Goal: Information Seeking & Learning: Learn about a topic

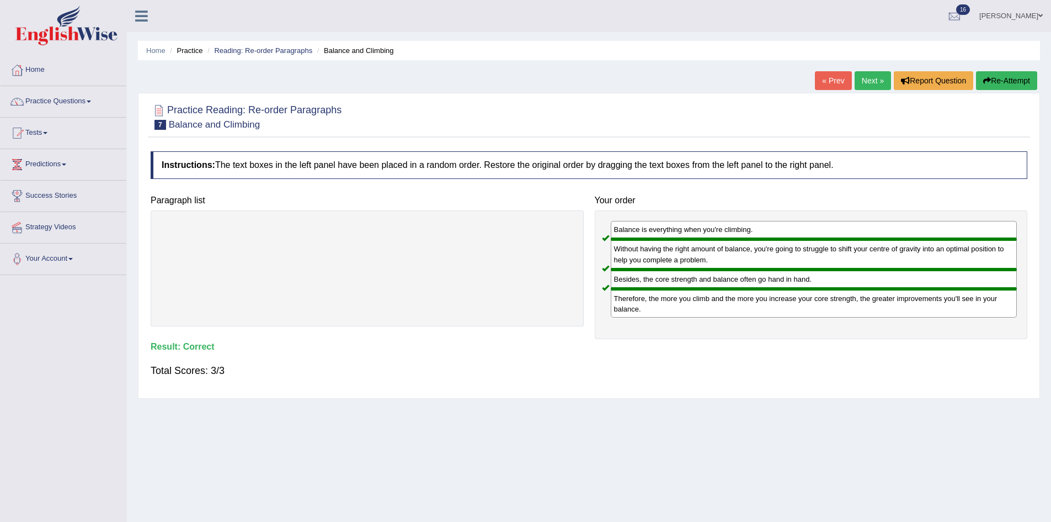
click at [864, 83] on link "Next »" at bounding box center [873, 80] width 36 height 19
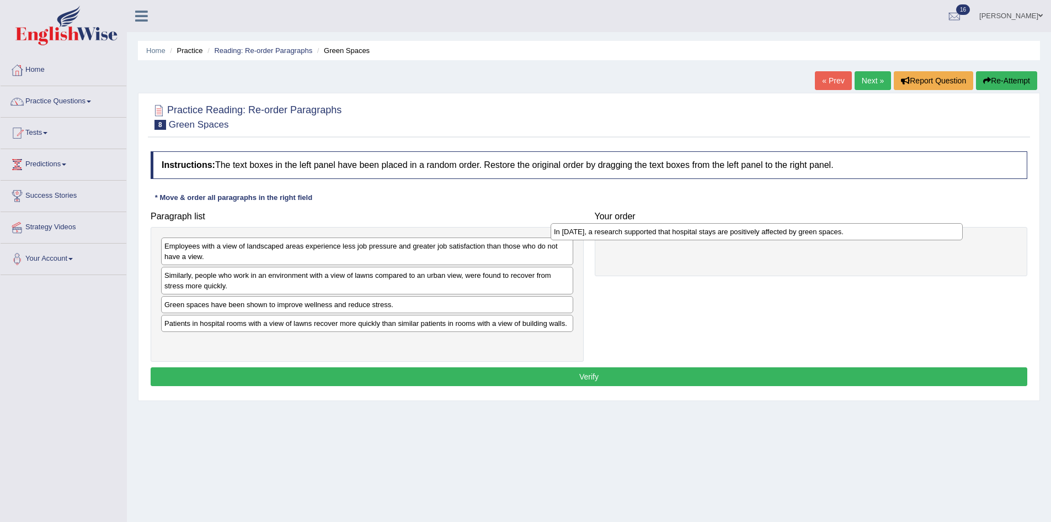
drag, startPoint x: 347, startPoint y: 250, endPoint x: 737, endPoint y: 236, distance: 390.4
click at [737, 236] on div "In 2002, a research supported that hospital stays are positively affected by gr…" at bounding box center [757, 231] width 412 height 17
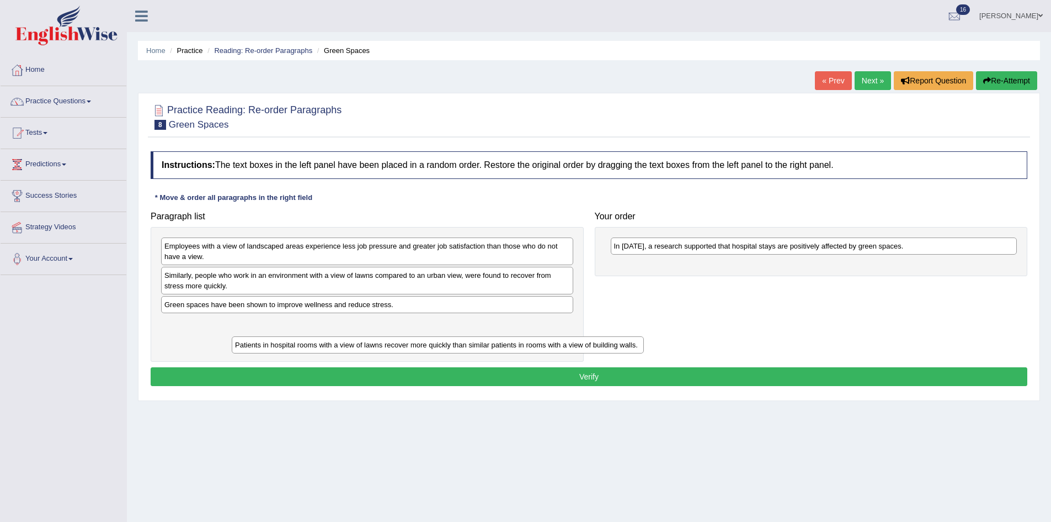
drag, startPoint x: 338, startPoint y: 328, endPoint x: 408, endPoint y: 349, distance: 72.6
click at [408, 350] on div "Patients in hospital rooms with a view of lawns recover more quickly than simil…" at bounding box center [438, 344] width 412 height 17
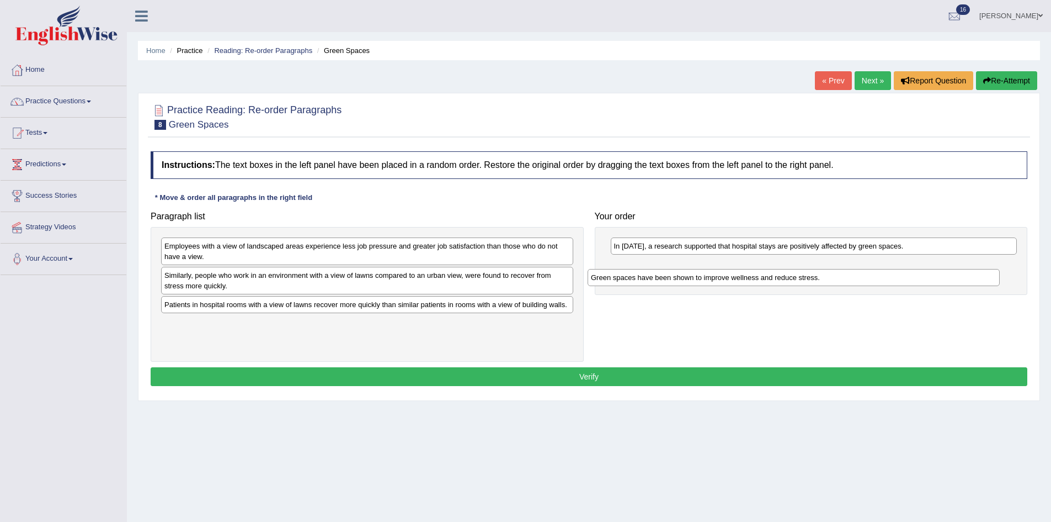
drag, startPoint x: 337, startPoint y: 305, endPoint x: 812, endPoint y: 268, distance: 476.1
click at [812, 269] on div "Green spaces have been shown to improve wellness and reduce stress." at bounding box center [794, 277] width 412 height 17
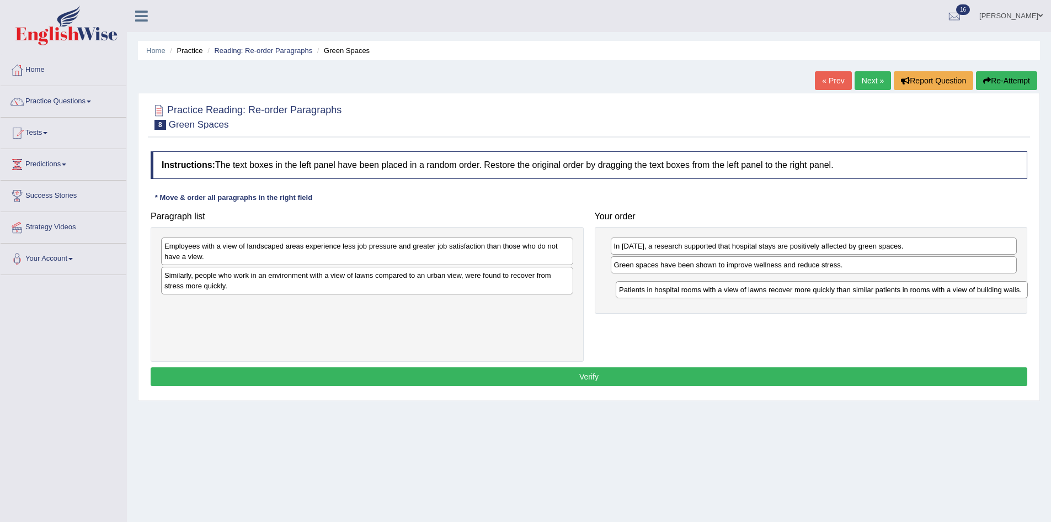
drag, startPoint x: 426, startPoint y: 307, endPoint x: 881, endPoint y: 292, distance: 455.0
click at [881, 292] on div "Patients in hospital rooms with a view of lawns recover more quickly than simil…" at bounding box center [822, 289] width 412 height 17
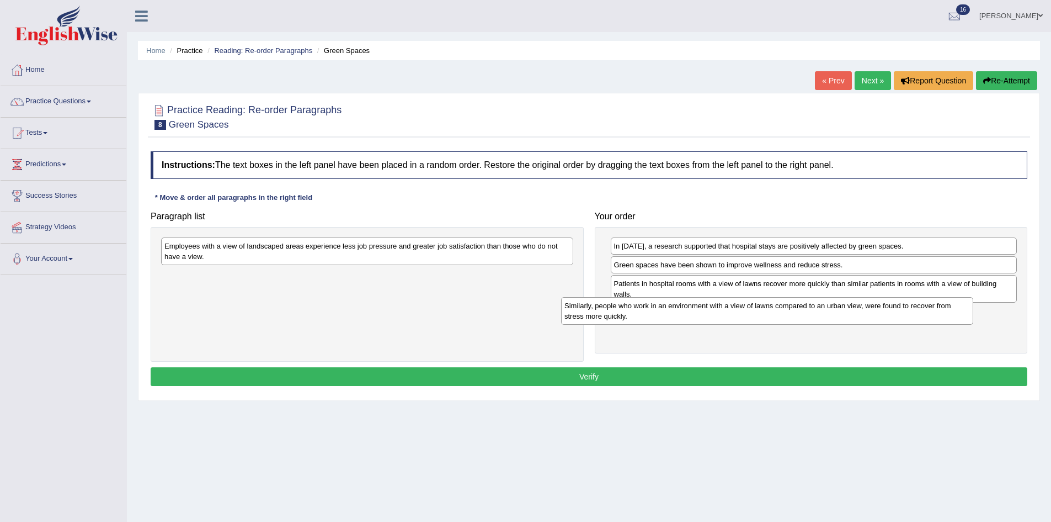
drag, startPoint x: 346, startPoint y: 291, endPoint x: 758, endPoint y: 317, distance: 413.1
click at [758, 317] on div "Similarly, people who work in an environment with a view of lawns compared to a…" at bounding box center [767, 311] width 412 height 28
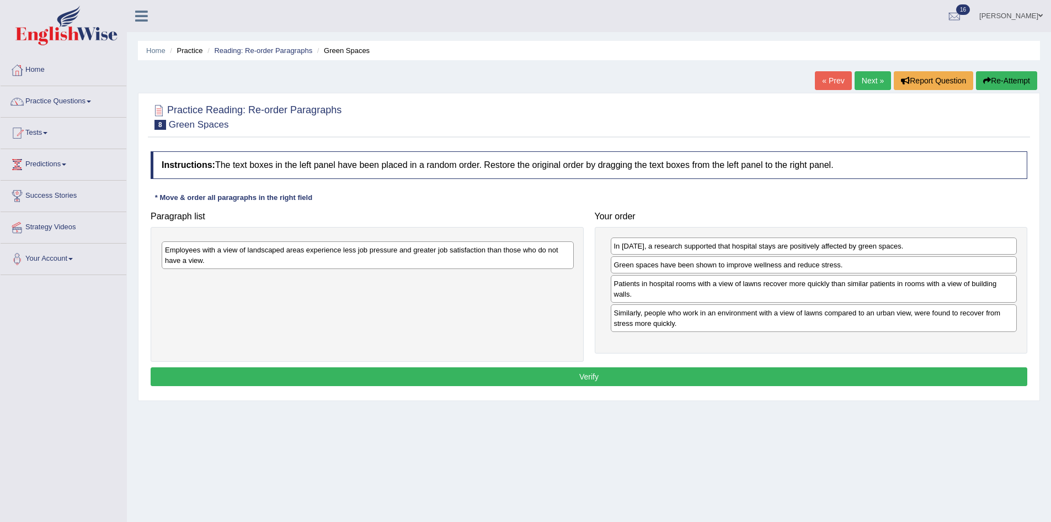
click at [345, 260] on div "Employees with a view of landscaped areas experience less job pressure and grea…" at bounding box center [368, 255] width 412 height 28
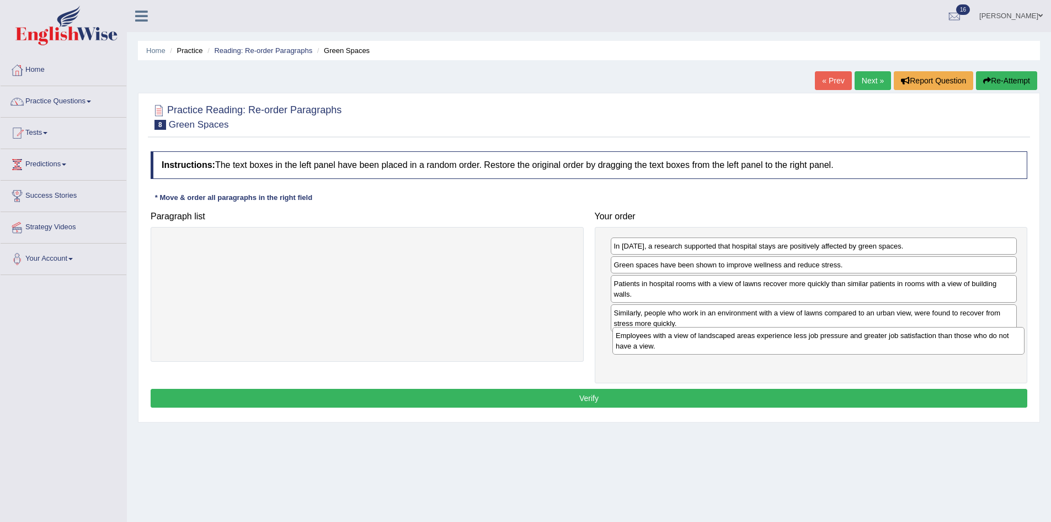
drag, startPoint x: 343, startPoint y: 249, endPoint x: 794, endPoint y: 338, distance: 460.2
click at [794, 338] on div "Employees with a view of landscaped areas experience less job pressure and grea…" at bounding box center [819, 341] width 412 height 28
click at [679, 391] on button "Verify" at bounding box center [589, 398] width 877 height 19
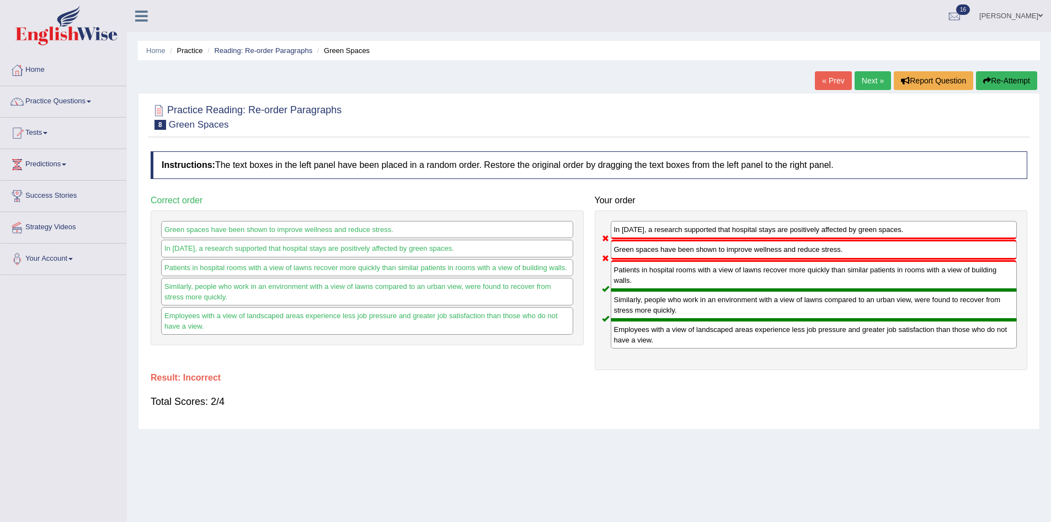
click at [861, 78] on link "Next »" at bounding box center [873, 80] width 36 height 19
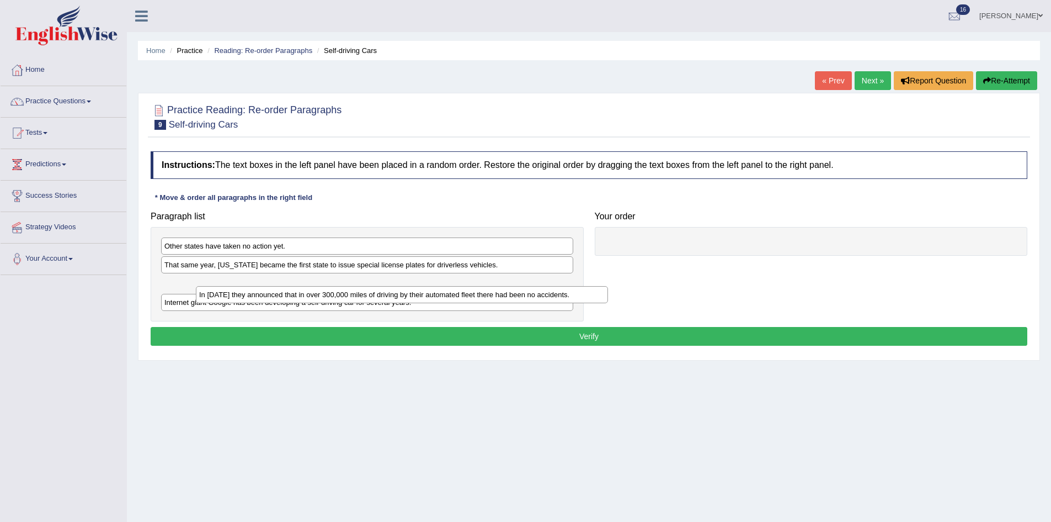
drag, startPoint x: 349, startPoint y: 294, endPoint x: 382, endPoint y: 286, distance: 34.0
click at [382, 286] on div "In 2012 they announced that in over 300,000 miles of driving by their automated…" at bounding box center [402, 294] width 412 height 17
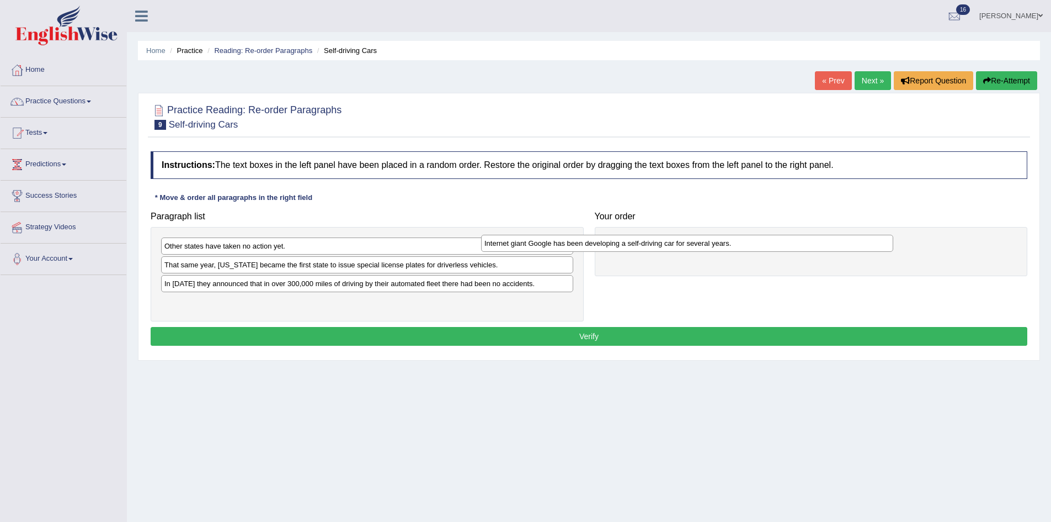
drag, startPoint x: 322, startPoint y: 300, endPoint x: 642, endPoint y: 241, distance: 325.5
click at [642, 241] on div "Internet giant Google has been developing a self-driving car for several years." at bounding box center [687, 243] width 412 height 17
click at [377, 269] on div "That same year, Nevada became the first state to issue special license plates f…" at bounding box center [367, 264] width 412 height 17
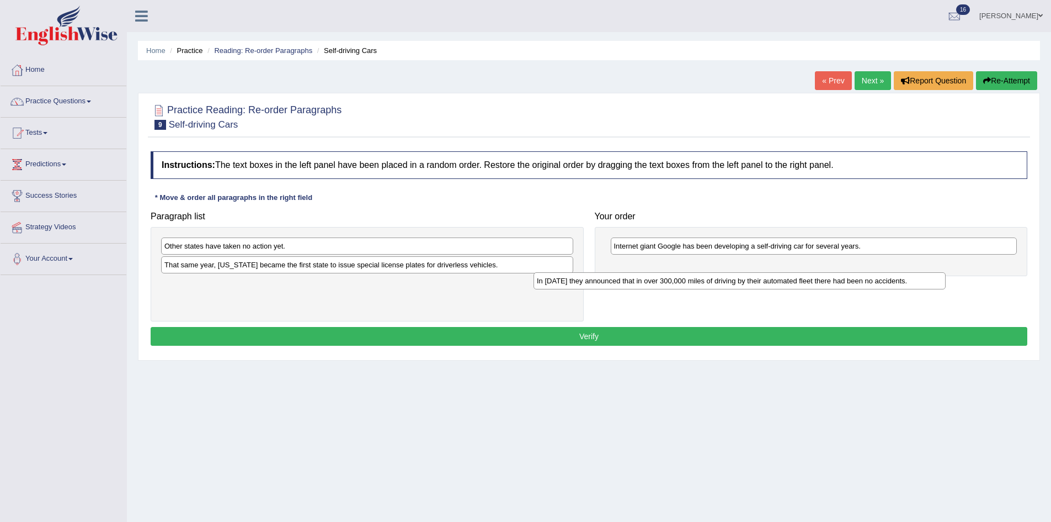
drag, startPoint x: 372, startPoint y: 281, endPoint x: 775, endPoint y: 267, distance: 403.1
click at [775, 272] on div "In 2012 they announced that in over 300,000 miles of driving by their automated…" at bounding box center [740, 280] width 412 height 17
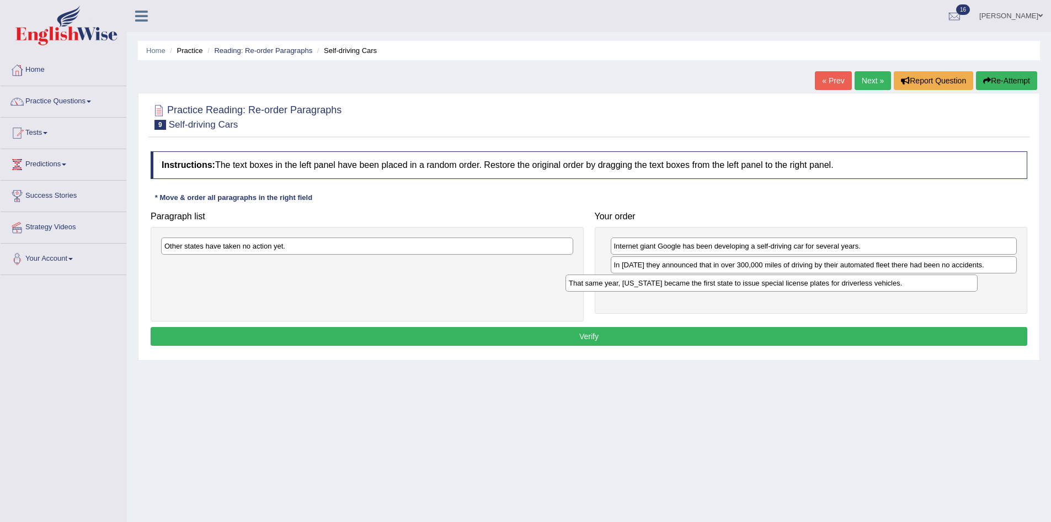
drag, startPoint x: 469, startPoint y: 264, endPoint x: 874, endPoint y: 282, distance: 404.9
click at [874, 282] on div "That same year, Nevada became the first state to issue special license plates f…" at bounding box center [772, 282] width 412 height 17
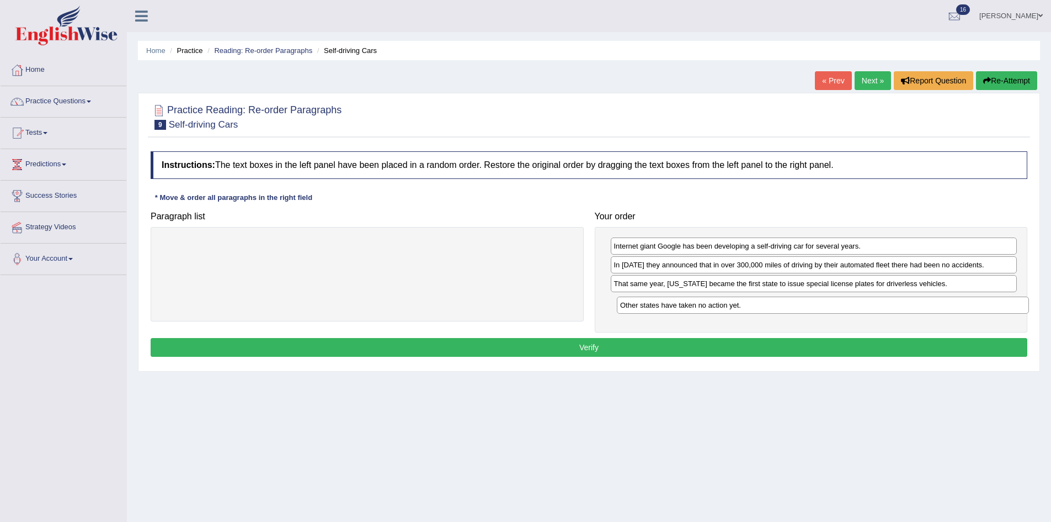
drag, startPoint x: 377, startPoint y: 250, endPoint x: 833, endPoint y: 309, distance: 459.7
click at [833, 309] on div "Other states have taken no action yet." at bounding box center [823, 304] width 412 height 17
click at [658, 347] on button "Verify" at bounding box center [589, 347] width 877 height 19
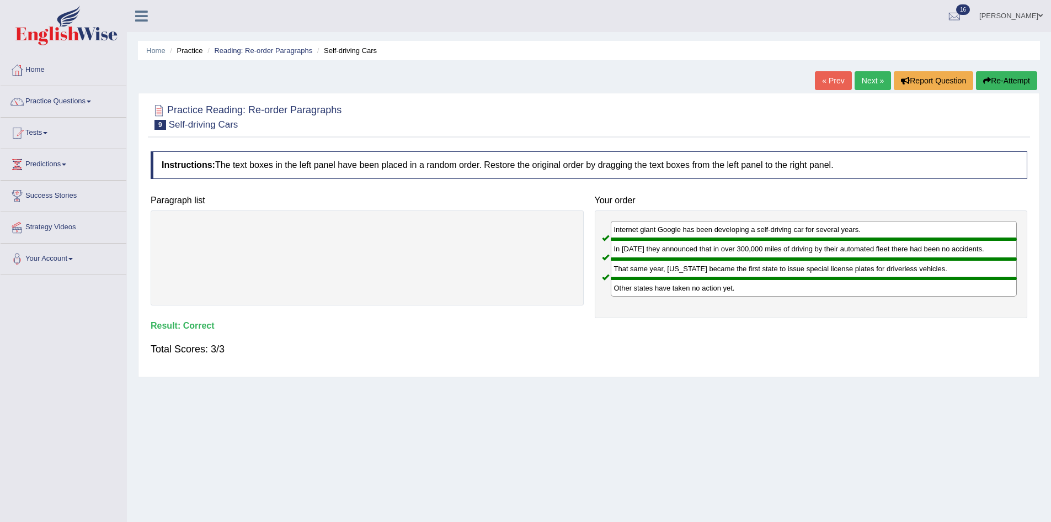
click at [868, 81] on link "Next »" at bounding box center [873, 80] width 36 height 19
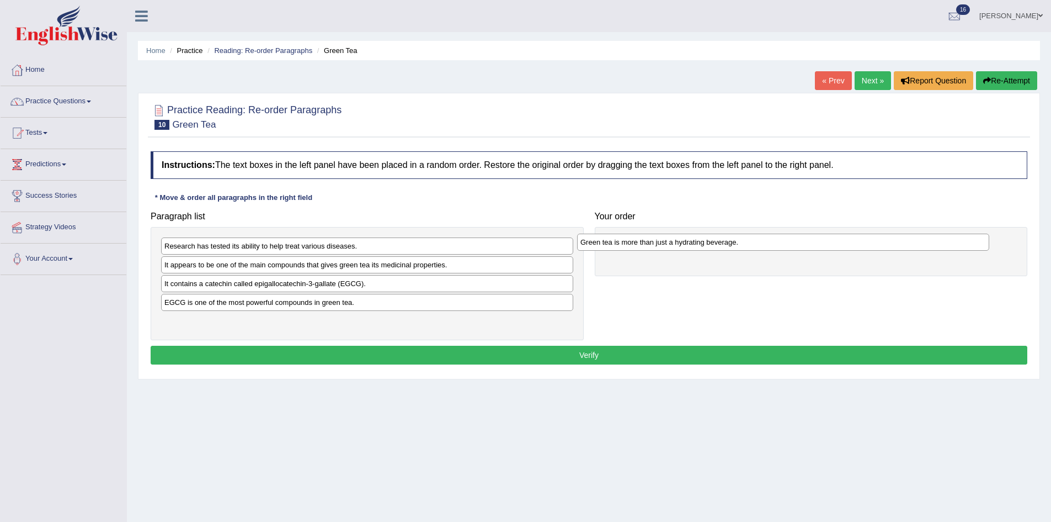
drag, startPoint x: 240, startPoint y: 324, endPoint x: 652, endPoint y: 243, distance: 420.2
click at [652, 245] on div "Green tea is more than just a hydrating beverage." at bounding box center [783, 241] width 412 height 17
drag, startPoint x: 332, startPoint y: 301, endPoint x: 475, endPoint y: 305, distance: 143.0
click at [475, 305] on div "EGCG is one of the most powerful compounds in green tea." at bounding box center [510, 305] width 412 height 17
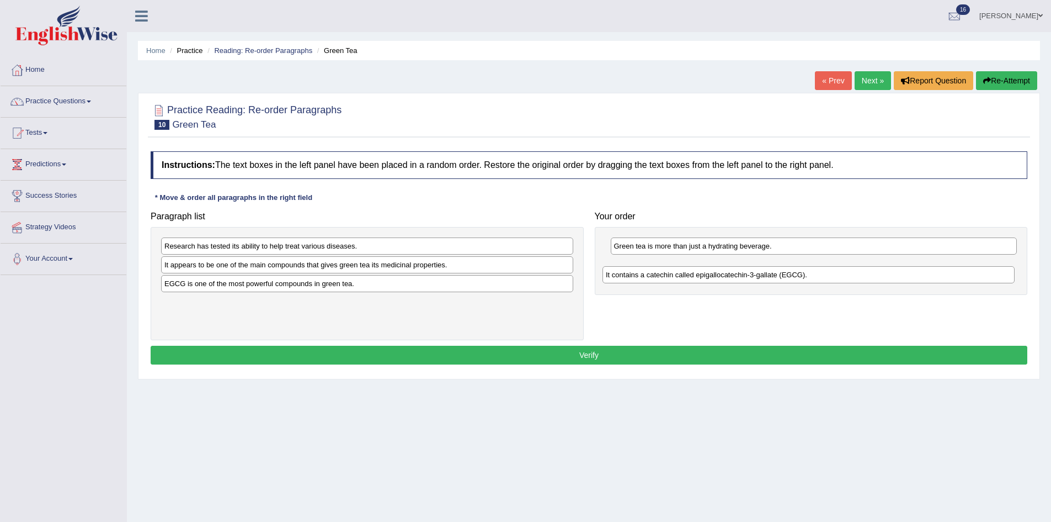
drag, startPoint x: 262, startPoint y: 286, endPoint x: 703, endPoint y: 276, distance: 441.6
click at [703, 276] on div "It contains a catechin called epigallocatechin-3-gallate (EGCG)." at bounding box center [809, 274] width 412 height 17
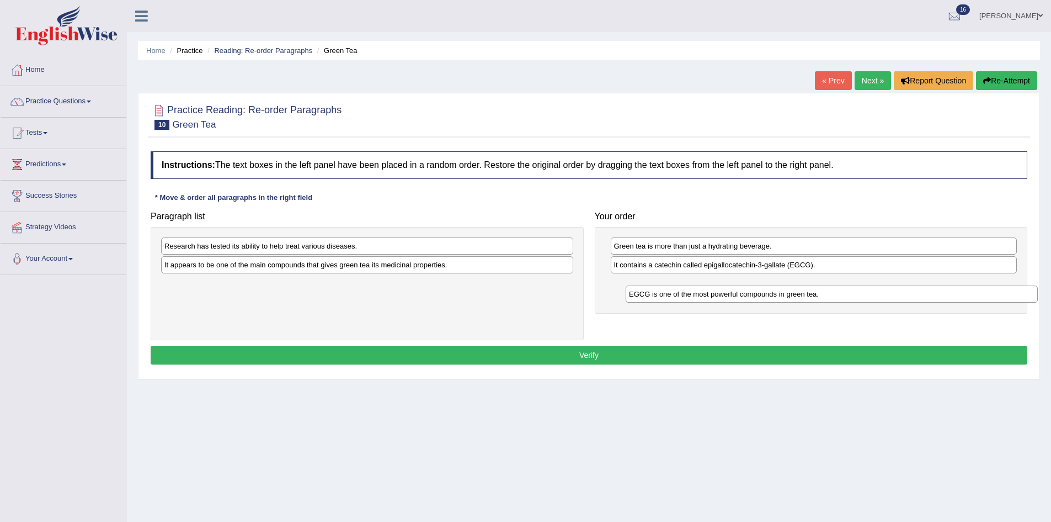
drag, startPoint x: 318, startPoint y: 284, endPoint x: 776, endPoint y: 292, distance: 458.1
click at [780, 293] on div "EGCG is one of the most powerful compounds in green tea." at bounding box center [832, 293] width 412 height 17
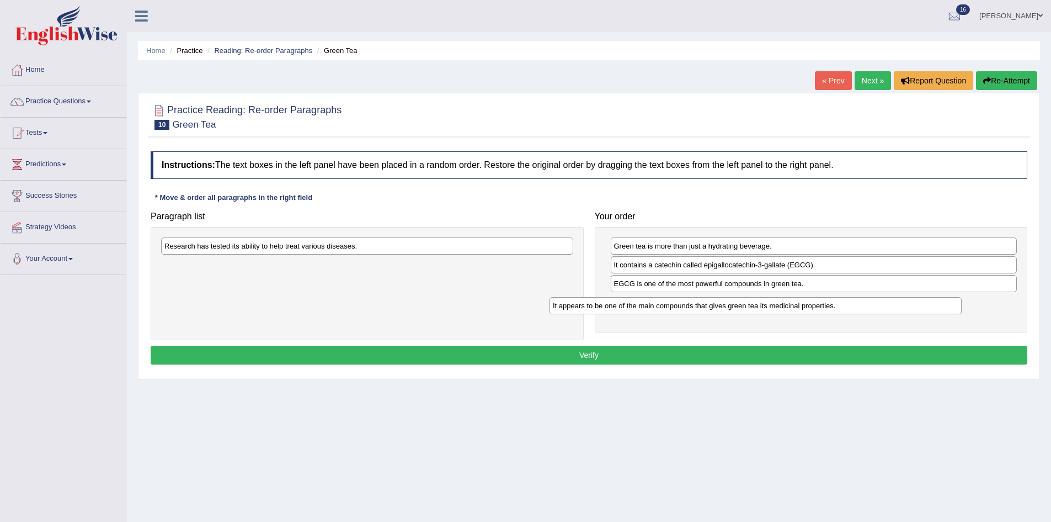
drag, startPoint x: 335, startPoint y: 268, endPoint x: 736, endPoint y: 304, distance: 402.3
click at [736, 304] on div "It appears to be one of the main compounds that gives green tea its medicinal p…" at bounding box center [756, 305] width 412 height 17
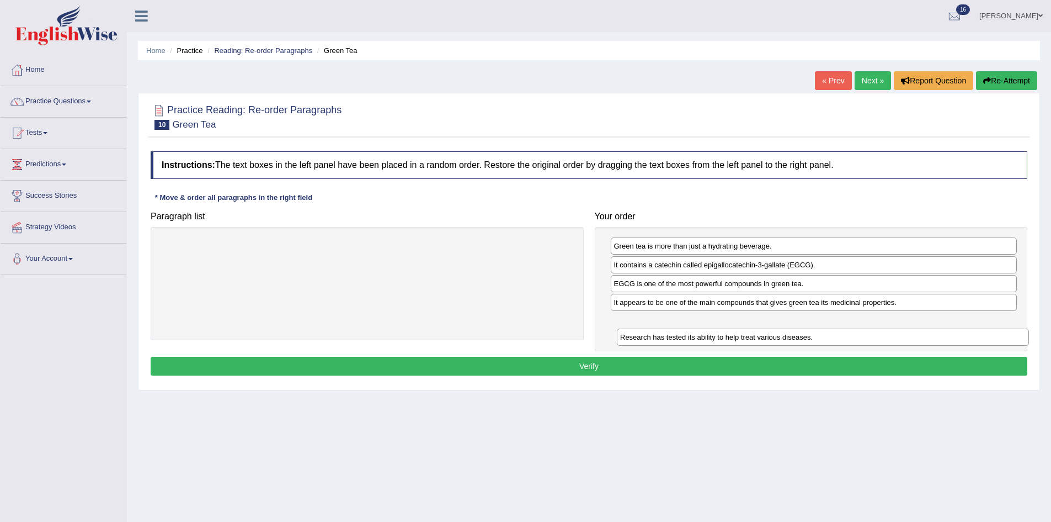
drag, startPoint x: 408, startPoint y: 249, endPoint x: 859, endPoint y: 332, distance: 458.3
click at [859, 332] on div "Research has tested its ability to help treat various diseases." at bounding box center [823, 336] width 412 height 17
click at [749, 362] on button "Verify" at bounding box center [589, 366] width 877 height 19
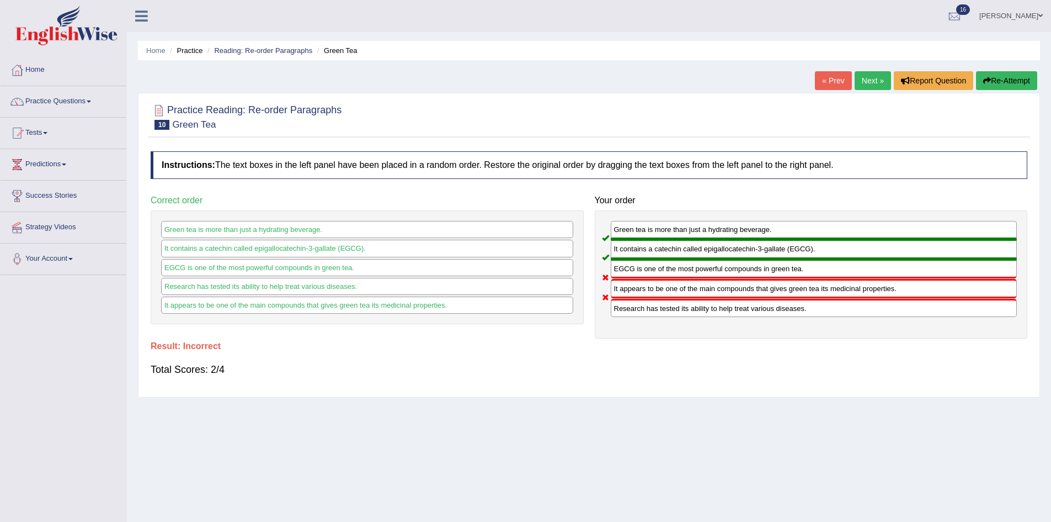
drag, startPoint x: 987, startPoint y: 77, endPoint x: 988, endPoint y: 96, distance: 18.8
click at [988, 77] on icon "button" at bounding box center [987, 81] width 8 height 8
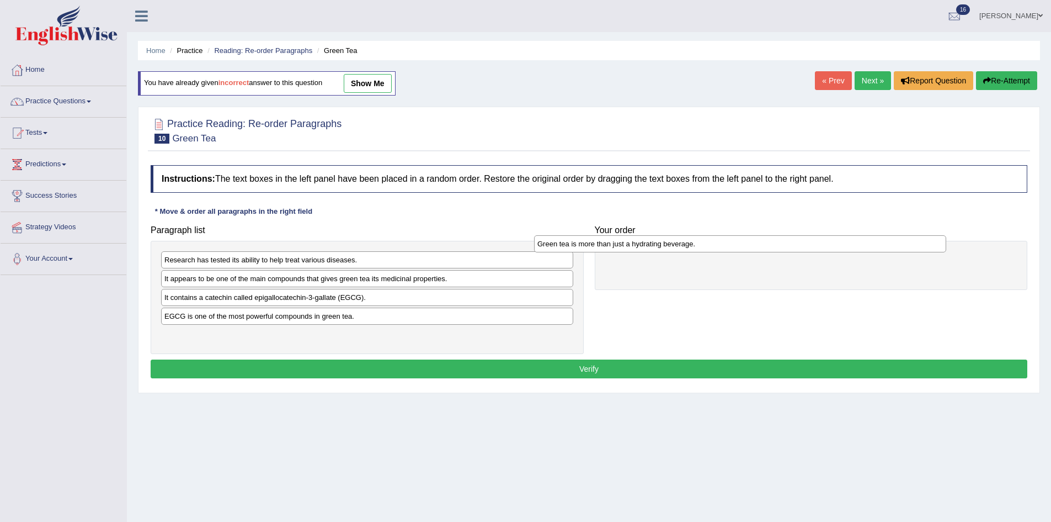
drag, startPoint x: 277, startPoint y: 338, endPoint x: 673, endPoint y: 259, distance: 403.4
click at [673, 252] on div "Green tea is more than just a hydrating beverage." at bounding box center [740, 243] width 412 height 17
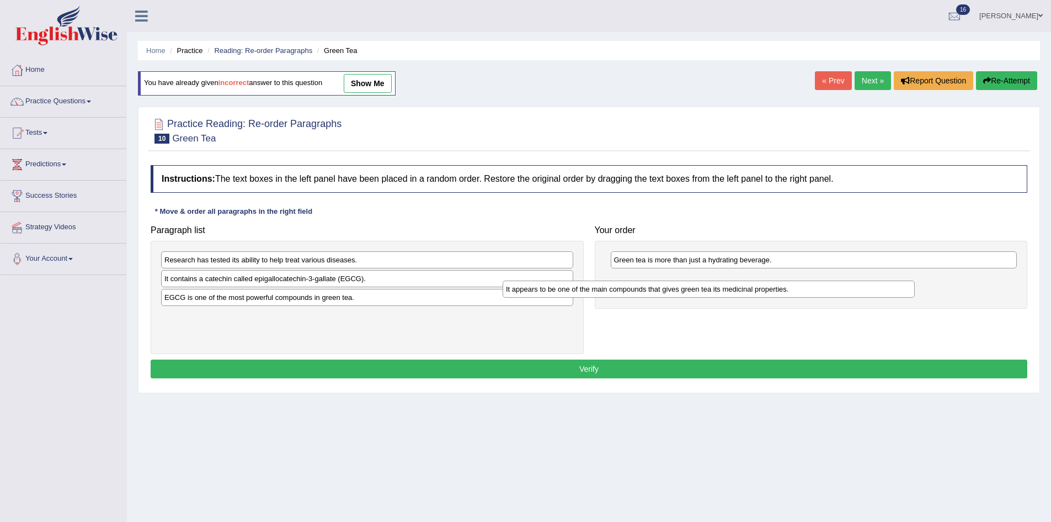
drag, startPoint x: 331, startPoint y: 286, endPoint x: 704, endPoint y: 281, distance: 373.1
click at [704, 281] on div "It appears to be one of the main compounds that gives green tea its medicinal p…" at bounding box center [709, 288] width 412 height 17
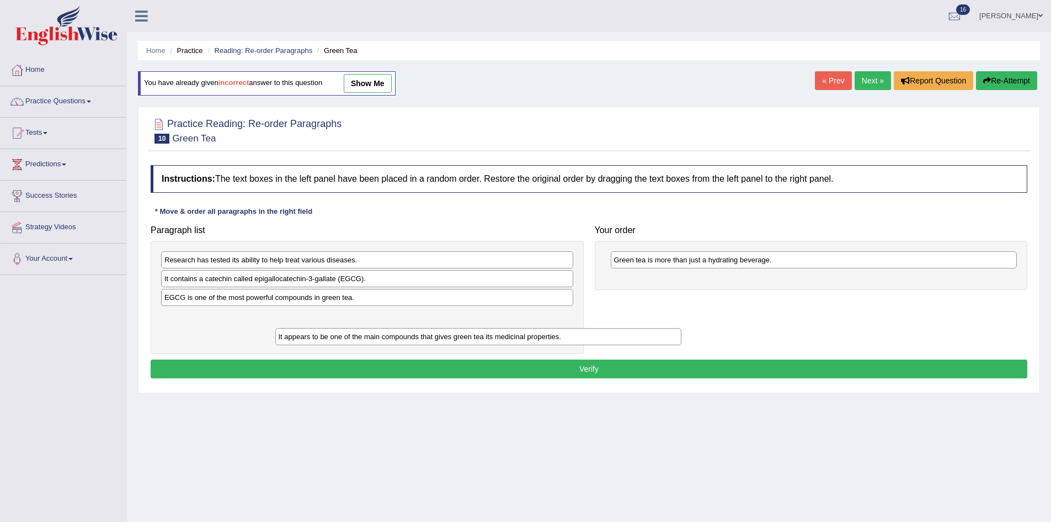
drag, startPoint x: 706, startPoint y: 290, endPoint x: 376, endPoint y: 338, distance: 334.0
click at [376, 338] on div "It appears to be one of the main compounds that gives green tea its medicinal p…" at bounding box center [478, 336] width 407 height 17
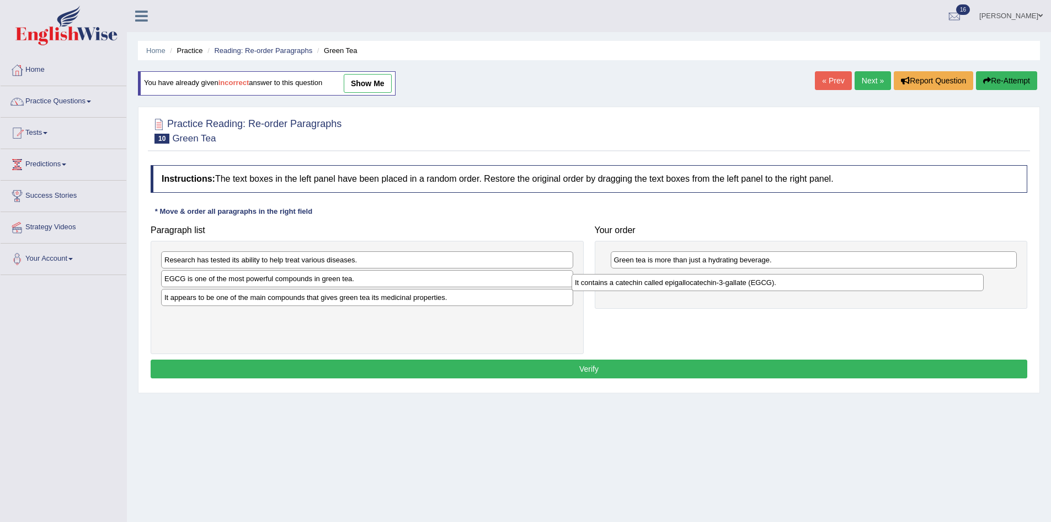
drag, startPoint x: 313, startPoint y: 279, endPoint x: 725, endPoint y: 283, distance: 412.3
click at [725, 283] on div "It contains a catechin called epigallocatechin-3-gallate (EGCG)." at bounding box center [778, 282] width 412 height 17
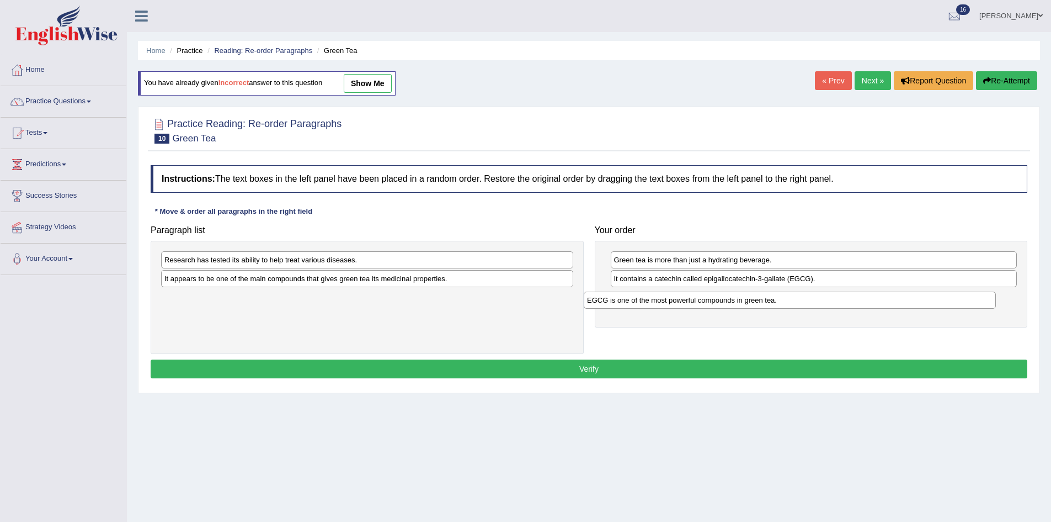
drag, startPoint x: 292, startPoint y: 275, endPoint x: 747, endPoint y: 283, distance: 454.8
click at [747, 291] on div "EGCG is one of the most powerful compounds in green tea." at bounding box center [790, 299] width 412 height 17
drag, startPoint x: 336, startPoint y: 312, endPoint x: 637, endPoint y: 315, distance: 300.8
click at [636, 316] on div "It appears to be one of the main compounds that gives green tea its medicinal p…" at bounding box center [729, 319] width 412 height 17
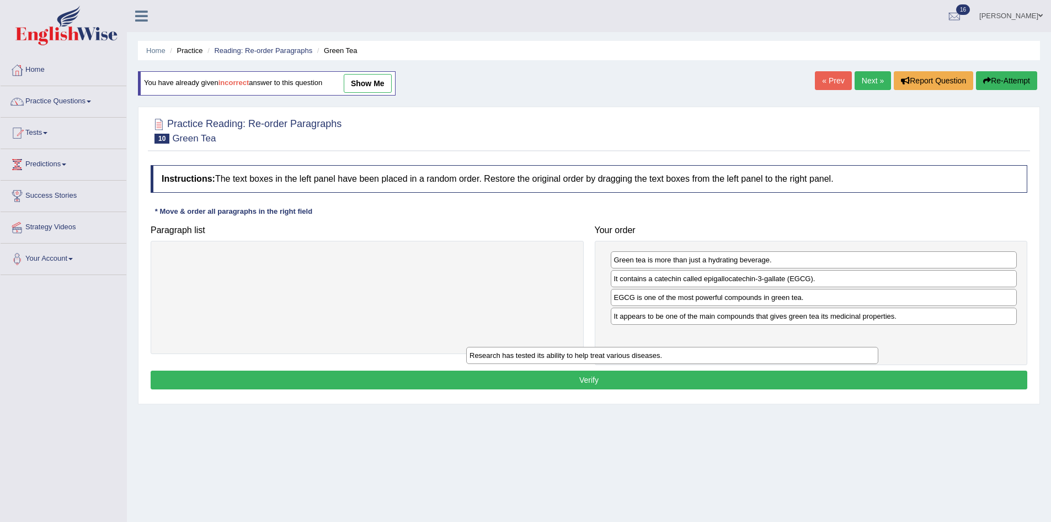
drag, startPoint x: 407, startPoint y: 263, endPoint x: 792, endPoint y: 347, distance: 394.1
click at [791, 347] on div "Research has tested its ability to help treat various diseases." at bounding box center [672, 355] width 412 height 17
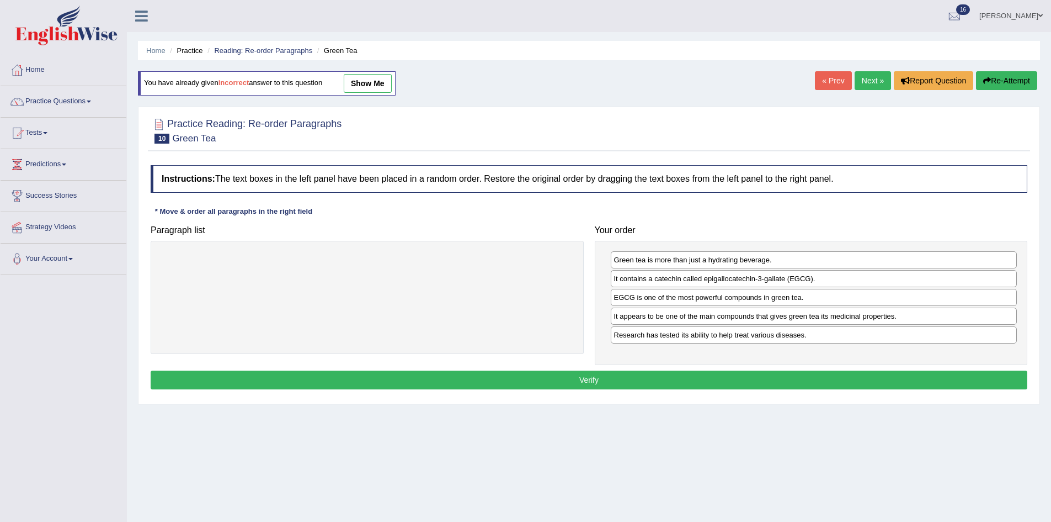
click at [778, 374] on button "Verify" at bounding box center [589, 379] width 877 height 19
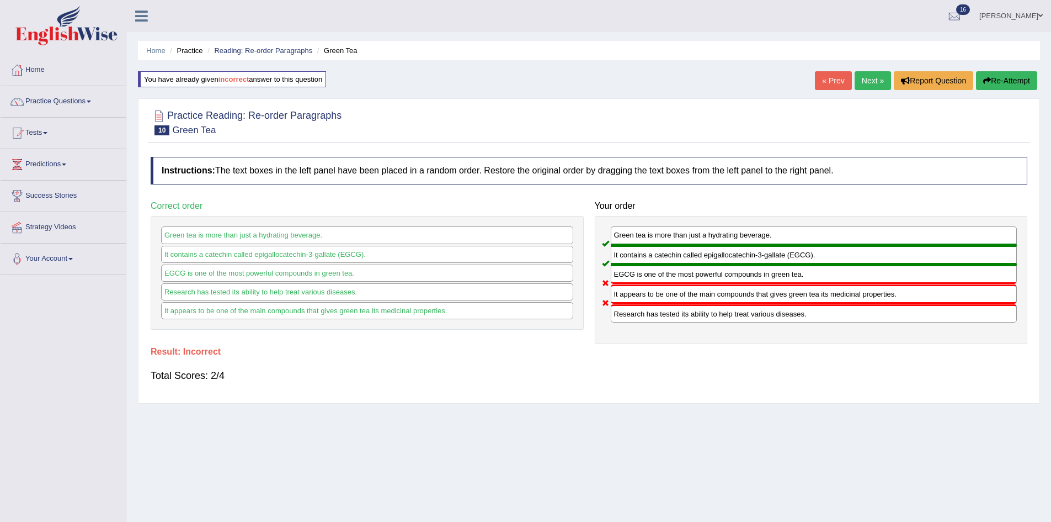
click at [1017, 81] on button "Re-Attempt" at bounding box center [1006, 80] width 61 height 19
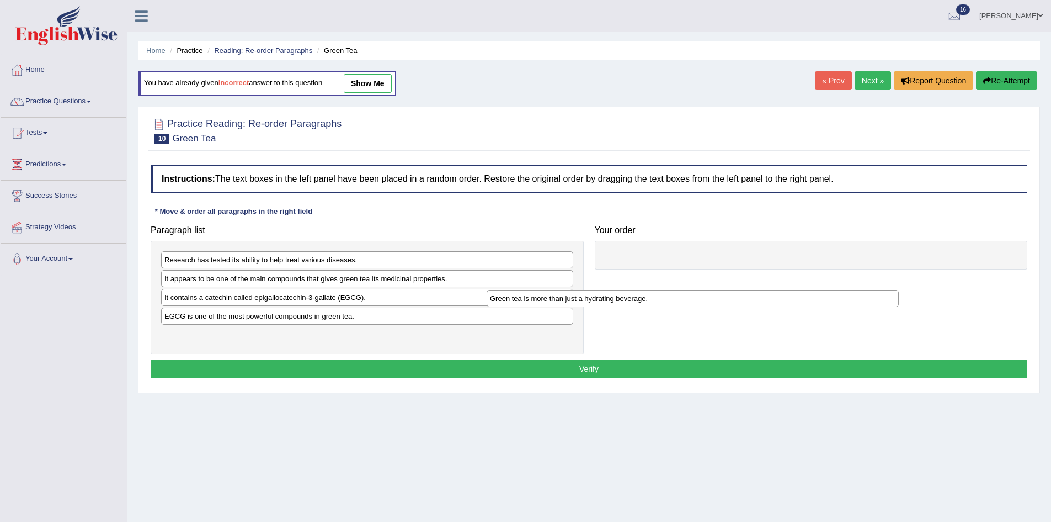
drag, startPoint x: 380, startPoint y: 345, endPoint x: 700, endPoint y: 260, distance: 331.7
click at [700, 290] on div "Green tea is more than just a hydrating beverage." at bounding box center [693, 298] width 412 height 17
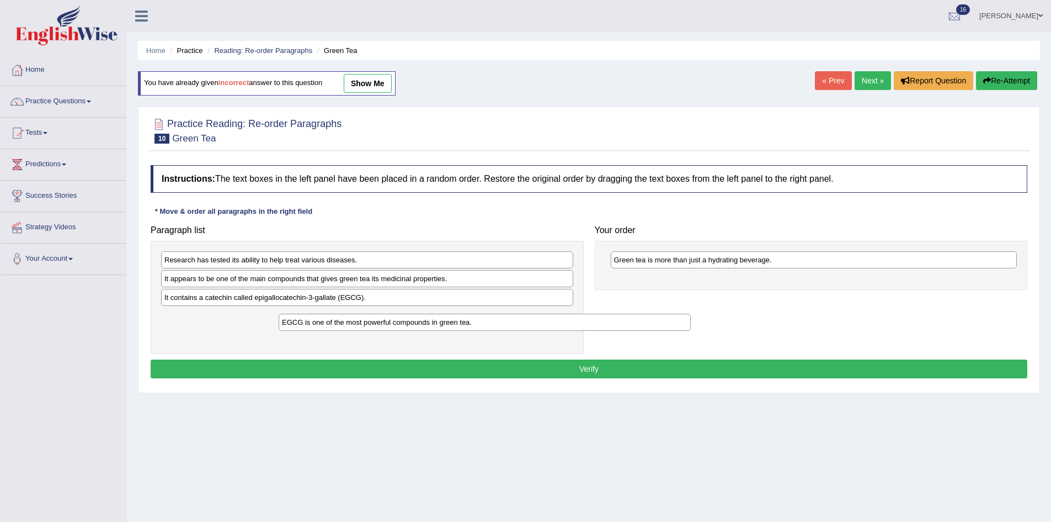
drag, startPoint x: 300, startPoint y: 310, endPoint x: 461, endPoint y: 320, distance: 161.5
click at [461, 320] on div "EGCG is one of the most powerful compounds in green tea." at bounding box center [485, 321] width 412 height 17
drag, startPoint x: 400, startPoint y: 299, endPoint x: 671, endPoint y: 333, distance: 273.1
click at [573, 306] on div "It contains a catechin called epigallocatechin-3-gallate (EGCG)." at bounding box center [367, 297] width 412 height 17
drag, startPoint x: 399, startPoint y: 296, endPoint x: 510, endPoint y: 296, distance: 110.9
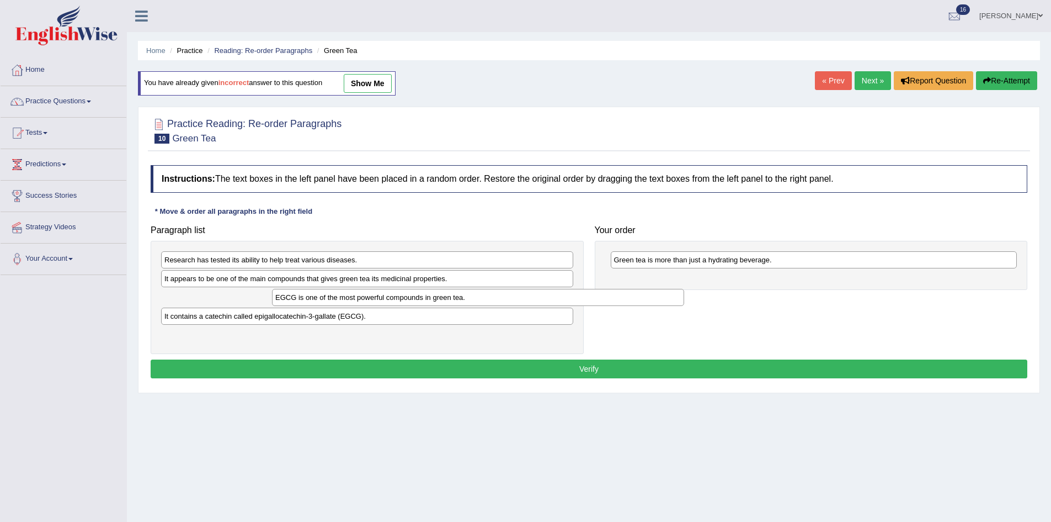
click at [510, 296] on div "EGCG is one of the most powerful compounds in green tea." at bounding box center [478, 297] width 412 height 17
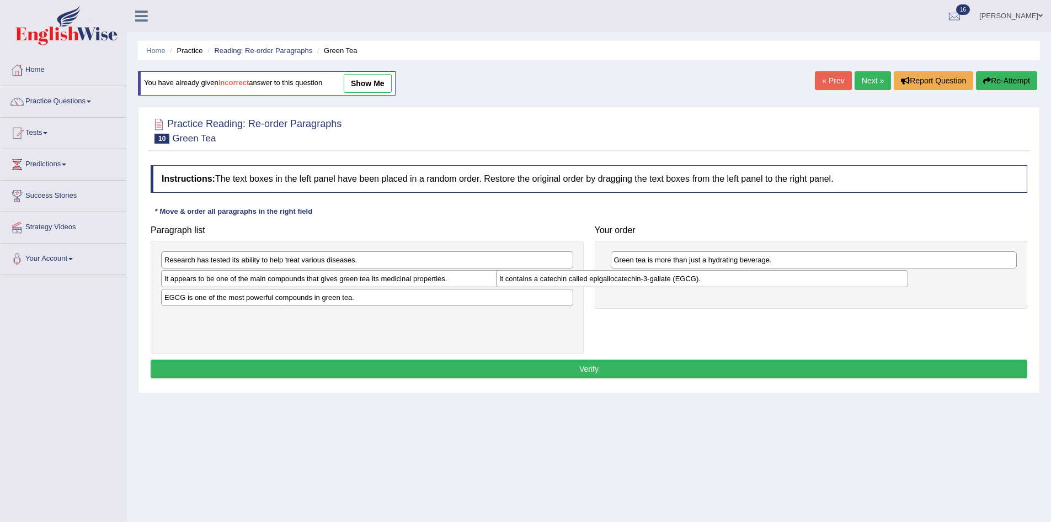
drag, startPoint x: 416, startPoint y: 321, endPoint x: 773, endPoint y: 280, distance: 358.9
click at [772, 282] on div "It contains a catechin called epigallocatechin-3-gallate (EGCG)." at bounding box center [702, 278] width 412 height 17
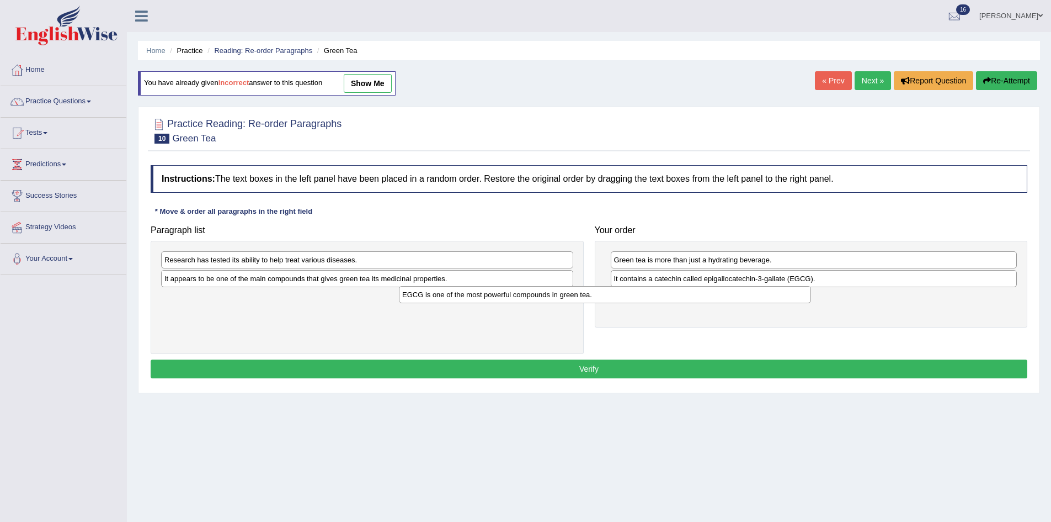
drag, startPoint x: 332, startPoint y: 305, endPoint x: 693, endPoint y: 293, distance: 360.6
click at [693, 293] on div "EGCG is one of the most powerful compounds in green tea." at bounding box center [605, 294] width 412 height 17
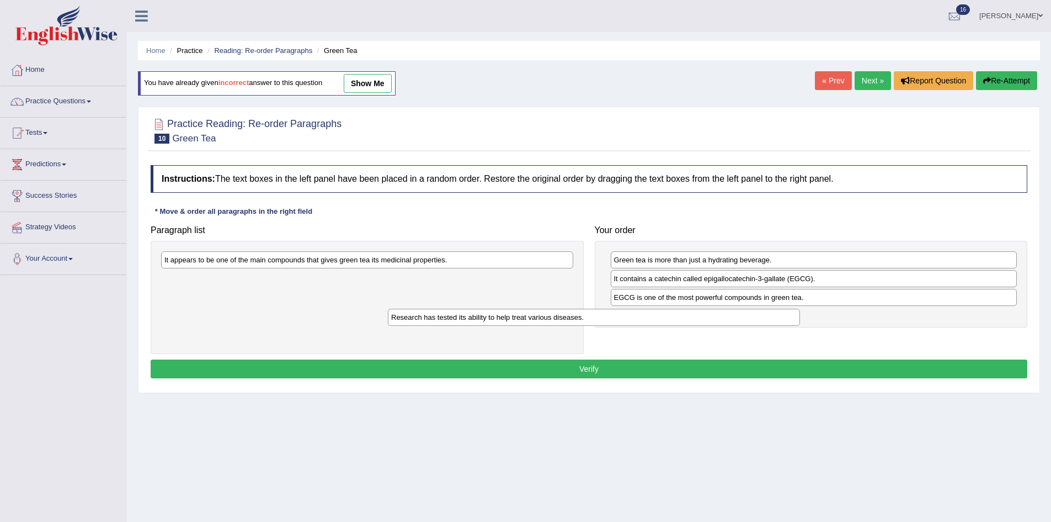
drag, startPoint x: 403, startPoint y: 260, endPoint x: 697, endPoint y: 316, distance: 299.3
click at [696, 316] on div "Research has tested its ability to help treat various diseases." at bounding box center [594, 316] width 412 height 17
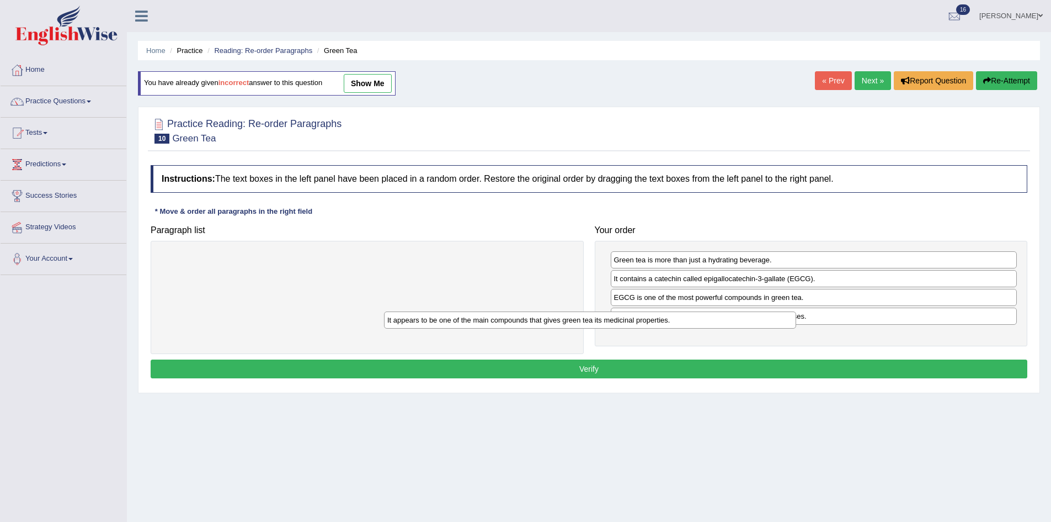
drag, startPoint x: 456, startPoint y: 259, endPoint x: 794, endPoint y: 343, distance: 348.0
click at [778, 328] on div "It appears to be one of the main compounds that gives green tea its medicinal p…" at bounding box center [590, 319] width 412 height 17
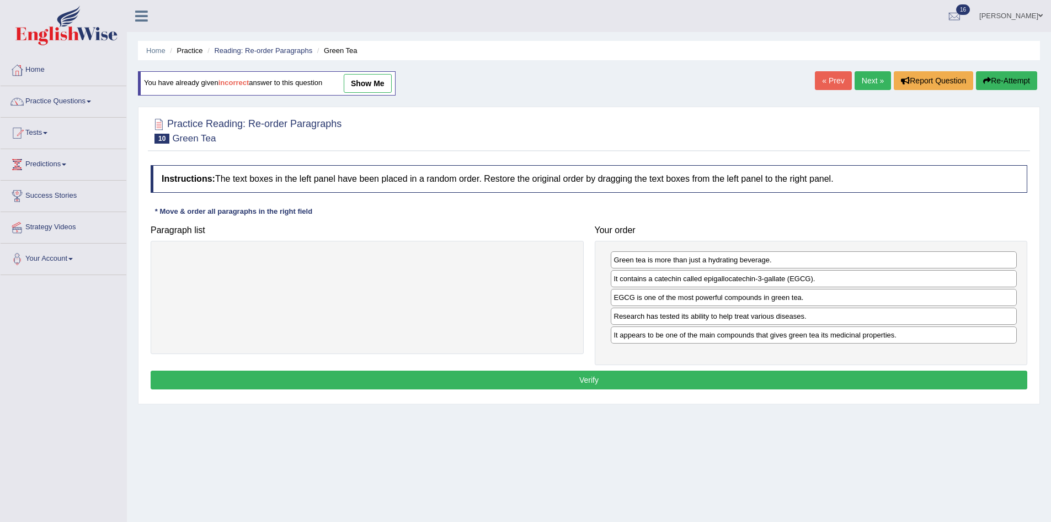
click at [696, 377] on button "Verify" at bounding box center [589, 379] width 877 height 19
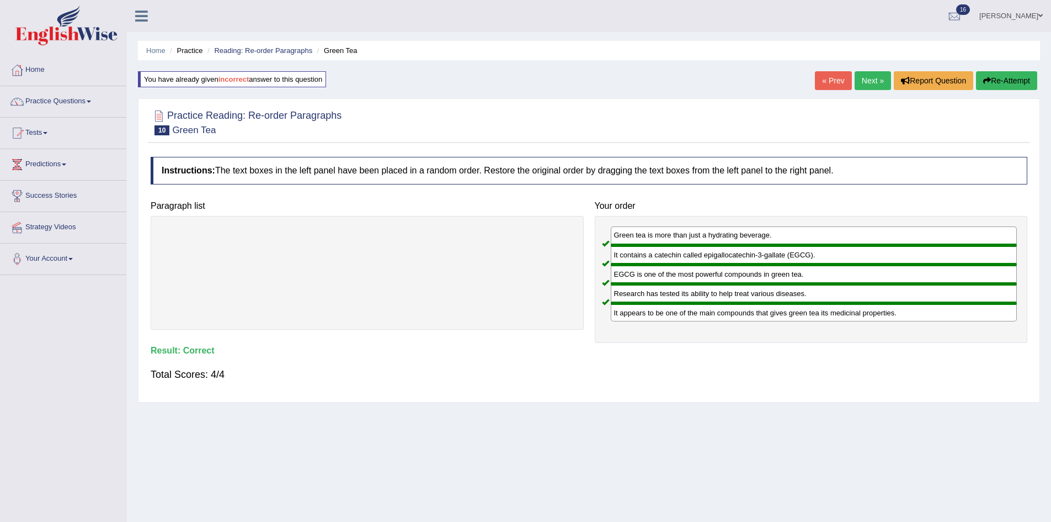
click at [863, 76] on link "Next »" at bounding box center [873, 80] width 36 height 19
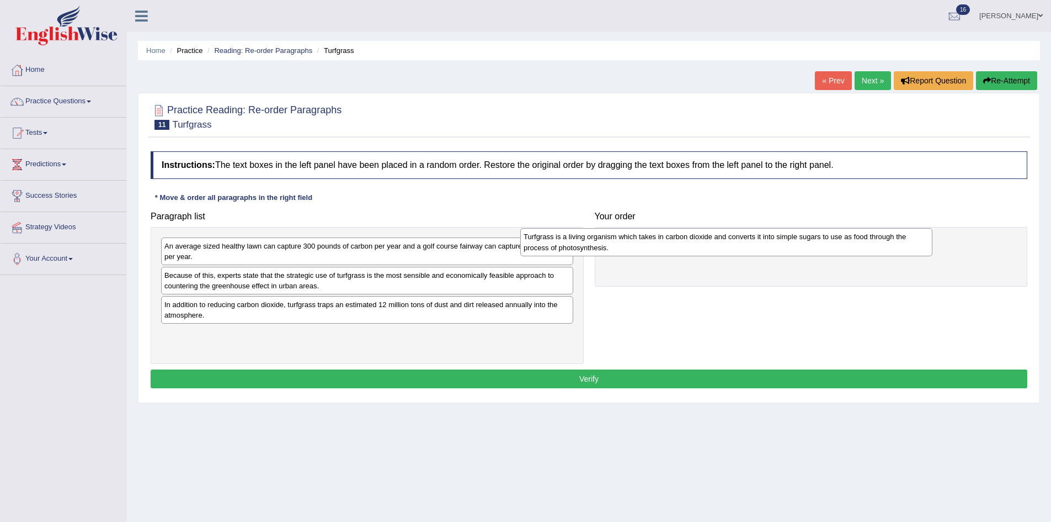
drag, startPoint x: 307, startPoint y: 339, endPoint x: 672, endPoint y: 240, distance: 378.2
click at [672, 240] on div "Turfgrass is a living organism which takes in carbon dioxide and converts it in…" at bounding box center [726, 242] width 412 height 28
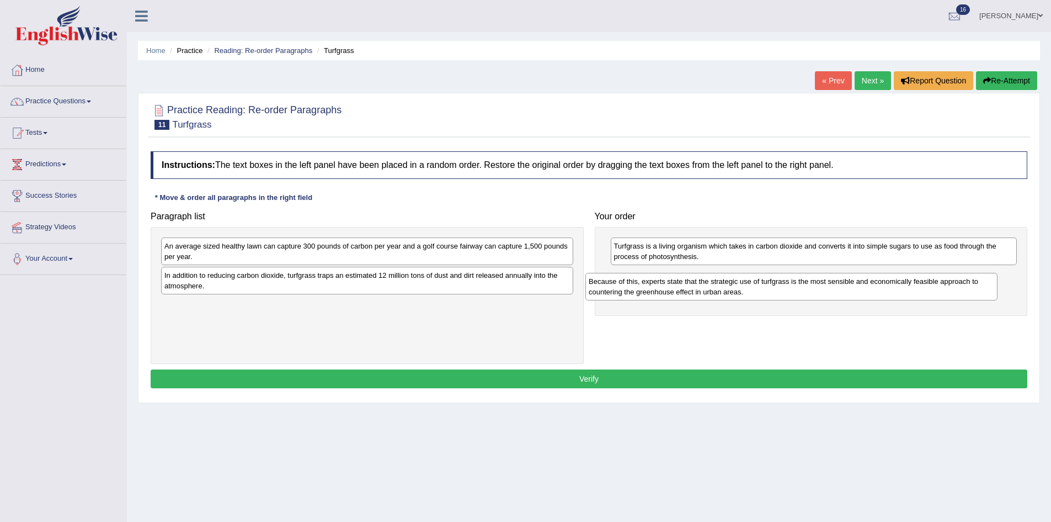
drag, startPoint x: 370, startPoint y: 278, endPoint x: 828, endPoint y: 274, distance: 458.1
click at [828, 274] on div "Because of this, experts state that the strategic use of turfgrass is the most …" at bounding box center [792, 287] width 412 height 28
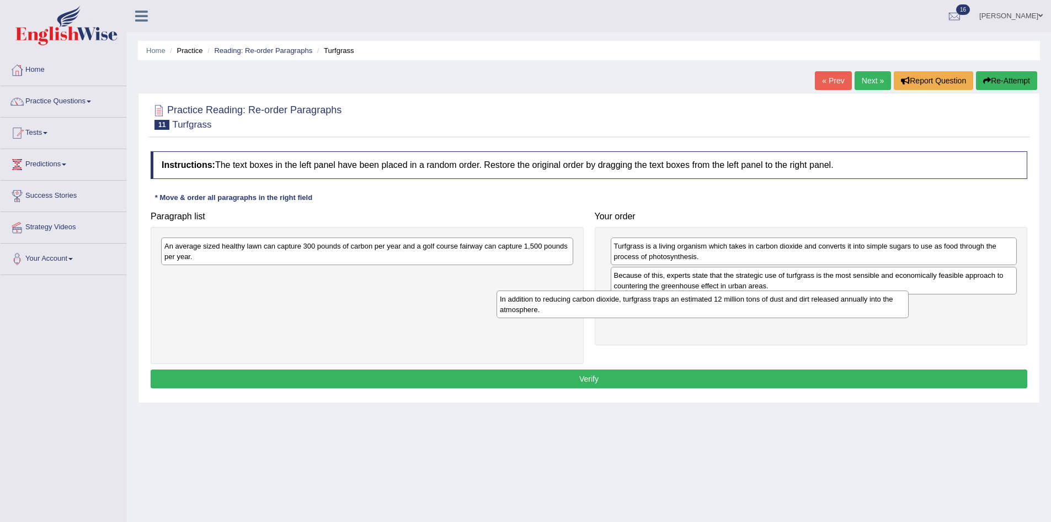
drag, startPoint x: 386, startPoint y: 280, endPoint x: 743, endPoint y: 301, distance: 357.7
click at [743, 301] on div "In addition to reducing carbon dioxide, turfgrass traps an estimated 12 million…" at bounding box center [703, 304] width 412 height 28
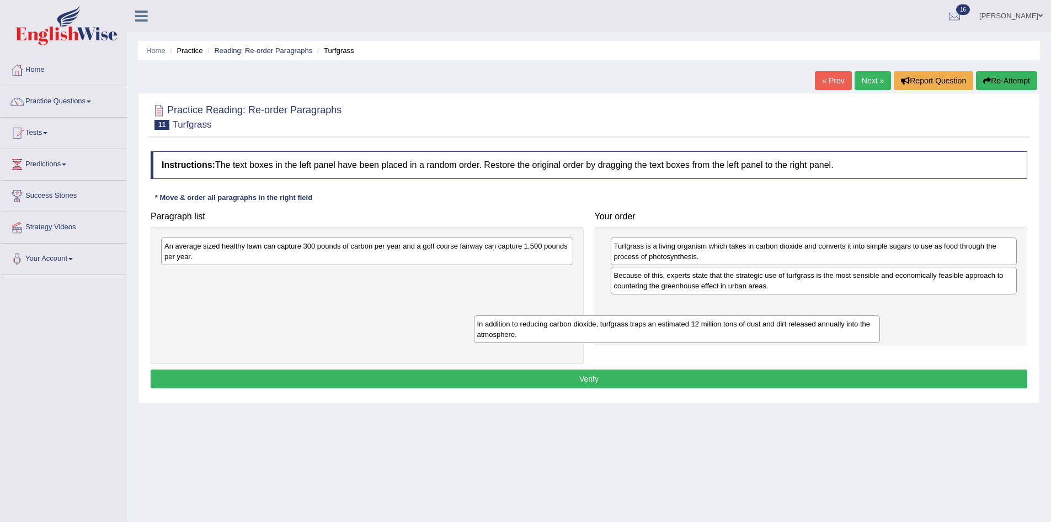
drag, startPoint x: 653, startPoint y: 313, endPoint x: 463, endPoint y: 329, distance: 190.5
click at [474, 329] on div "In addition to reducing carbon dioxide, turfgrass traps an estimated 12 million…" at bounding box center [677, 329] width 407 height 28
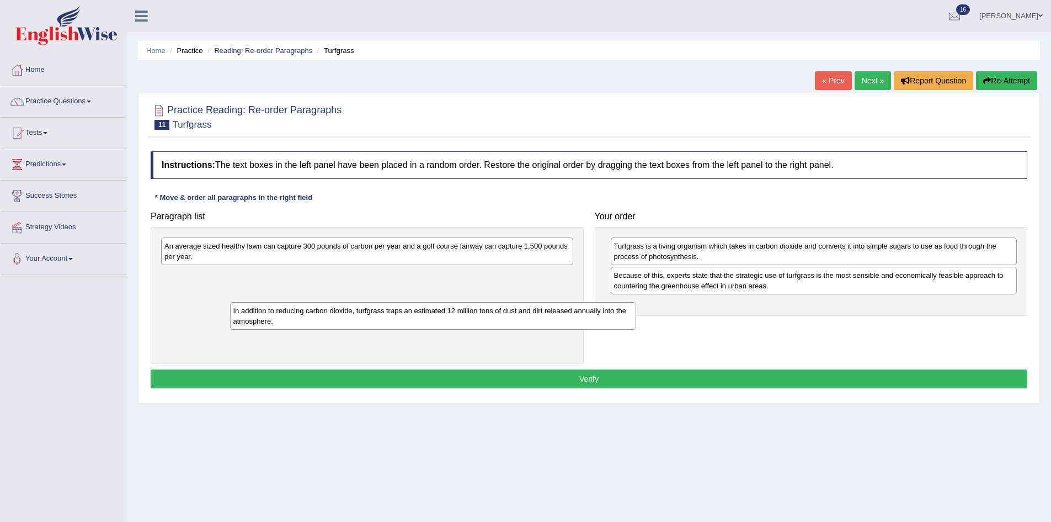
drag, startPoint x: 671, startPoint y: 312, endPoint x: 244, endPoint y: 310, distance: 427.2
click at [252, 313] on div "In addition to reducing carbon dioxide, turfgrass traps an estimated 12 million…" at bounding box center [433, 316] width 407 height 28
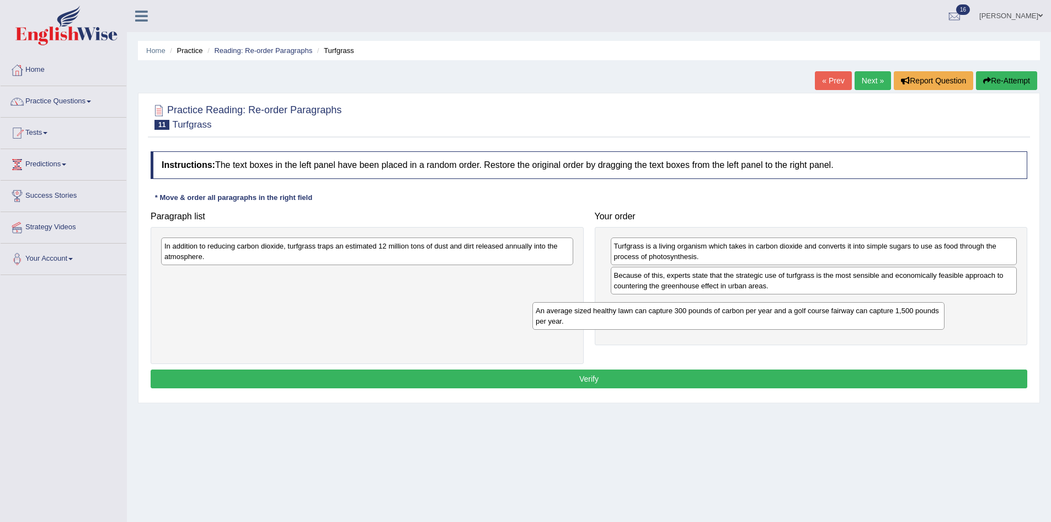
drag, startPoint x: 372, startPoint y: 254, endPoint x: 751, endPoint y: 312, distance: 382.9
click at [750, 312] on div "An average sized healthy lawn can capture 300 pounds of carbon per year and a g…" at bounding box center [739, 316] width 412 height 28
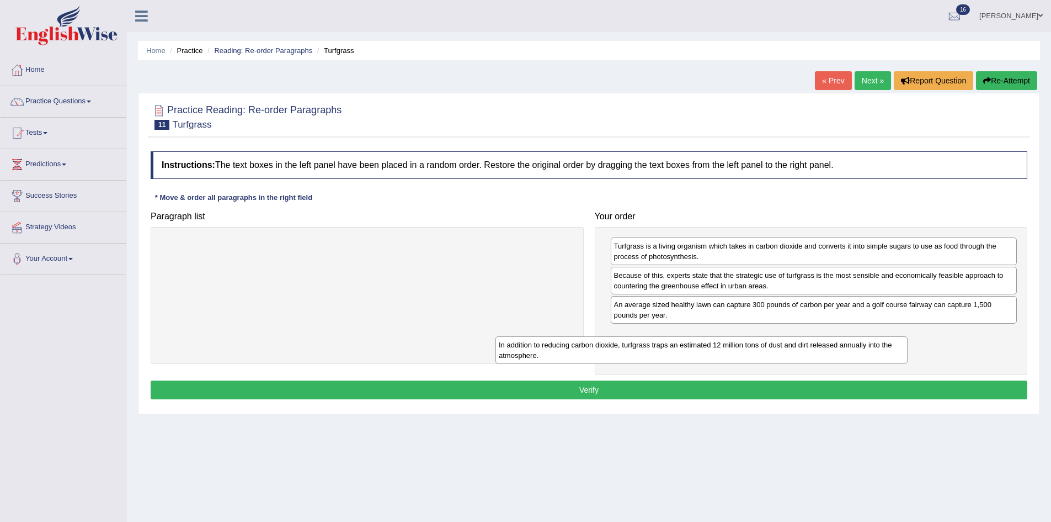
drag, startPoint x: 490, startPoint y: 260, endPoint x: 857, endPoint y: 356, distance: 379.9
click at [847, 359] on div "In addition to reducing carbon dioxide, turfgrass traps an estimated 12 million…" at bounding box center [702, 350] width 412 height 28
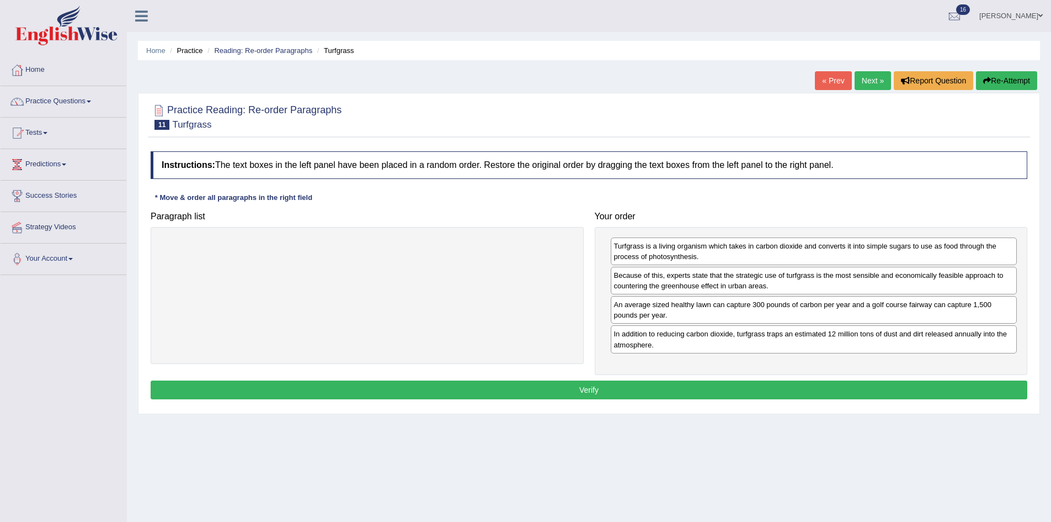
click at [828, 395] on button "Verify" at bounding box center [589, 389] width 877 height 19
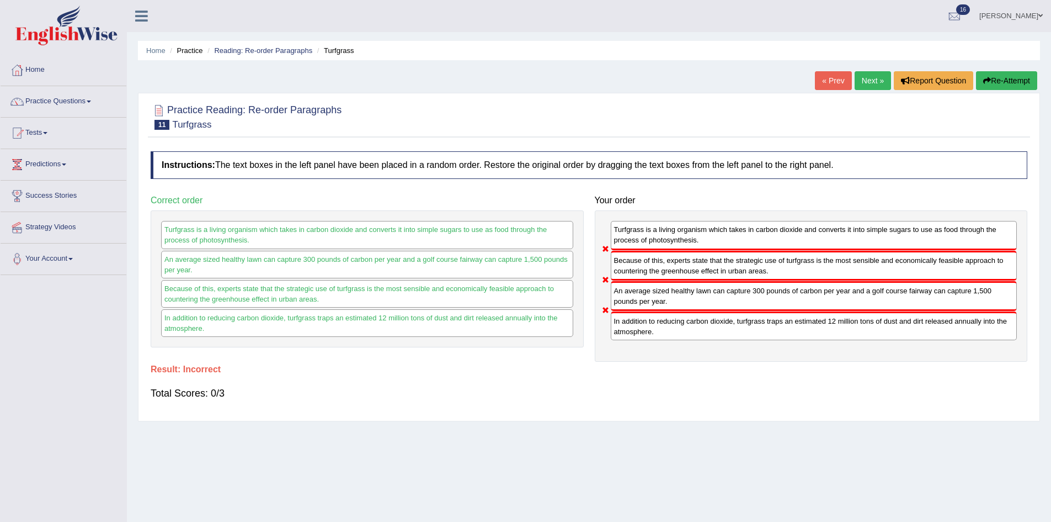
click at [996, 84] on button "Re-Attempt" at bounding box center [1006, 80] width 61 height 19
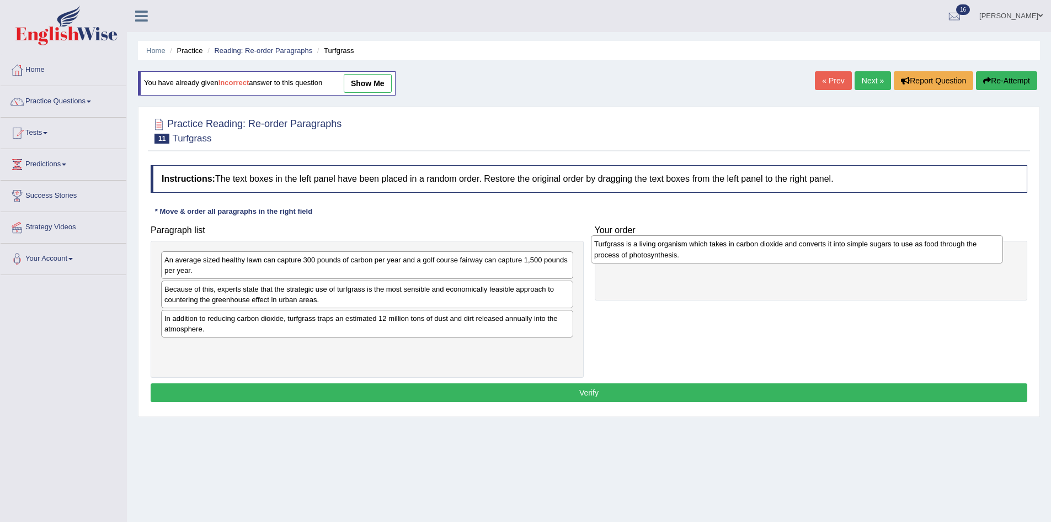
drag, startPoint x: 331, startPoint y: 356, endPoint x: 762, endPoint y: 249, distance: 444.5
click at [761, 252] on div "Turfgrass is a living organism which takes in carbon dioxide and converts it in…" at bounding box center [797, 249] width 412 height 28
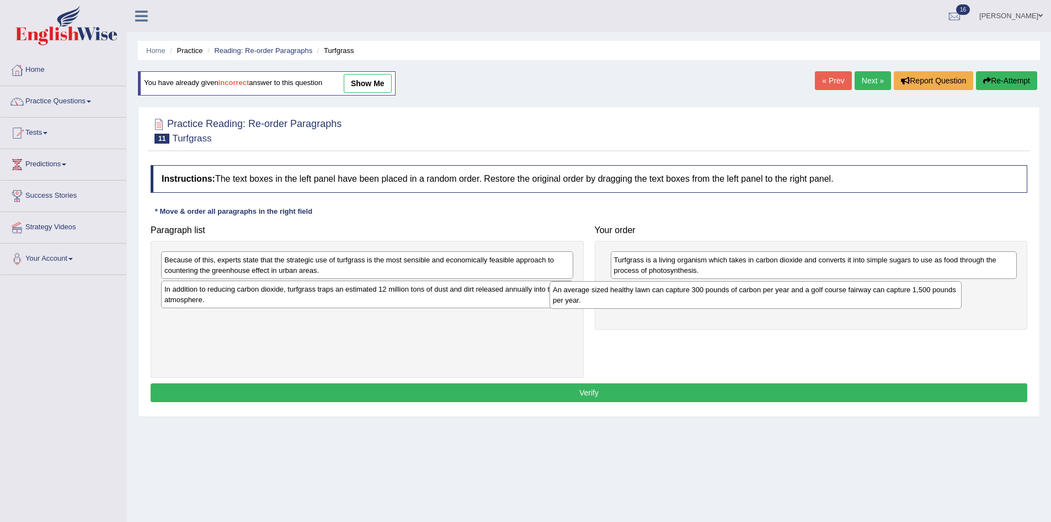
drag, startPoint x: 381, startPoint y: 263, endPoint x: 786, endPoint y: 291, distance: 405.5
click at [776, 292] on div "An average sized healthy lawn can capture 300 pounds of carbon per year and a g…" at bounding box center [756, 295] width 412 height 28
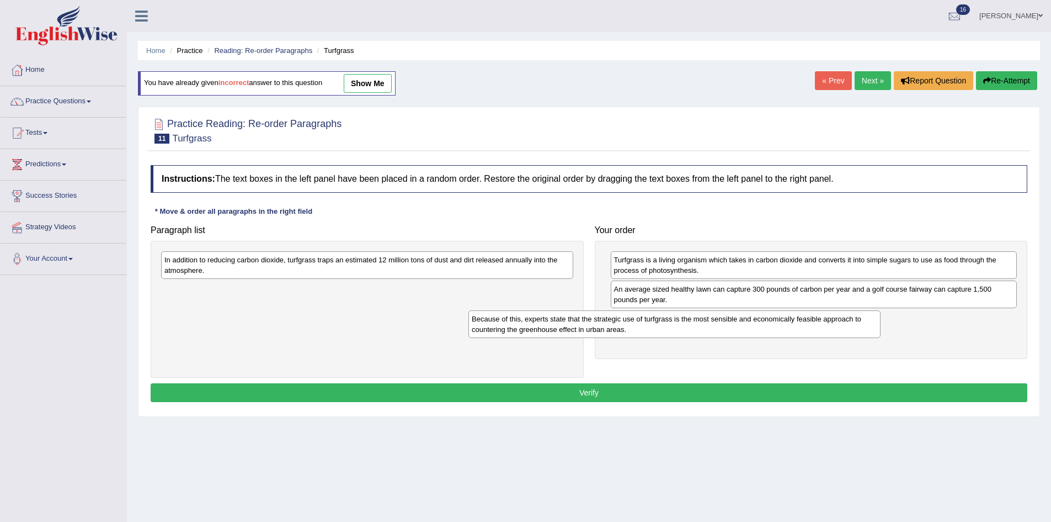
drag, startPoint x: 433, startPoint y: 270, endPoint x: 770, endPoint y: 325, distance: 342.0
click at [768, 326] on div "Because of this, experts state that the strategic use of turfgrass is the most …" at bounding box center [675, 324] width 412 height 28
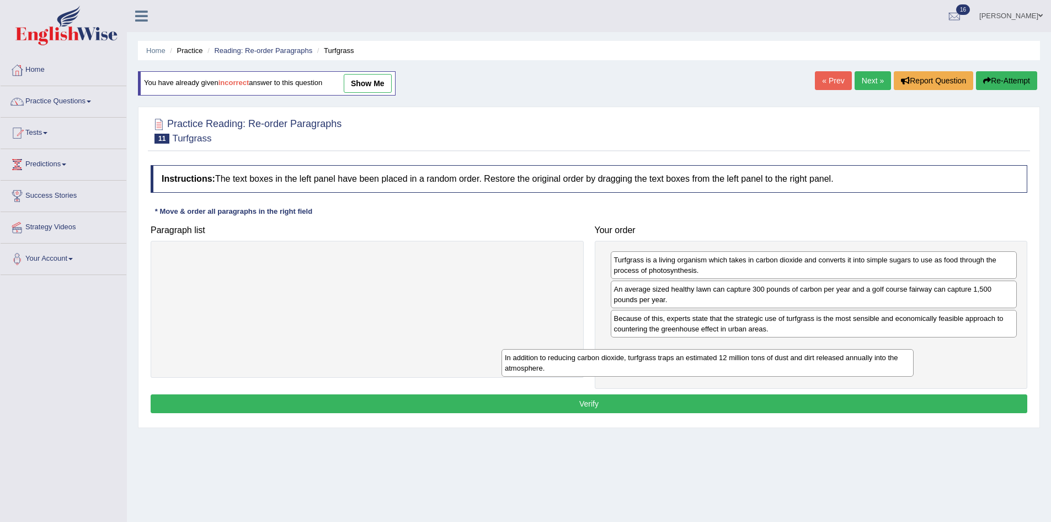
drag, startPoint x: 484, startPoint y: 262, endPoint x: 884, endPoint y: 352, distance: 409.6
click at [884, 352] on div "In addition to reducing carbon dioxide, turfgrass traps an estimated 12 million…" at bounding box center [708, 363] width 412 height 28
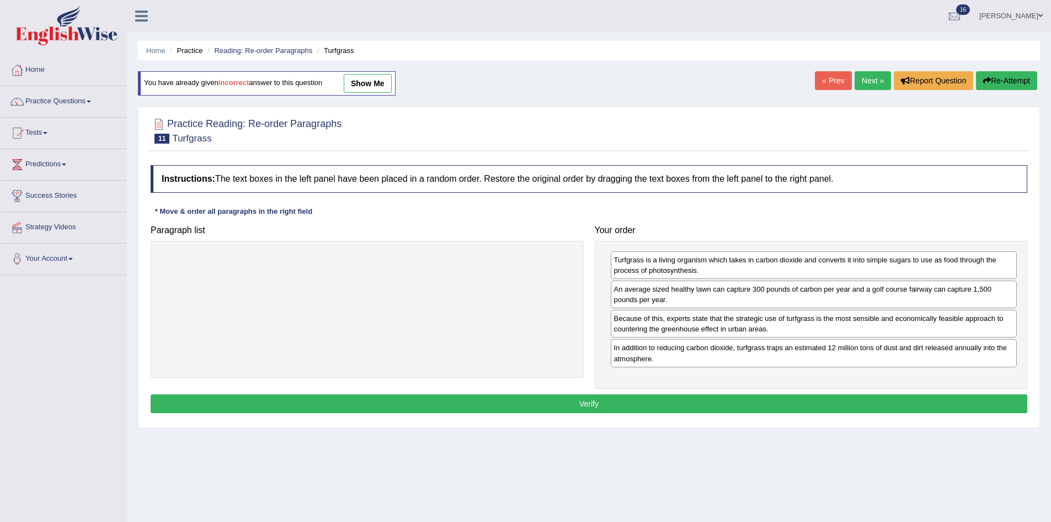
click at [783, 398] on button "Verify" at bounding box center [589, 403] width 877 height 19
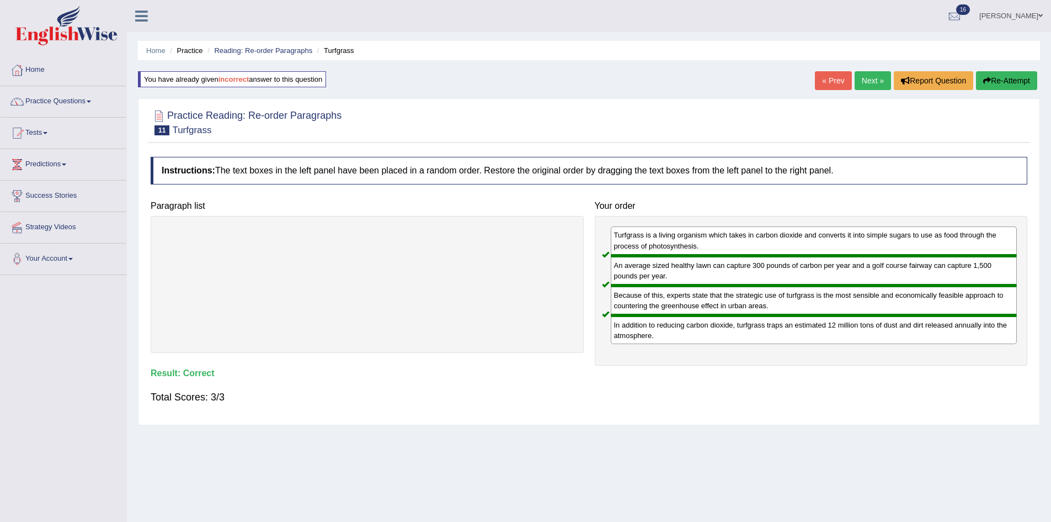
click at [868, 81] on link "Next »" at bounding box center [873, 80] width 36 height 19
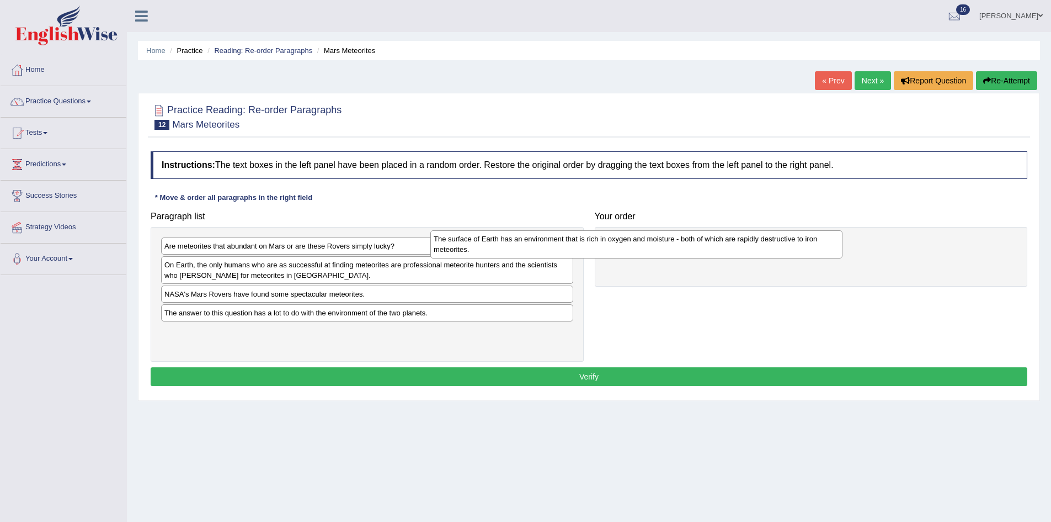
drag, startPoint x: 285, startPoint y: 344, endPoint x: 586, endPoint y: 246, distance: 316.1
click at [586, 246] on div "The surface of Earth has an environment that is rich in oxygen and moisture - b…" at bounding box center [636, 244] width 412 height 28
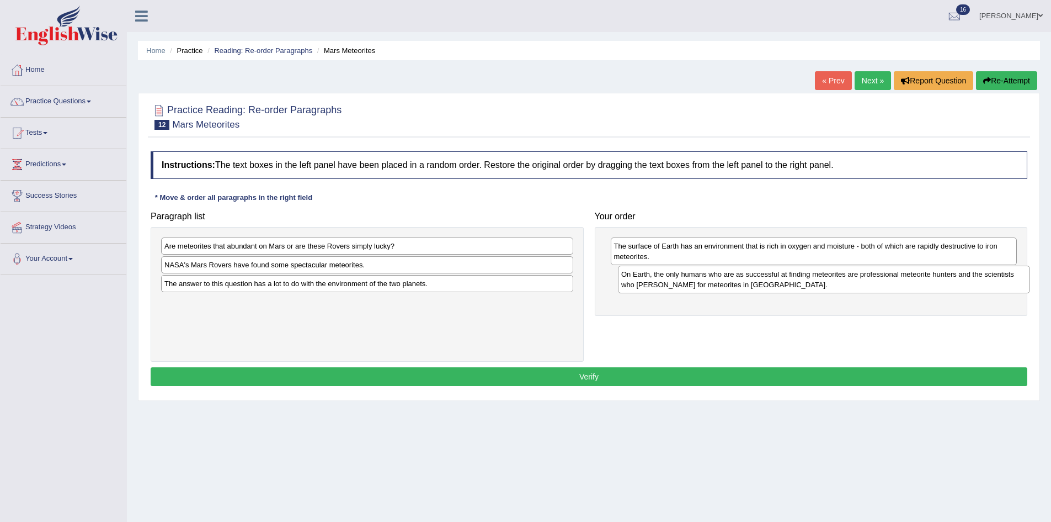
drag, startPoint x: 329, startPoint y: 274, endPoint x: 783, endPoint y: 282, distance: 453.2
click at [783, 282] on div "On Earth, the only humans who are as successful at finding meteorites are profe…" at bounding box center [824, 279] width 412 height 28
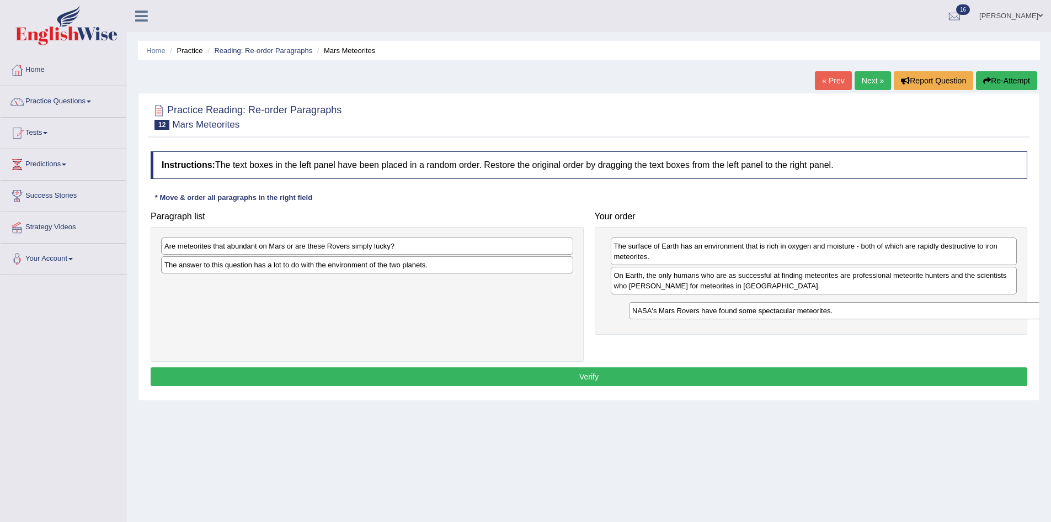
drag, startPoint x: 330, startPoint y: 267, endPoint x: 788, endPoint y: 307, distance: 459.3
click at [792, 309] on div "NASA's Mars Rovers have found some spectacular meteorites." at bounding box center [835, 310] width 412 height 17
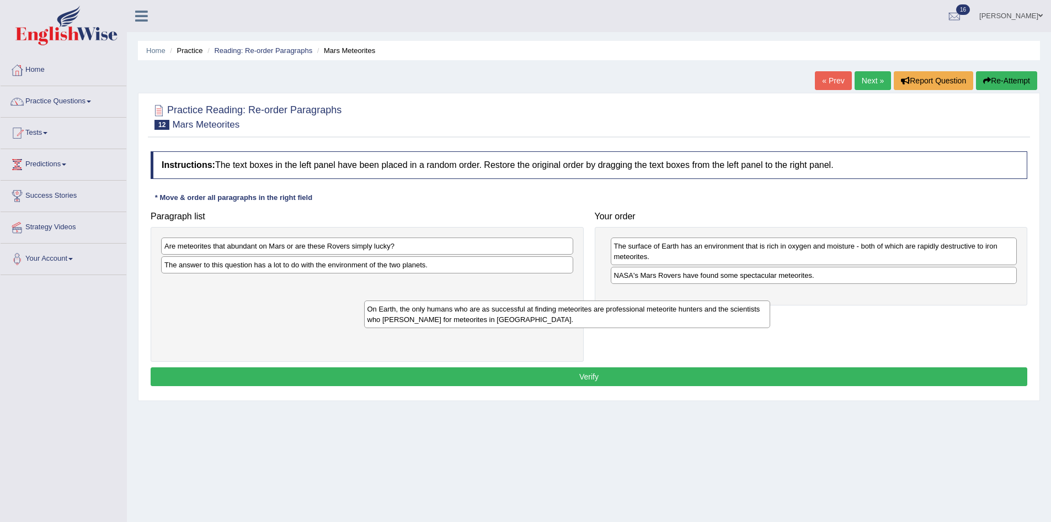
drag, startPoint x: 864, startPoint y: 285, endPoint x: 600, endPoint y: 318, distance: 265.9
click at [605, 320] on div "On Earth, the only humans who are as successful at finding meteorites are profe…" at bounding box center [567, 314] width 407 height 28
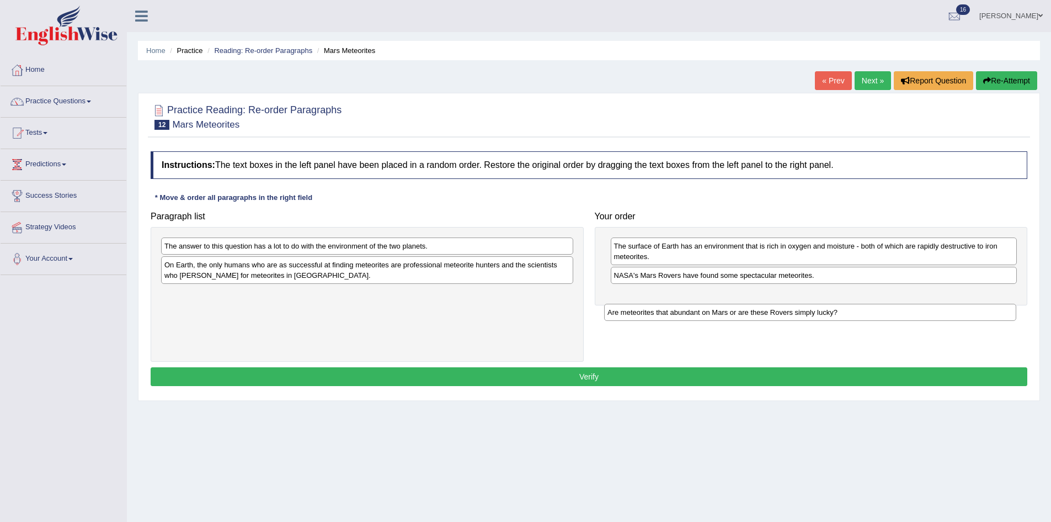
drag, startPoint x: 316, startPoint y: 247, endPoint x: 760, endPoint y: 303, distance: 447.2
click at [760, 308] on div "Are meteorites that abundant on Mars or are these Rovers simply lucky?" at bounding box center [810, 312] width 412 height 17
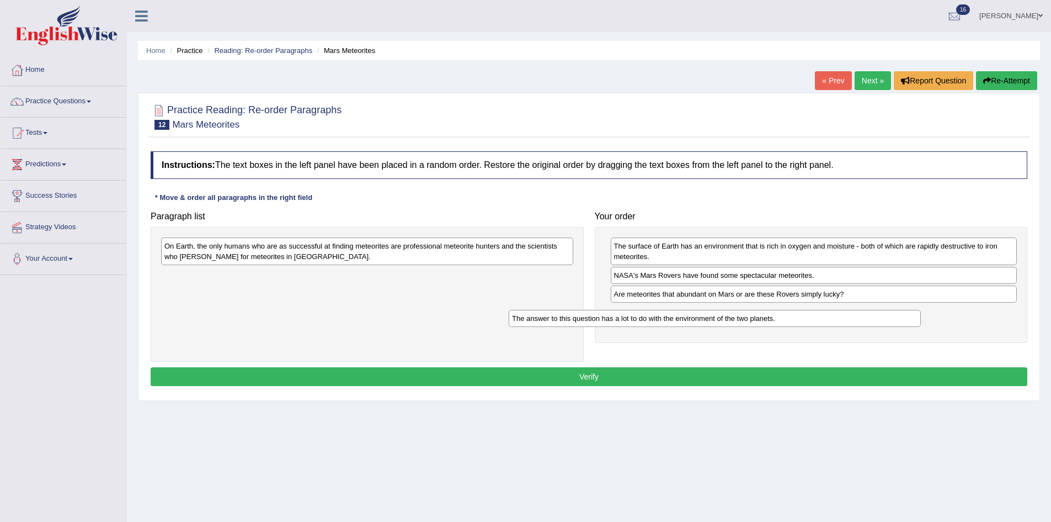
drag, startPoint x: 493, startPoint y: 249, endPoint x: 852, endPoint y: 320, distance: 365.0
click at [852, 320] on div "The answer to this question has a lot to do with the environment of the two pla…" at bounding box center [715, 318] width 412 height 17
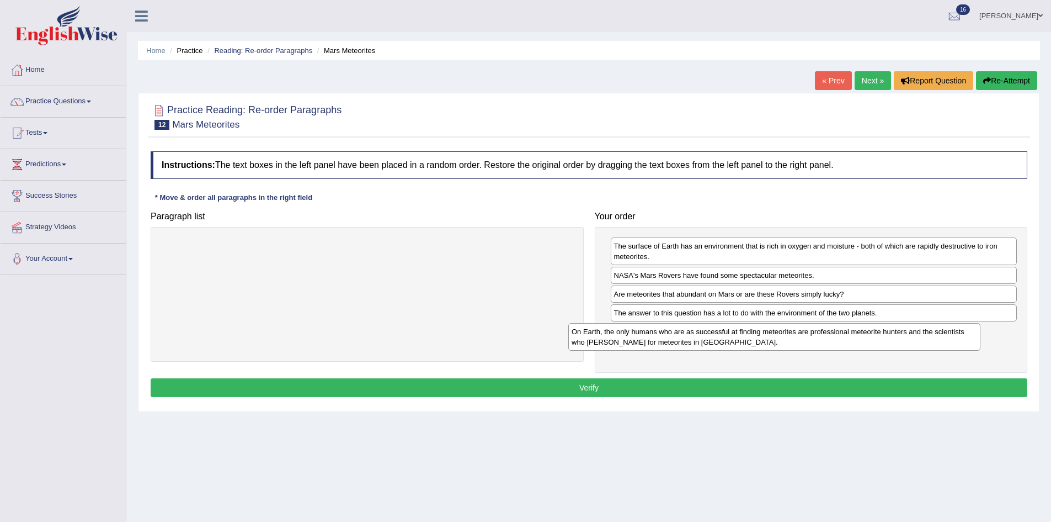
drag, startPoint x: 469, startPoint y: 249, endPoint x: 880, endPoint y: 334, distance: 420.5
click at [880, 334] on div "On Earth, the only humans who are as successful at finding meteorites are profe…" at bounding box center [774, 337] width 412 height 28
click at [698, 386] on button "Verify" at bounding box center [589, 387] width 877 height 19
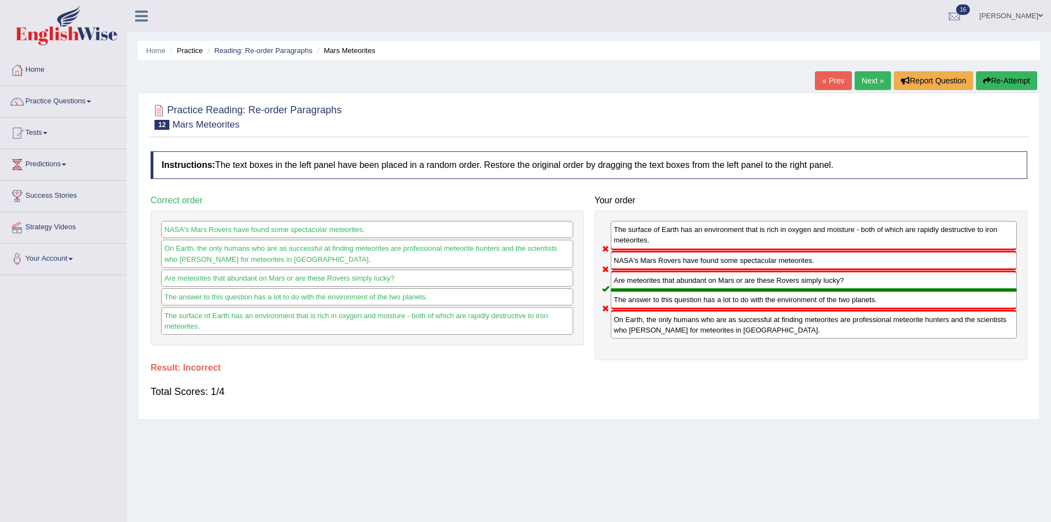
click at [1004, 76] on button "Re-Attempt" at bounding box center [1006, 80] width 61 height 19
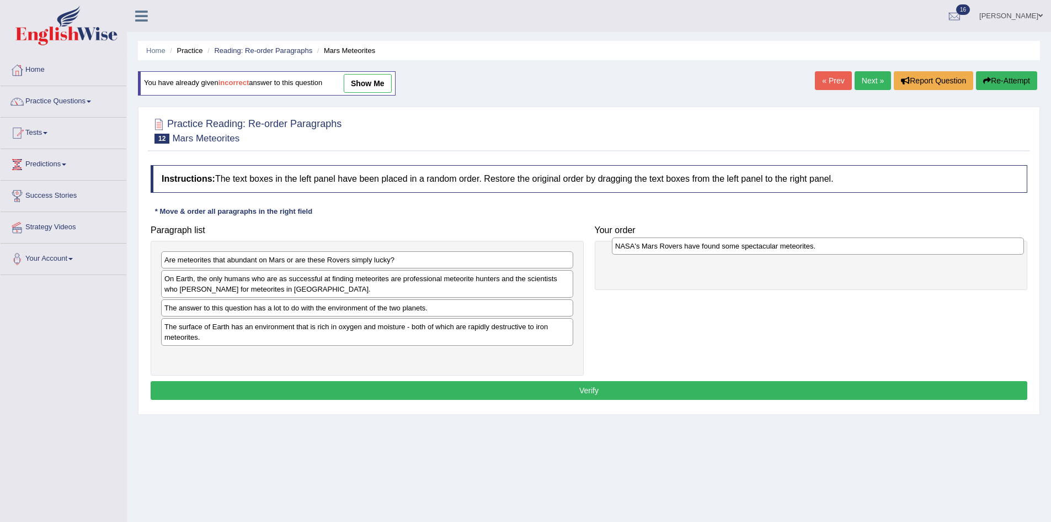
drag, startPoint x: 225, startPoint y: 312, endPoint x: 672, endPoint y: 250, distance: 451.3
click at [673, 250] on div "NASA's Mars Rovers have found some spectacular meteorites." at bounding box center [818, 245] width 412 height 17
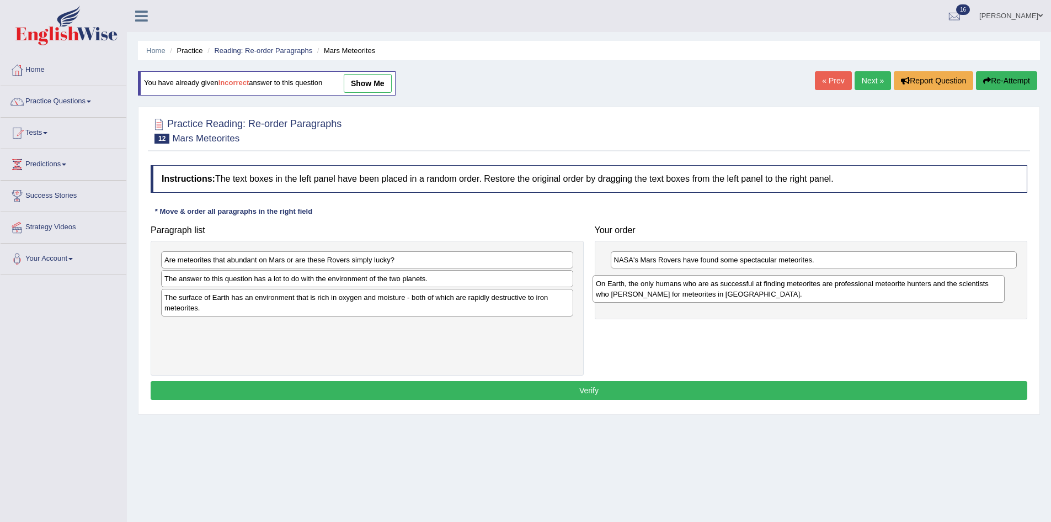
drag, startPoint x: 355, startPoint y: 284, endPoint x: 787, endPoint y: 289, distance: 431.6
click at [787, 289] on div "On Earth, the only humans who are as successful at finding meteorites are profe…" at bounding box center [799, 289] width 412 height 28
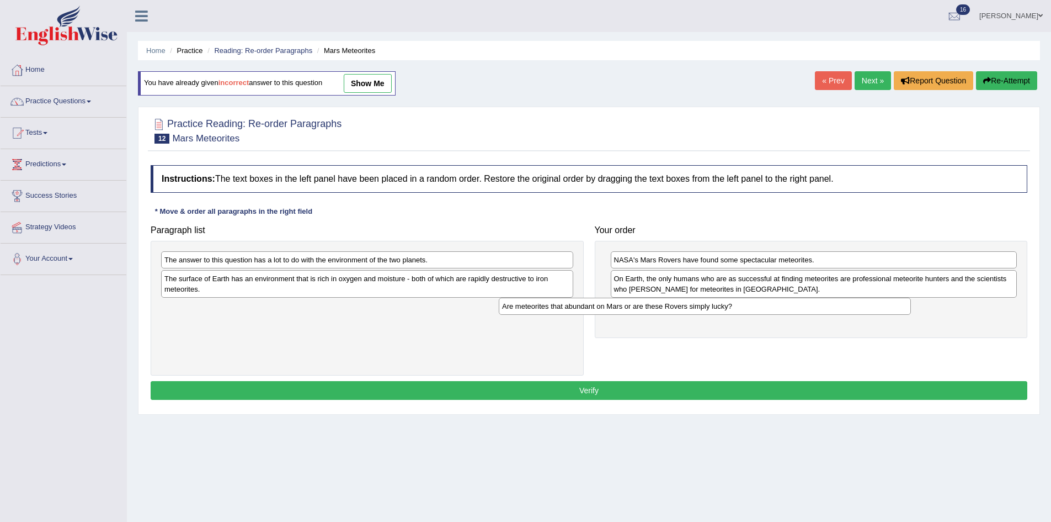
drag, startPoint x: 414, startPoint y: 260, endPoint x: 774, endPoint y: 306, distance: 362.2
click at [774, 306] on div "Are meteorites that abundant on Mars or are these Rovers simply lucky?" at bounding box center [705, 305] width 412 height 17
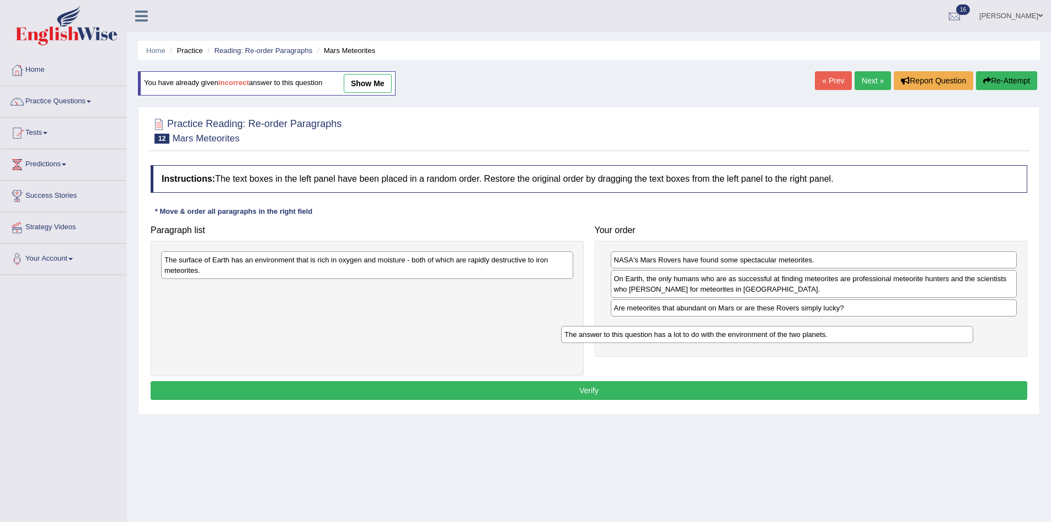
drag, startPoint x: 472, startPoint y: 256, endPoint x: 876, endPoint y: 329, distance: 410.6
click at [876, 329] on div "The answer to this question has a lot to do with the environment of the two pla…" at bounding box center [767, 334] width 412 height 17
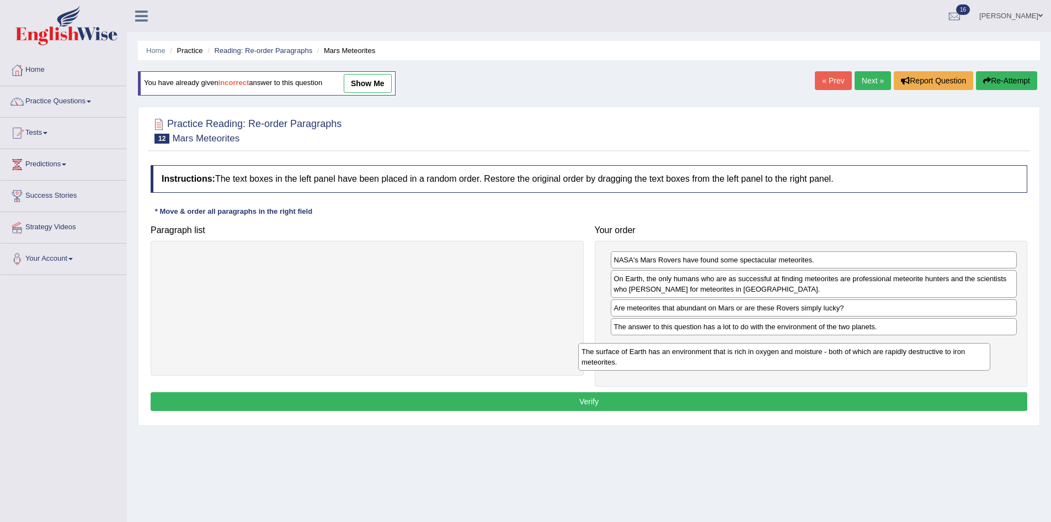
drag, startPoint x: 497, startPoint y: 264, endPoint x: 914, endPoint y: 355, distance: 427.0
click at [914, 355] on div "The surface of Earth has an environment that is rich in oxygen and moisture - b…" at bounding box center [784, 357] width 412 height 28
click at [881, 397] on button "Verify" at bounding box center [589, 401] width 877 height 19
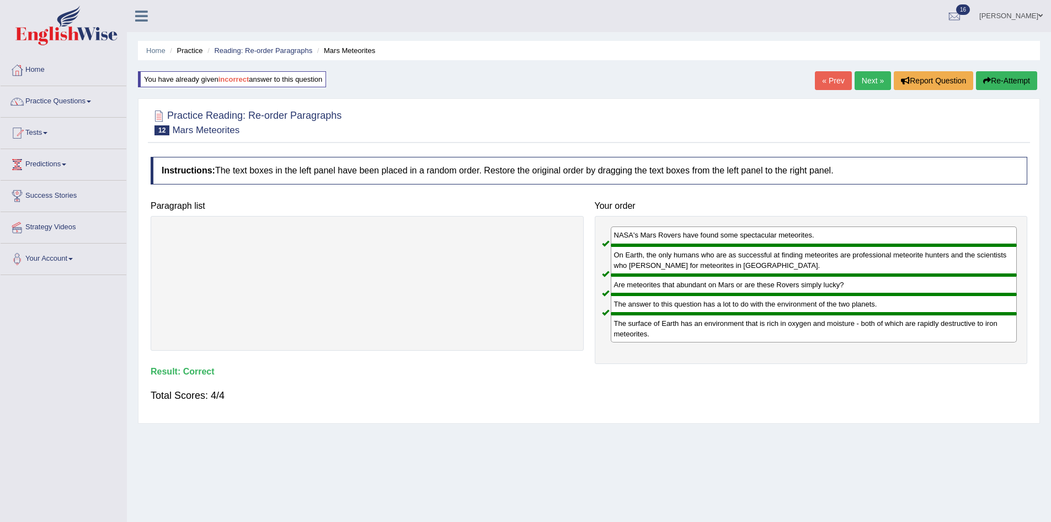
click at [863, 83] on link "Next »" at bounding box center [873, 80] width 36 height 19
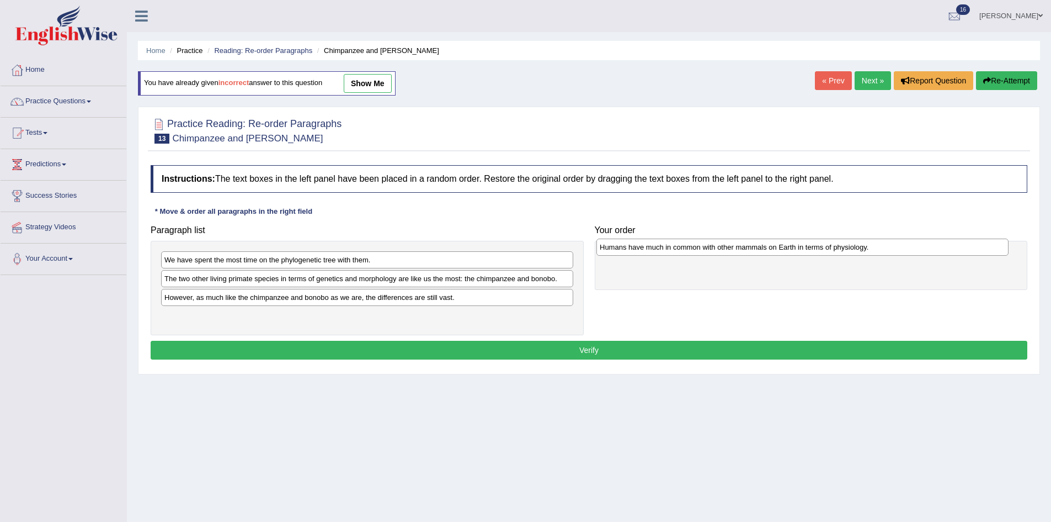
drag, startPoint x: 364, startPoint y: 300, endPoint x: 800, endPoint y: 249, distance: 438.3
click at [800, 249] on div "Humans have much in common with other mammals on Earth in terms of physiology." at bounding box center [803, 246] width 412 height 17
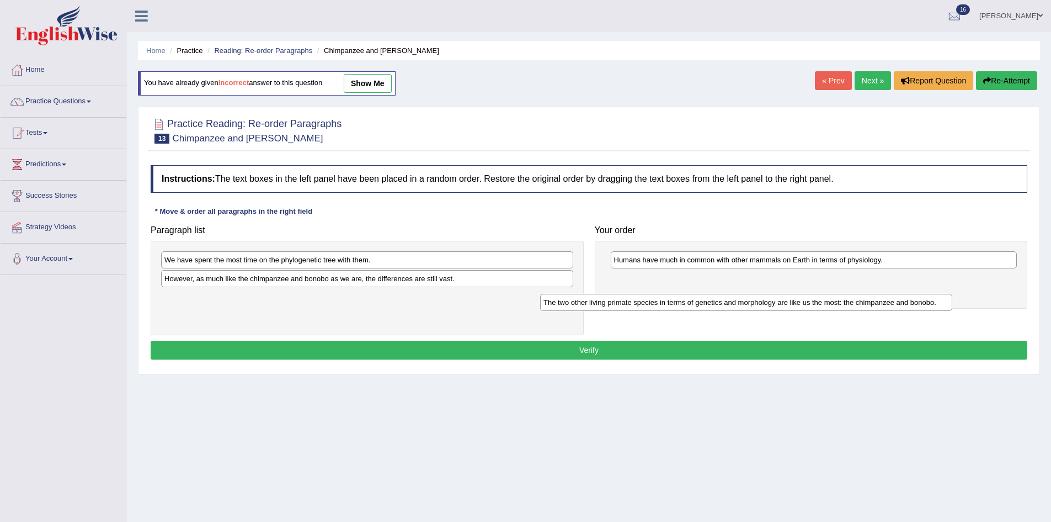
drag, startPoint x: 347, startPoint y: 281, endPoint x: 754, endPoint y: 290, distance: 407.4
click at [754, 294] on div "The two other living primate species in terms of genetics and morphology are li…" at bounding box center [746, 302] width 412 height 17
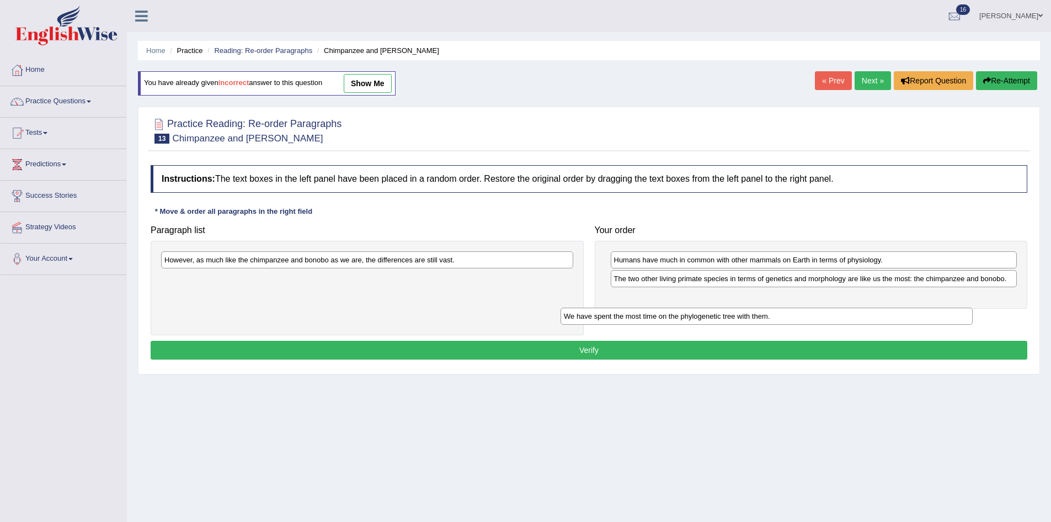
drag, startPoint x: 347, startPoint y: 260, endPoint x: 768, endPoint y: 308, distance: 423.3
click at [767, 309] on div "We have spent the most time on the phylogenetic tree with them." at bounding box center [767, 315] width 412 height 17
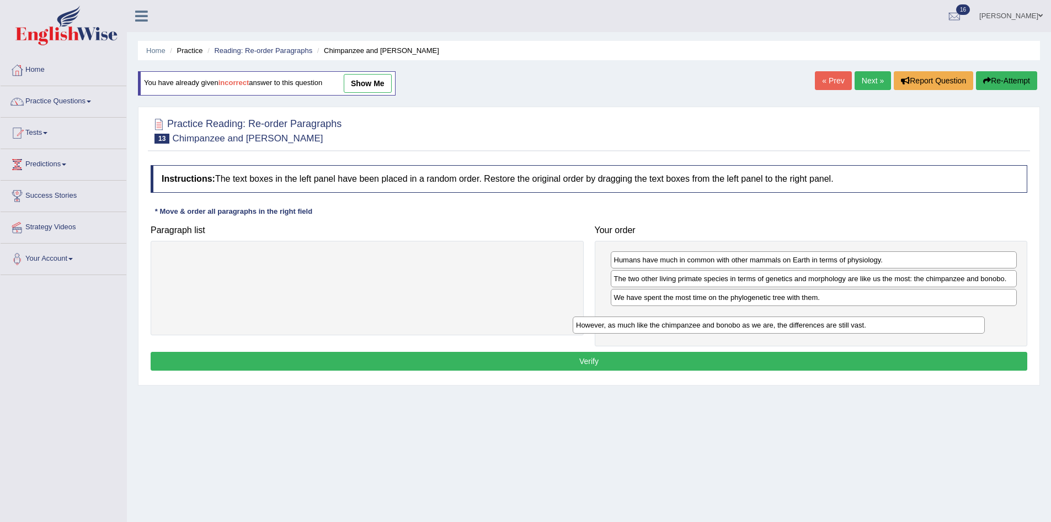
drag, startPoint x: 370, startPoint y: 260, endPoint x: 795, endPoint y: 317, distance: 428.7
click at [795, 317] on div "However, as much like the chimpanzee and bonobo as we are, the differences are …" at bounding box center [779, 324] width 412 height 17
click at [684, 356] on button "Verify" at bounding box center [589, 361] width 877 height 19
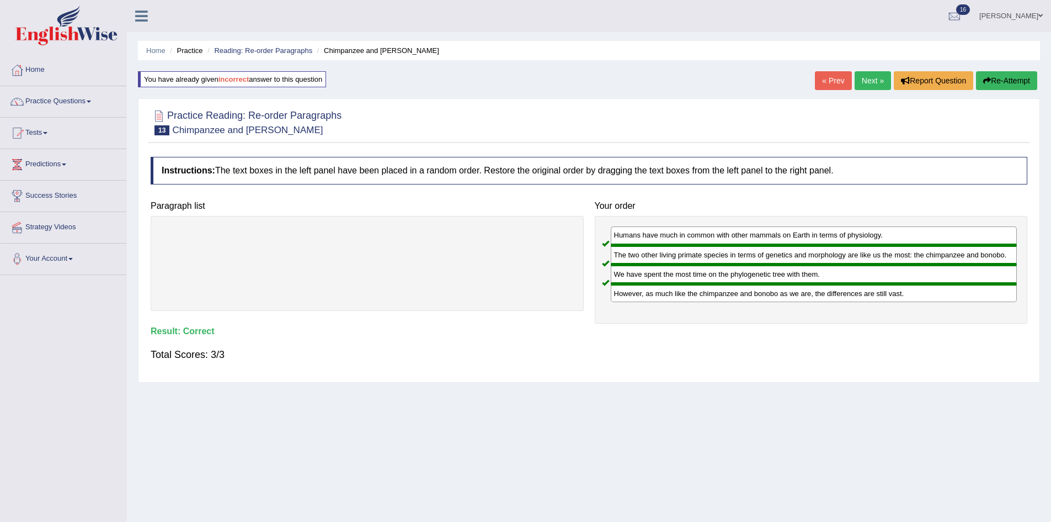
click at [870, 81] on link "Next »" at bounding box center [873, 80] width 36 height 19
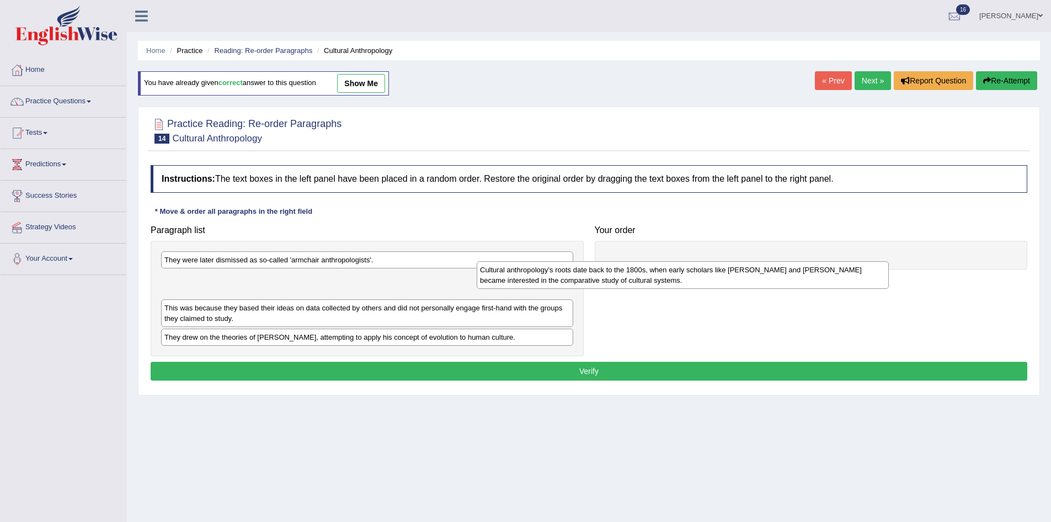
drag, startPoint x: 274, startPoint y: 286, endPoint x: 618, endPoint y: 276, distance: 344.0
click at [618, 276] on div "Cultural anthropology's roots date back to the 1800s, when early scholars like …" at bounding box center [683, 275] width 412 height 28
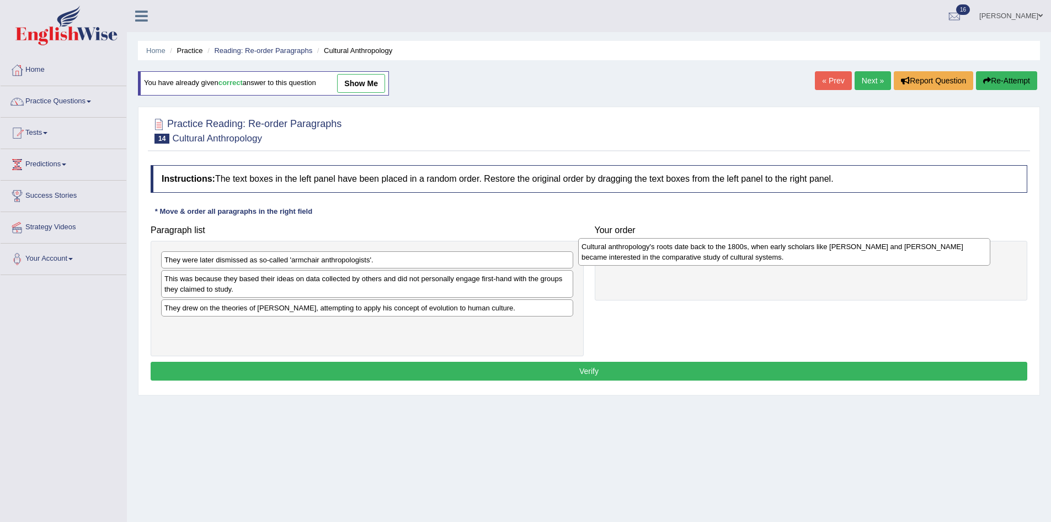
drag, startPoint x: 435, startPoint y: 289, endPoint x: 870, endPoint y: 246, distance: 437.5
click at [870, 247] on div "Cultural anthropology's roots date back to the 1800s, when early scholars like …" at bounding box center [784, 252] width 412 height 28
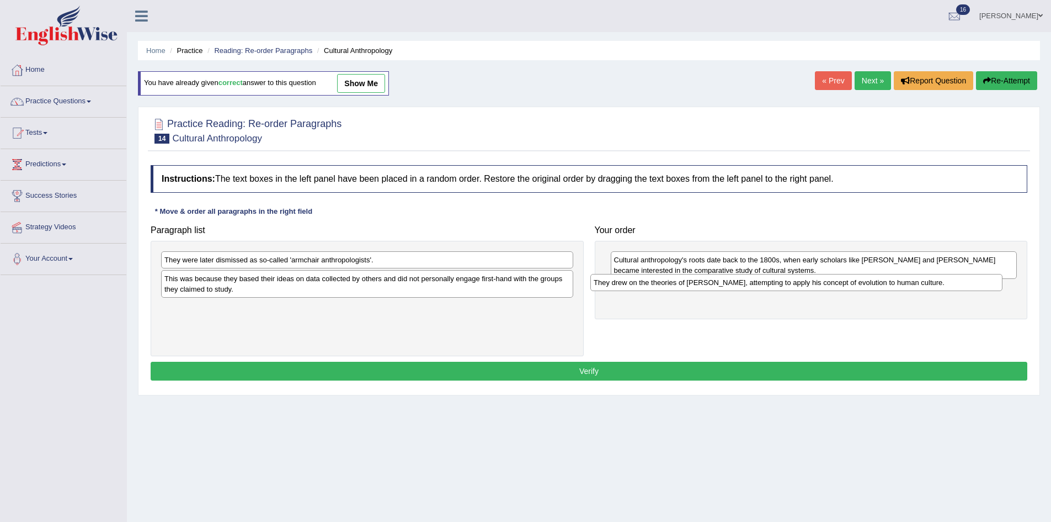
drag, startPoint x: 271, startPoint y: 311, endPoint x: 703, endPoint y: 285, distance: 432.3
click at [703, 285] on div "They drew on the theories of [PERSON_NAME], attempting to apply his concept of …" at bounding box center [797, 282] width 412 height 17
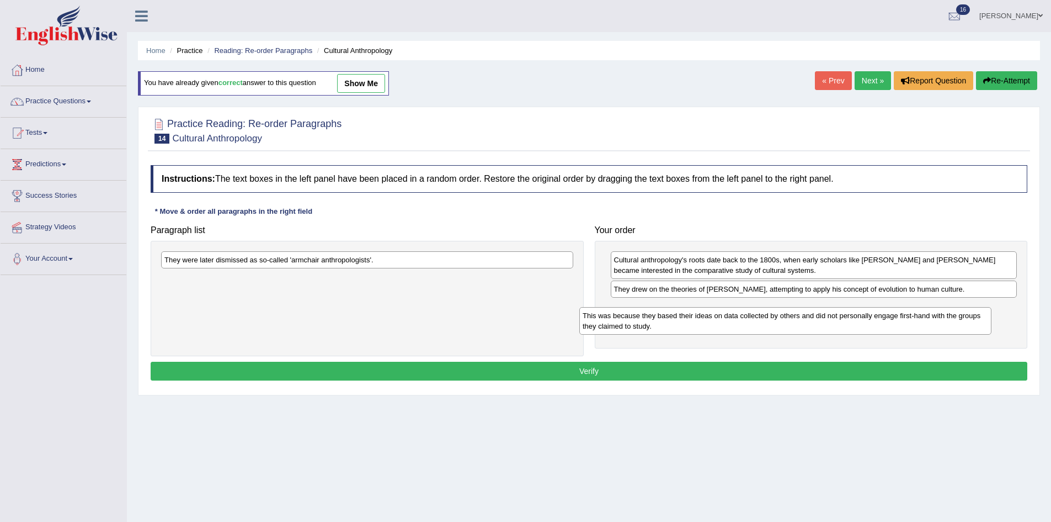
drag, startPoint x: 242, startPoint y: 284, endPoint x: 670, endPoint y: 312, distance: 428.6
click at [669, 315] on div "This was because they based their ideas on data collected by others and did not…" at bounding box center [785, 321] width 412 height 28
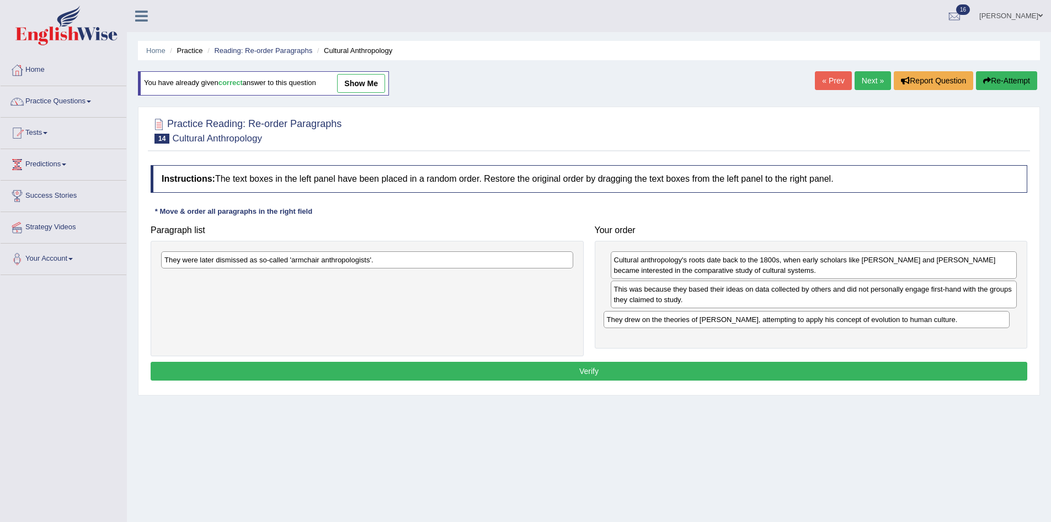
drag, startPoint x: 778, startPoint y: 290, endPoint x: 770, endPoint y: 320, distance: 31.2
click at [770, 320] on div "They drew on the theories of [PERSON_NAME], attempting to apply his concept of …" at bounding box center [807, 319] width 407 height 17
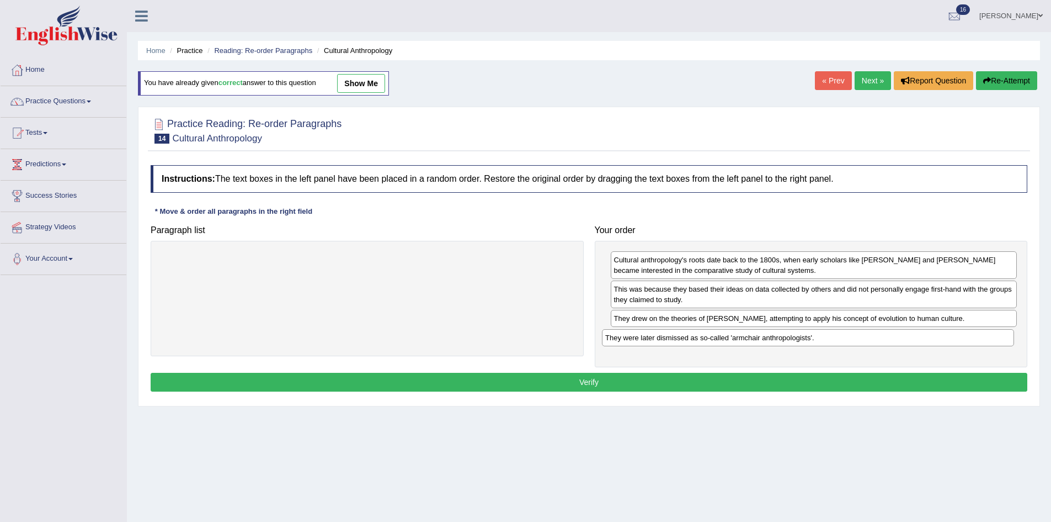
drag, startPoint x: 541, startPoint y: 265, endPoint x: 982, endPoint y: 343, distance: 447.8
click at [982, 343] on div "They were later dismissed as so-called 'armchair anthropologists'." at bounding box center [808, 337] width 412 height 17
click at [752, 377] on button "Verify" at bounding box center [589, 382] width 877 height 19
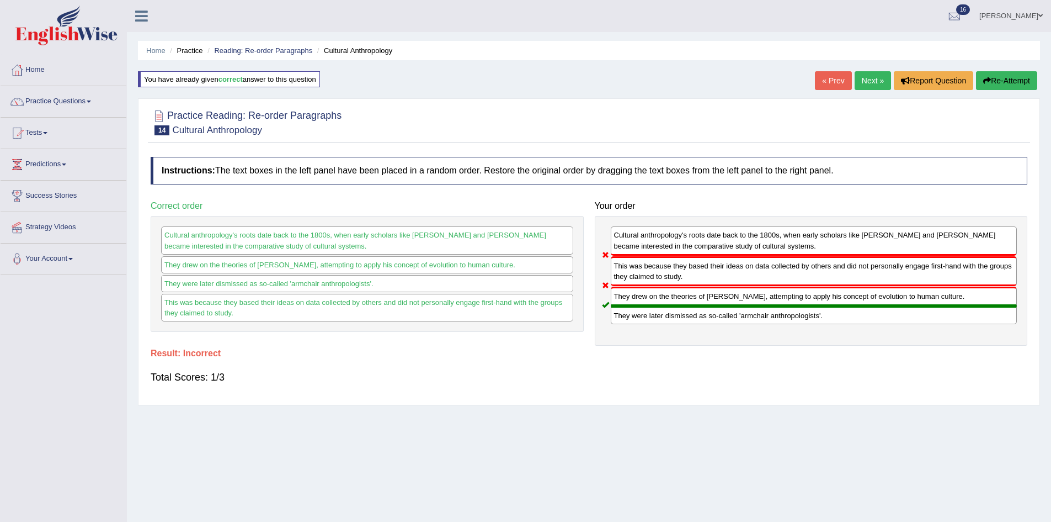
click at [1001, 86] on button "Re-Attempt" at bounding box center [1006, 80] width 61 height 19
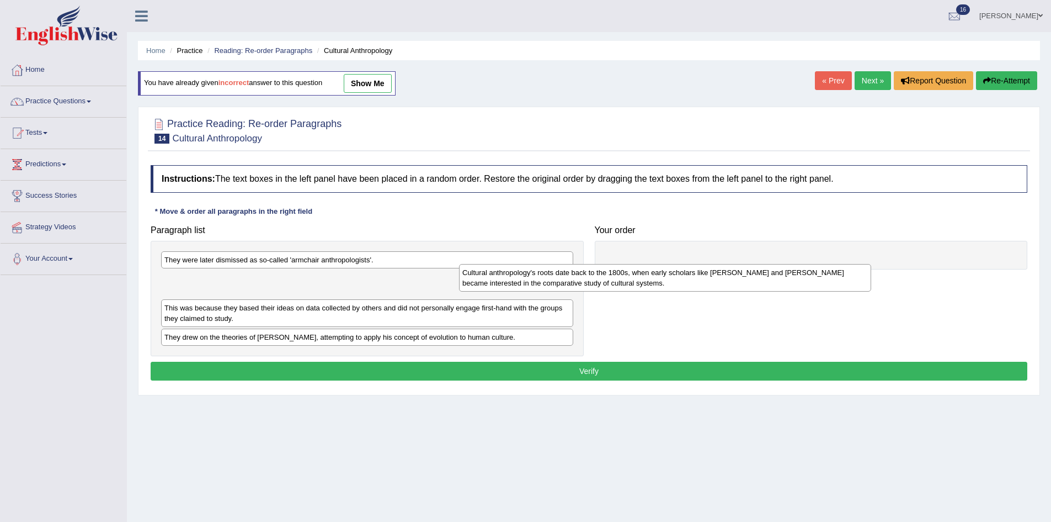
drag, startPoint x: 278, startPoint y: 291, endPoint x: 717, endPoint y: 257, distance: 440.6
click at [717, 264] on div "Cultural anthropology's roots date back to the 1800s, when early scholars like …" at bounding box center [665, 278] width 412 height 28
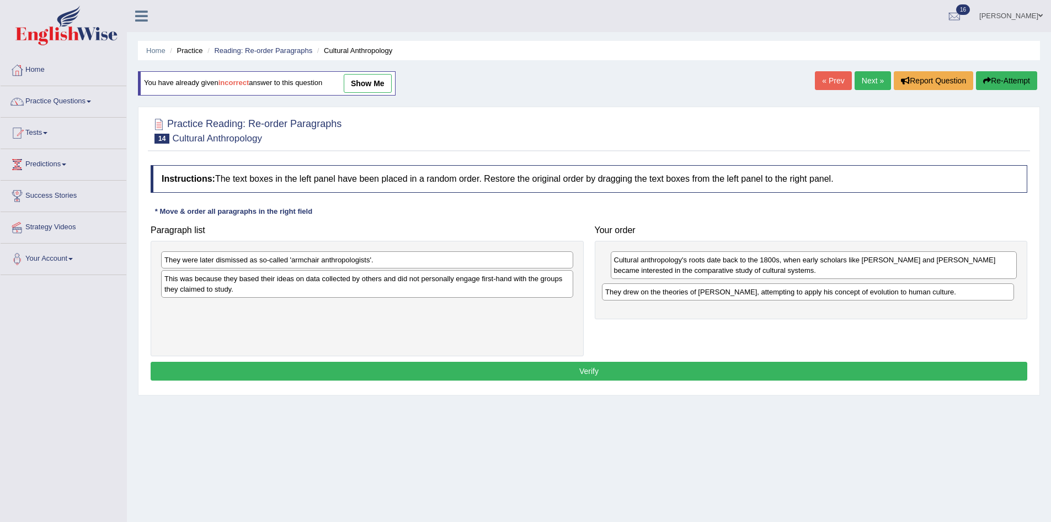
drag, startPoint x: 301, startPoint y: 310, endPoint x: 749, endPoint y: 290, distance: 448.6
click at [749, 290] on div "They drew on the theories of [PERSON_NAME], attempting to apply his concept of …" at bounding box center [808, 291] width 412 height 17
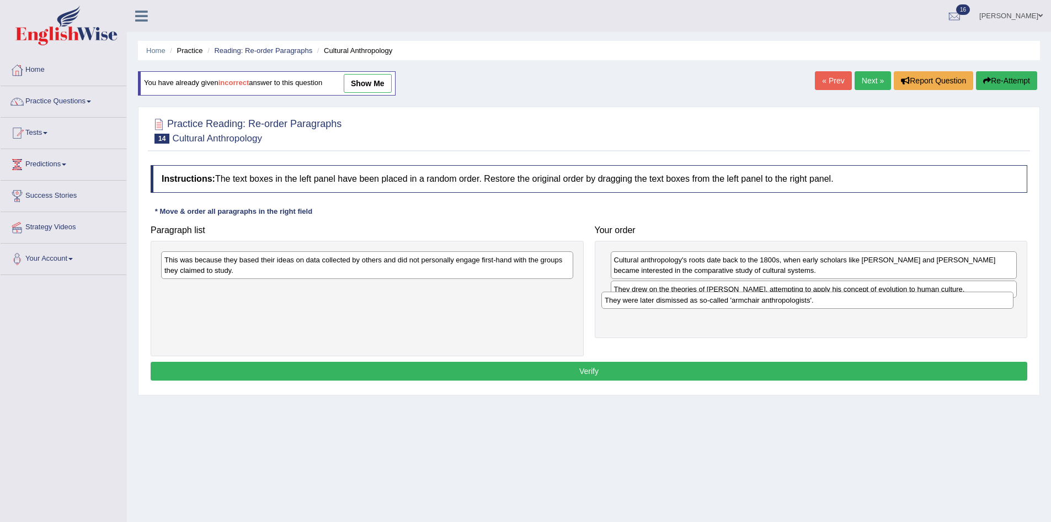
drag, startPoint x: 469, startPoint y: 265, endPoint x: 909, endPoint y: 306, distance: 442.2
click at [909, 306] on div "They were later dismissed as so-called 'armchair anthropologists'." at bounding box center [808, 299] width 412 height 17
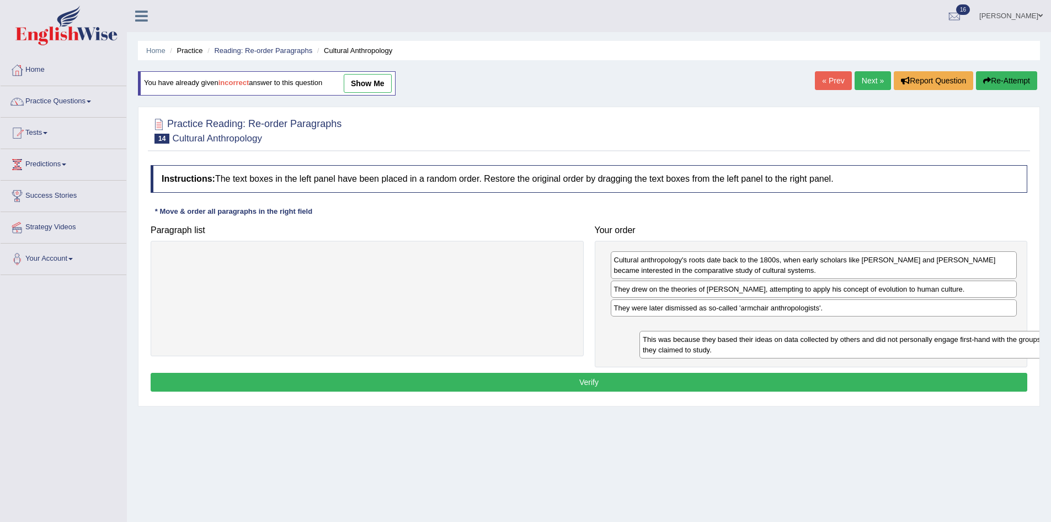
drag, startPoint x: 426, startPoint y: 273, endPoint x: 898, endPoint y: 352, distance: 478.9
click at [902, 352] on div "This was because they based their ideas on data collected by others and did not…" at bounding box center [846, 345] width 412 height 28
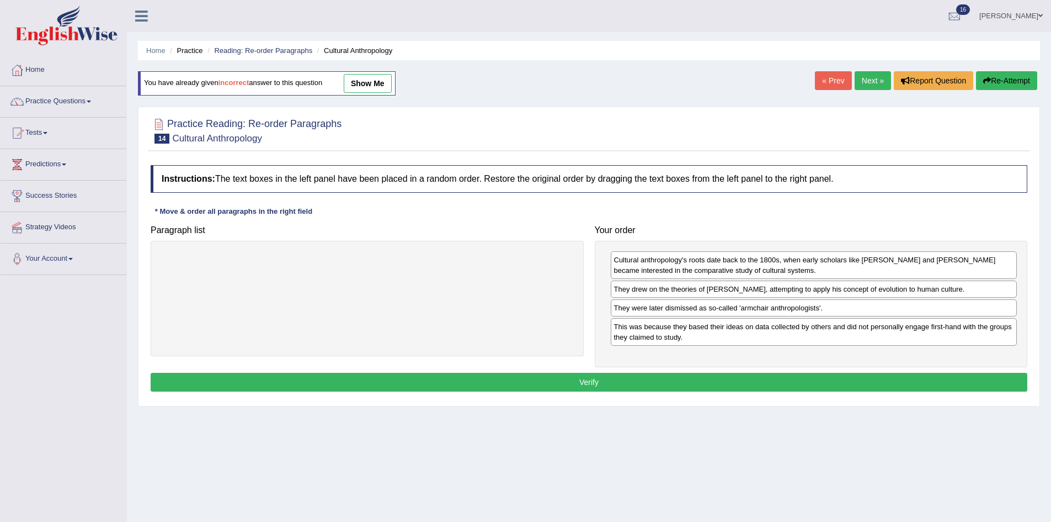
drag, startPoint x: 860, startPoint y: 377, endPoint x: 859, endPoint y: 386, distance: 8.9
click at [859, 386] on button "Verify" at bounding box center [589, 382] width 877 height 19
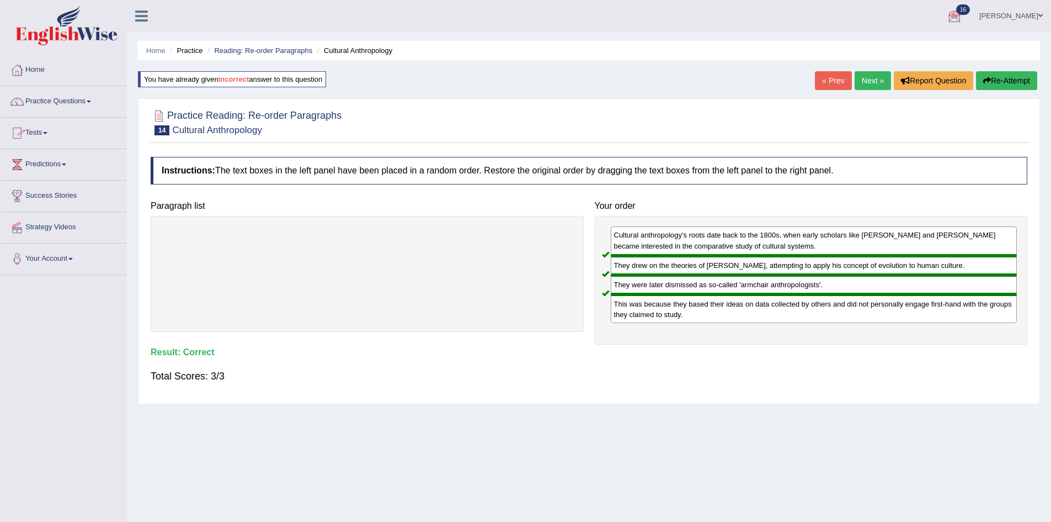
click at [78, 93] on link "Practice Questions" at bounding box center [64, 100] width 126 height 28
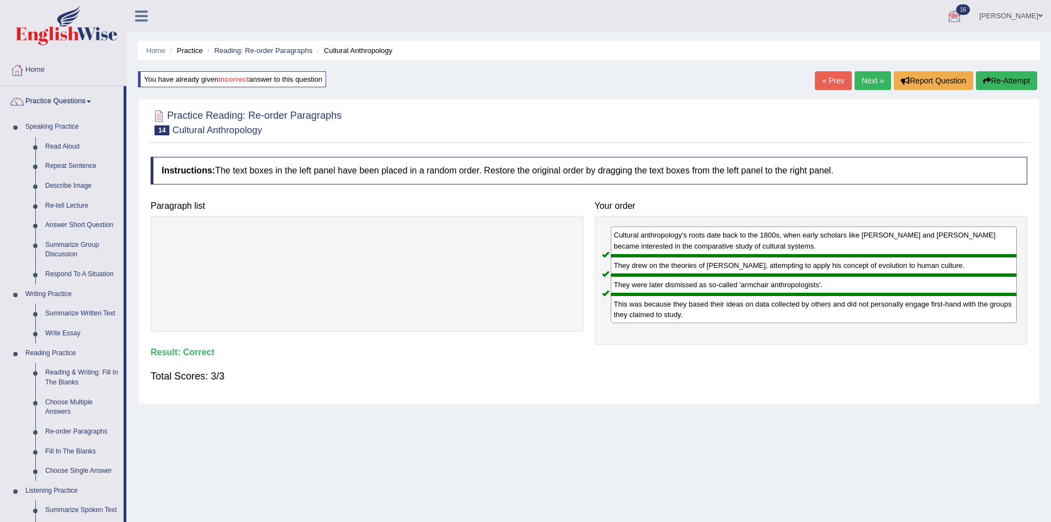
click at [81, 369] on link "Reading & Writing: Fill In The Blanks" at bounding box center [81, 377] width 83 height 29
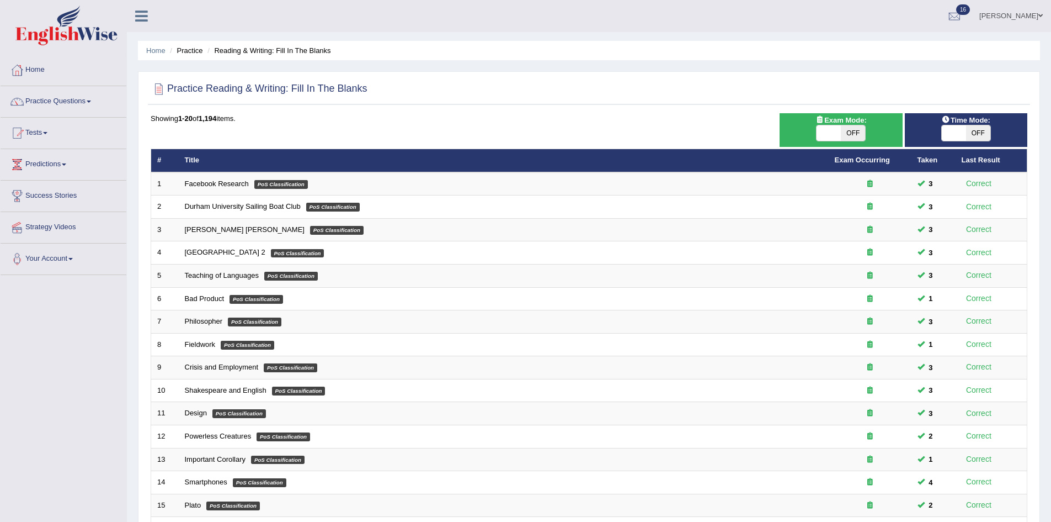
click at [855, 128] on span "OFF" at bounding box center [853, 132] width 24 height 15
checkbox input "true"
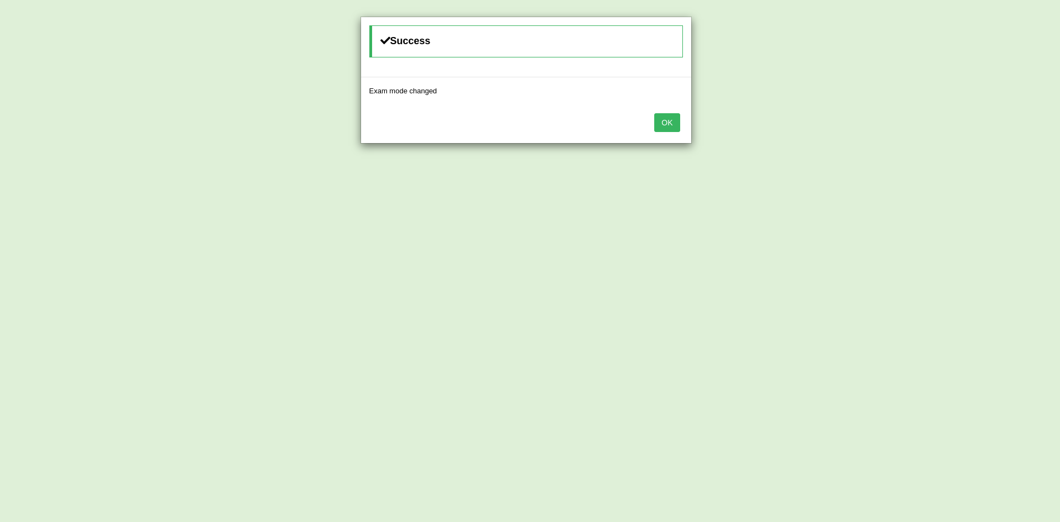
click at [672, 129] on button "OK" at bounding box center [666, 122] width 25 height 19
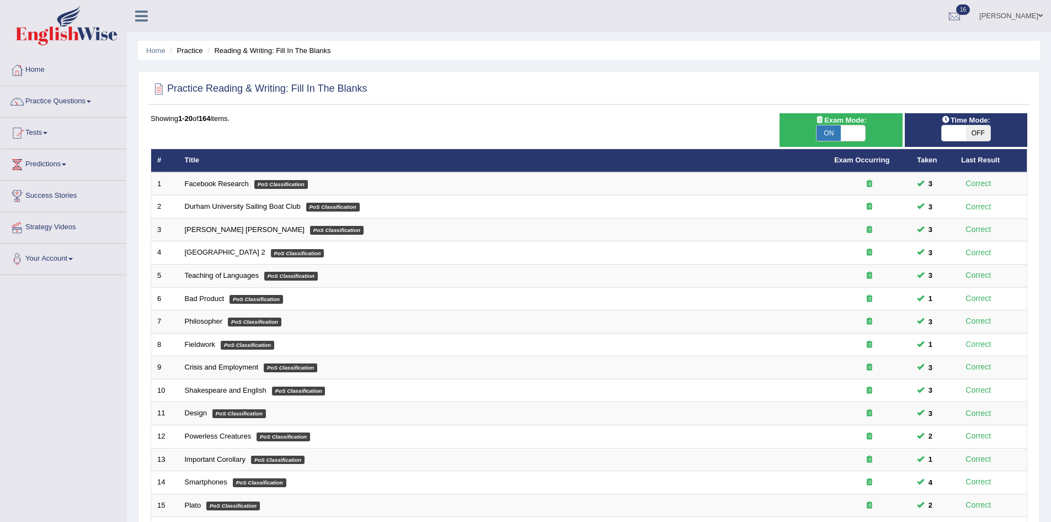
click at [971, 128] on span "OFF" at bounding box center [978, 132] width 24 height 15
checkbox input "true"
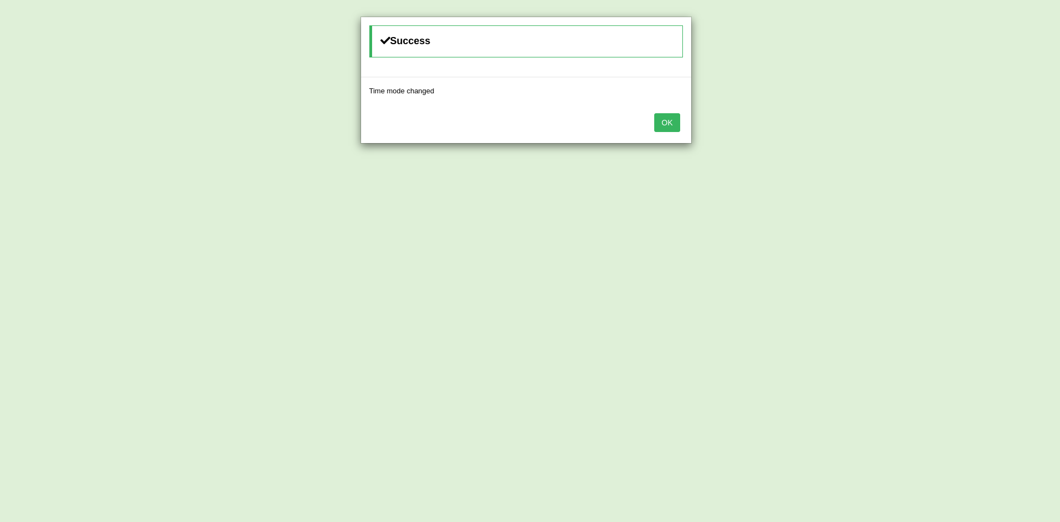
click at [679, 123] on button "OK" at bounding box center [666, 122] width 25 height 19
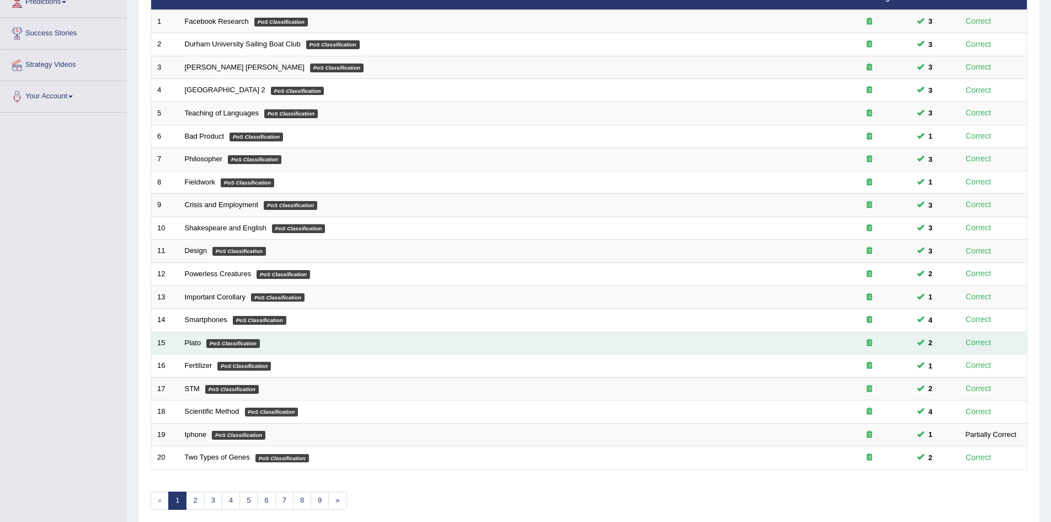
scroll to position [209, 0]
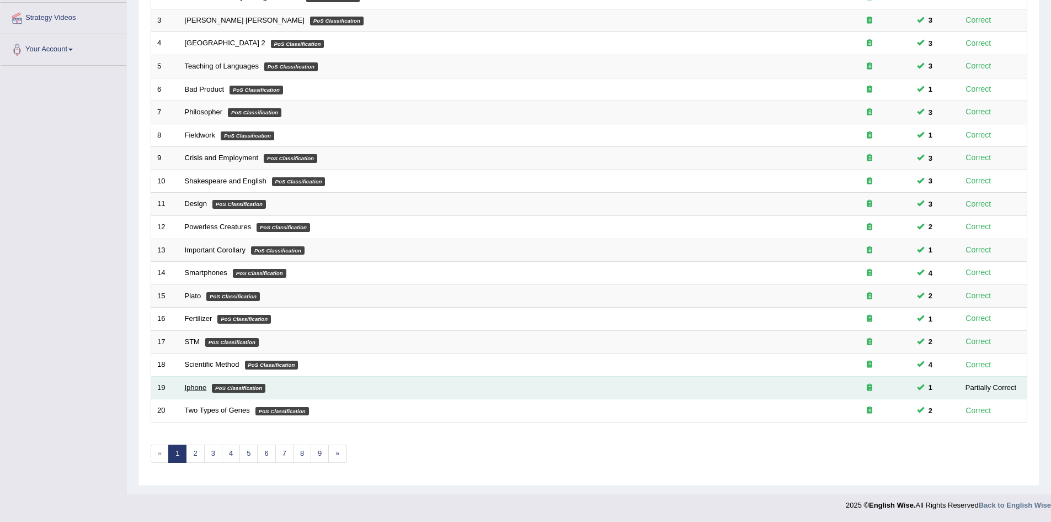
click at [189, 385] on link "Iphone" at bounding box center [196, 387] width 22 height 8
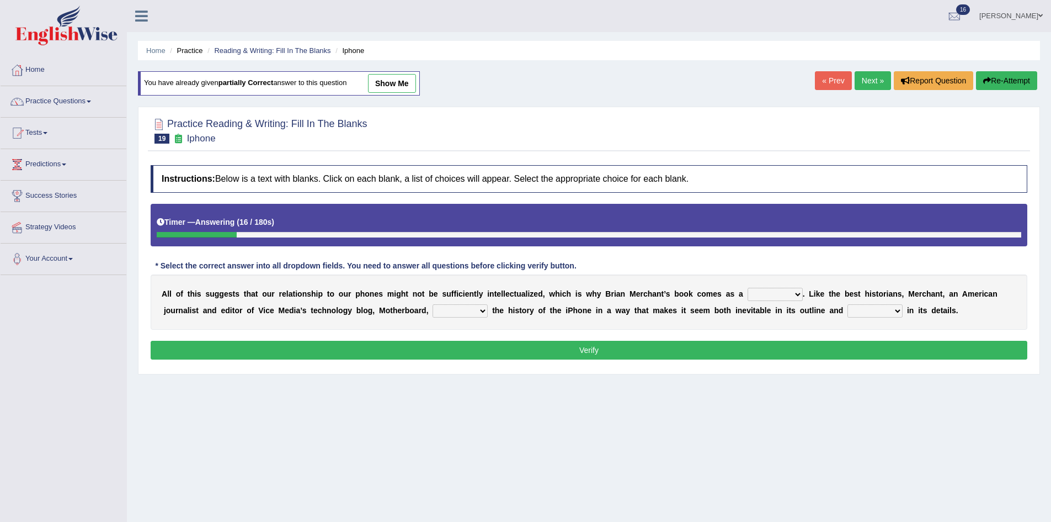
click at [784, 297] on select "privilege relief demotion flash" at bounding box center [775, 294] width 55 height 13
click at [474, 311] on select "enriches unpacks detours contorts" at bounding box center [460, 310] width 55 height 13
select select "contorts"
click at [433, 304] on select "enriches unpacks detours contorts" at bounding box center [460, 310] width 55 height 13
click at [902, 307] on select "surprises surprised surprising surprise" at bounding box center [875, 310] width 55 height 13
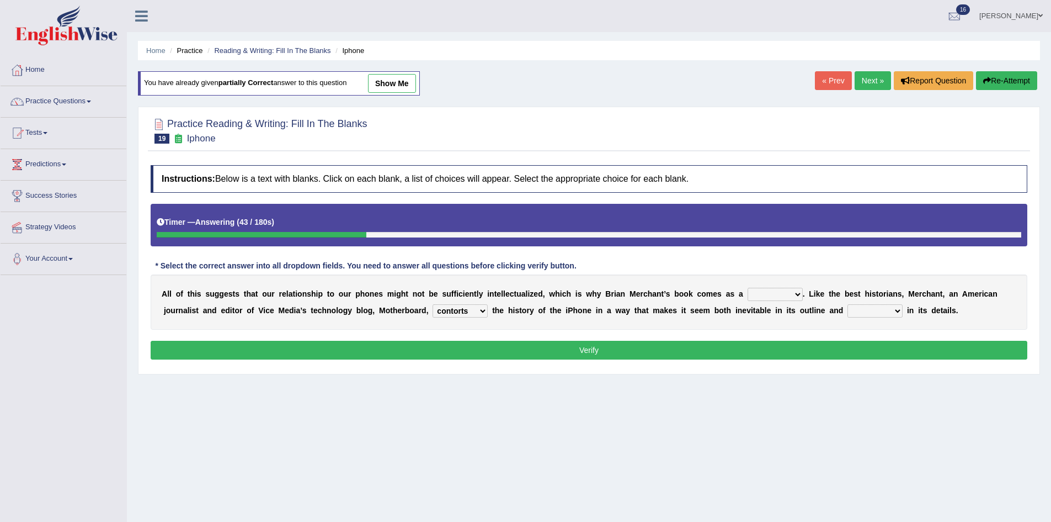
select select "surprising"
click at [848, 304] on select "surprises surprised surprising surprise" at bounding box center [875, 310] width 55 height 13
click at [800, 295] on select "privilege relief demotion flash" at bounding box center [775, 294] width 55 height 13
select select "relief"
click at [748, 288] on select "privilege relief demotion flash" at bounding box center [775, 294] width 55 height 13
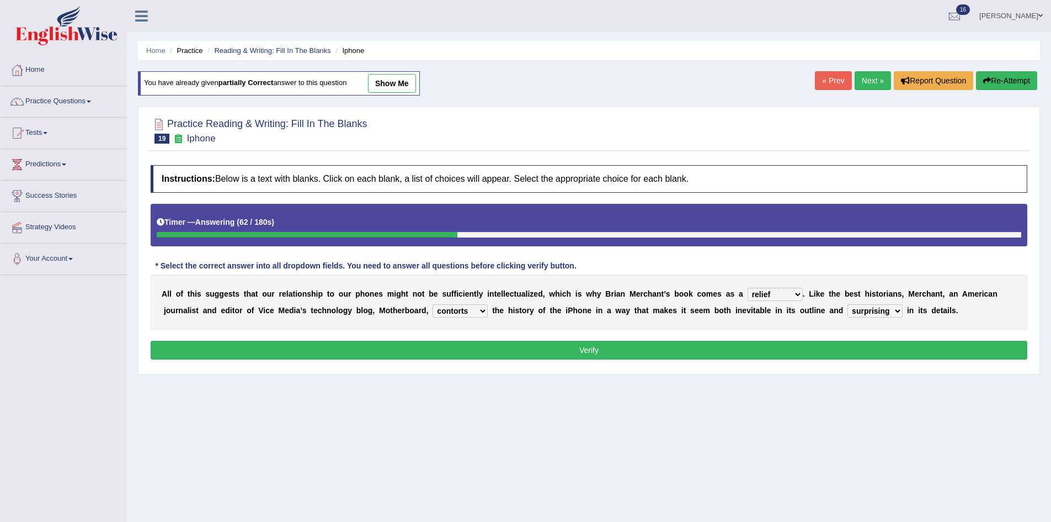
click at [769, 344] on button "Verify" at bounding box center [589, 350] width 877 height 19
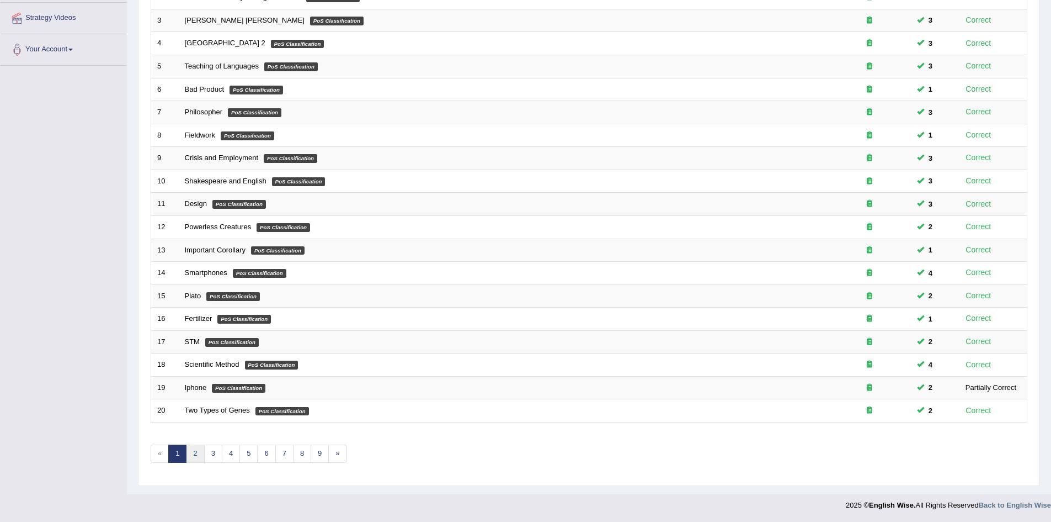
click at [200, 457] on link "2" at bounding box center [195, 453] width 18 height 18
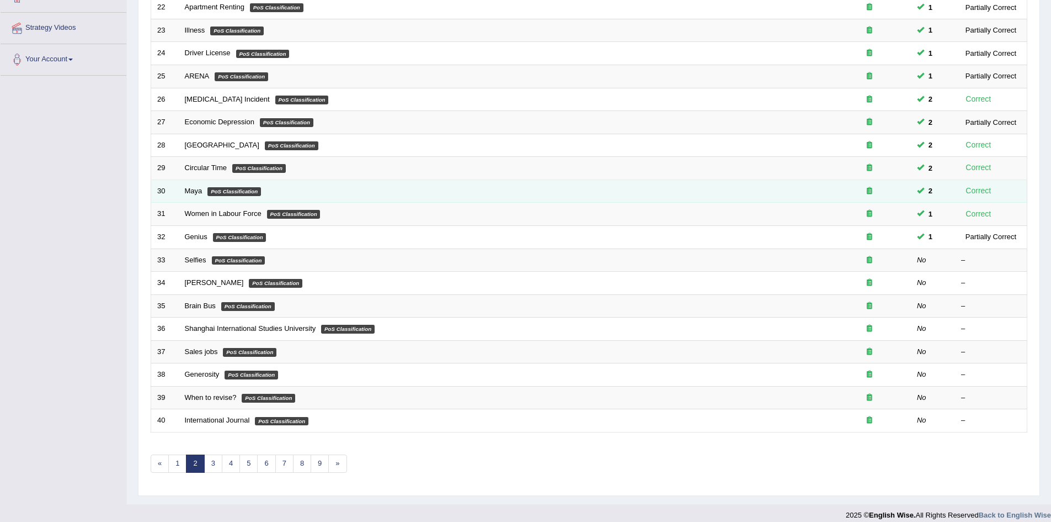
scroll to position [209, 0]
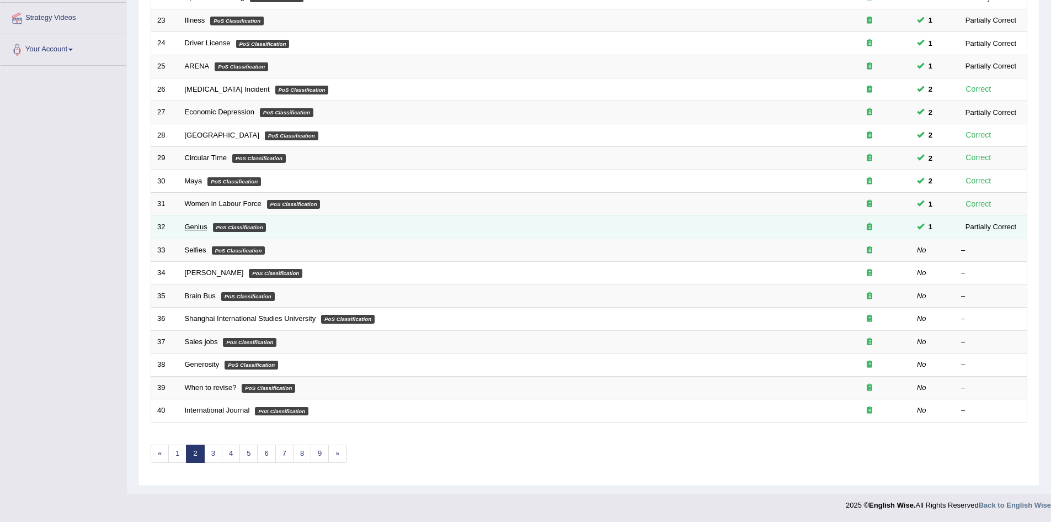
click at [196, 225] on link "Genius" at bounding box center [196, 226] width 23 height 8
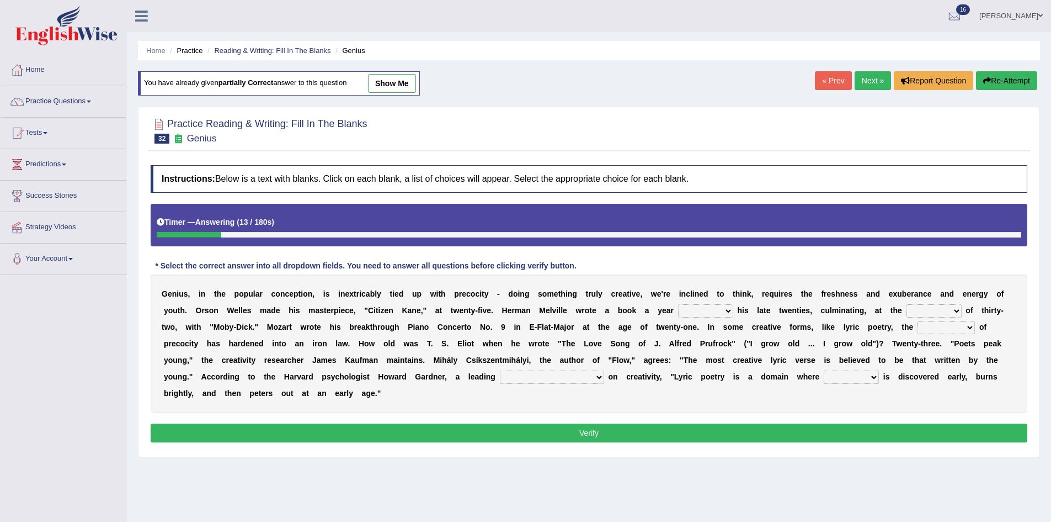
click at [719, 308] on select "on without through over" at bounding box center [705, 310] width 55 height 13
select select "on"
click at [678, 304] on select "on without through over" at bounding box center [705, 310] width 55 height 13
click at [948, 307] on select "proportion rate age cost" at bounding box center [934, 310] width 55 height 13
select select "age"
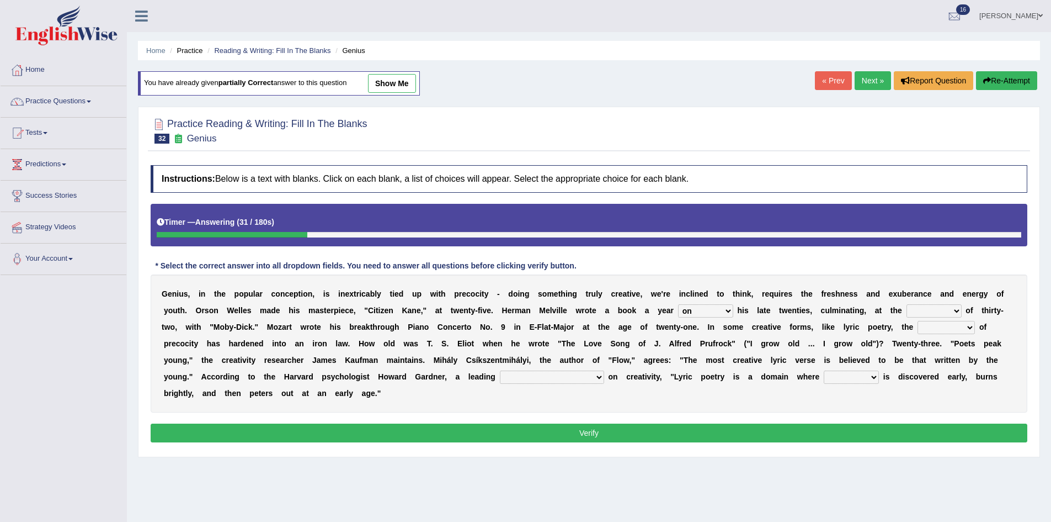
click at [907, 304] on select "proportion rate age cost" at bounding box center [934, 310] width 55 height 13
click at [718, 306] on select "on without through over" at bounding box center [705, 310] width 55 height 13
select select "through"
click at [678, 304] on select "on without through over" at bounding box center [705, 310] width 55 height 13
click at [957, 325] on select "junction importance structure inferiority" at bounding box center [946, 327] width 57 height 13
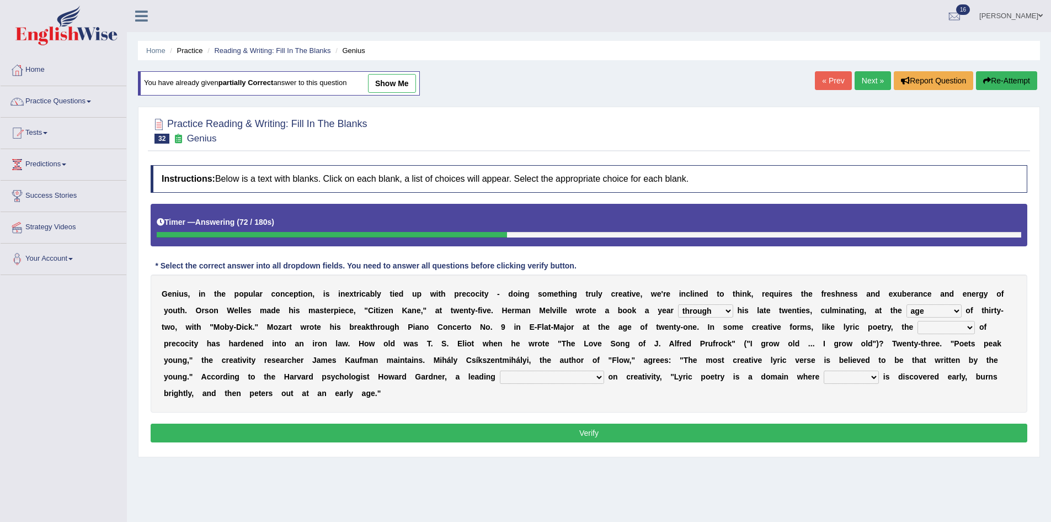
select select "importance"
click at [918, 321] on select "junction importance structure inferiority" at bounding box center [946, 327] width 57 height 13
click at [545, 377] on select "master supremacy authority atheist" at bounding box center [552, 376] width 104 height 13
select select "authority"
click at [500, 370] on select "master supremacy authority atheist" at bounding box center [552, 376] width 104 height 13
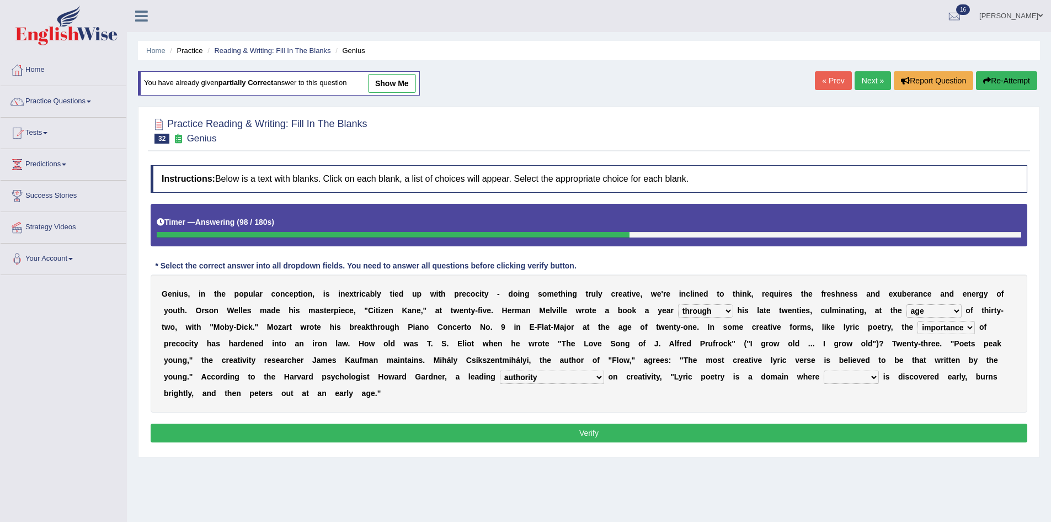
click at [527, 379] on select "master supremacy authority atheist" at bounding box center [552, 376] width 104 height 13
click at [602, 407] on div "G e n i u s , i n t h e p o p u l a r c o n c e p t i o n , i s i n e x t r i c…" at bounding box center [589, 343] width 877 height 138
click at [824, 376] on select "fire derk offender talent" at bounding box center [851, 376] width 55 height 13
select select "talent"
click at [824, 370] on select "fire derk offender talent" at bounding box center [851, 376] width 55 height 13
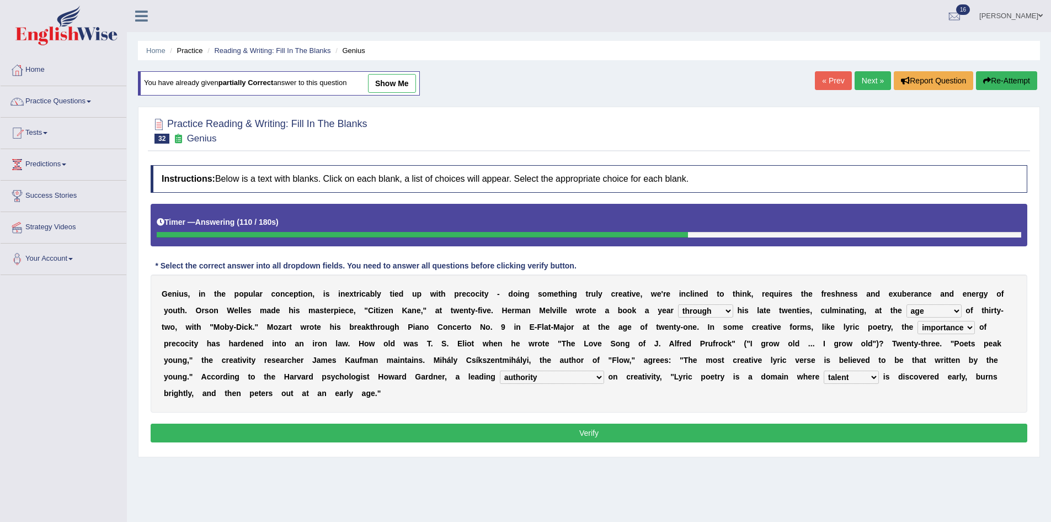
click at [706, 434] on button "Verify" at bounding box center [589, 432] width 877 height 19
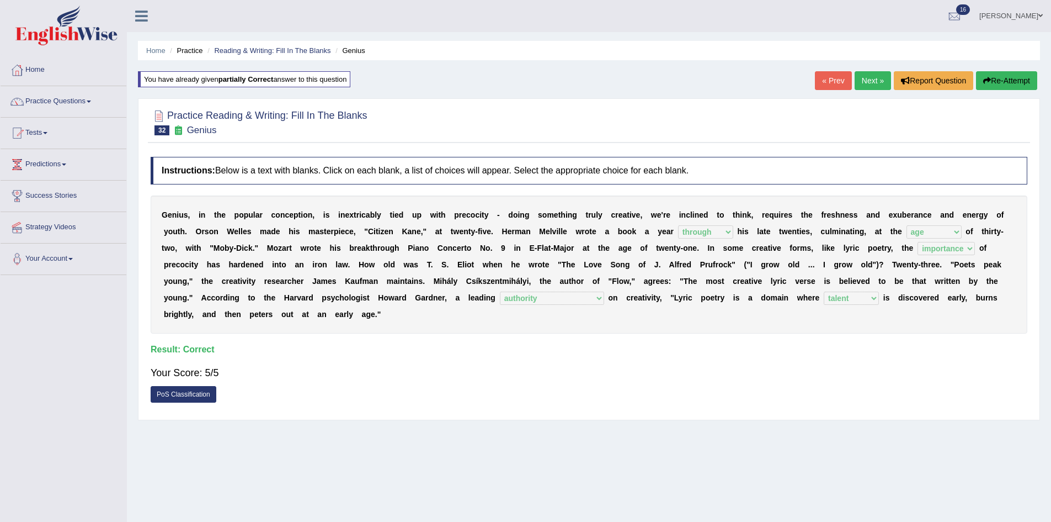
click at [859, 82] on link "Next »" at bounding box center [873, 80] width 36 height 19
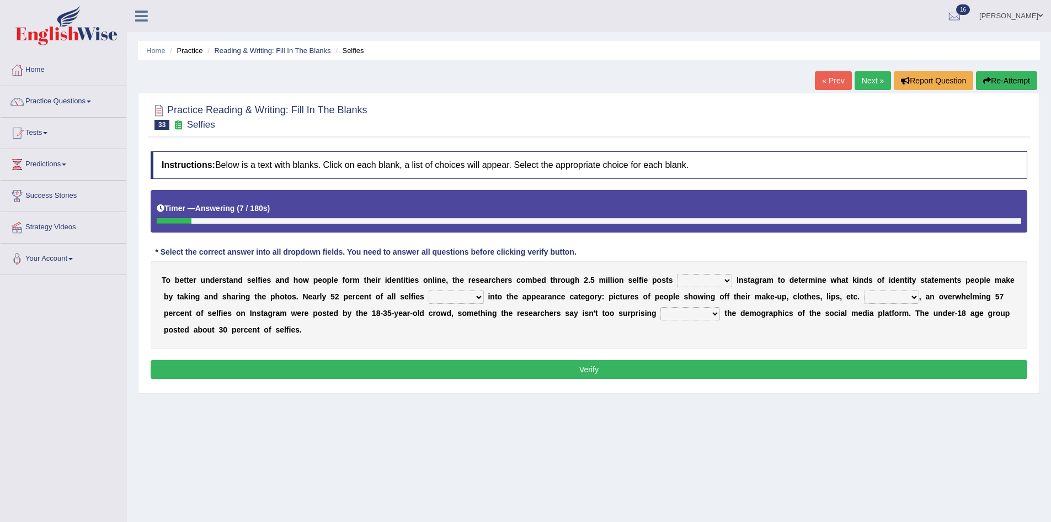
click at [704, 279] on select "of in above on" at bounding box center [704, 280] width 55 height 13
select select "on"
click at [677, 274] on select "of in above on" at bounding box center [704, 280] width 55 height 13
click at [472, 299] on select "fall fallen fell falls" at bounding box center [456, 296] width 55 height 13
select select "fell"
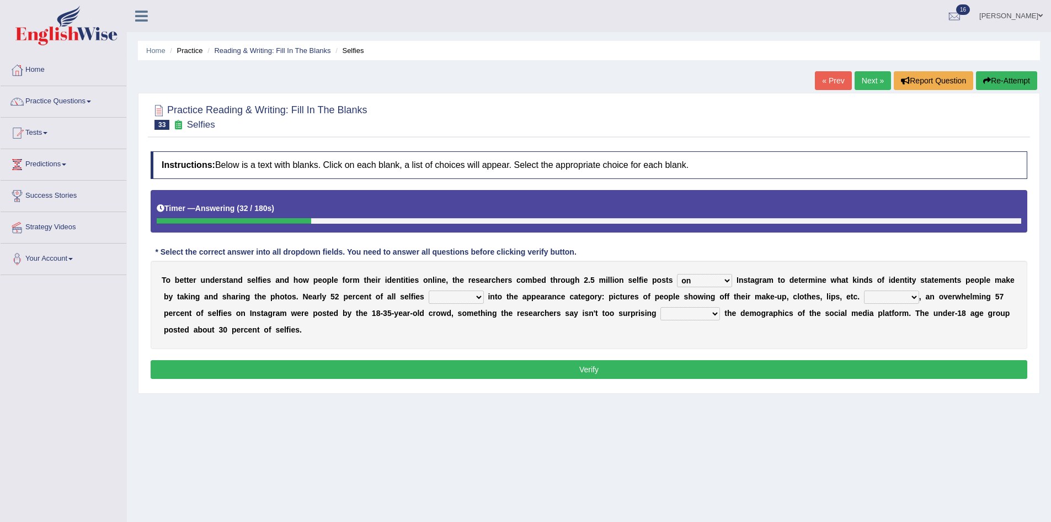
click at [429, 290] on select "fall fallen fell falls" at bounding box center [456, 296] width 55 height 13
click at [902, 297] on select "Along with Although Overall However" at bounding box center [891, 296] width 55 height 13
select select "Although"
click at [864, 290] on select "Along with Although Overall However" at bounding box center [891, 296] width 55 height 13
click at [691, 310] on select "consider considered considering to consider" at bounding box center [691, 313] width 60 height 13
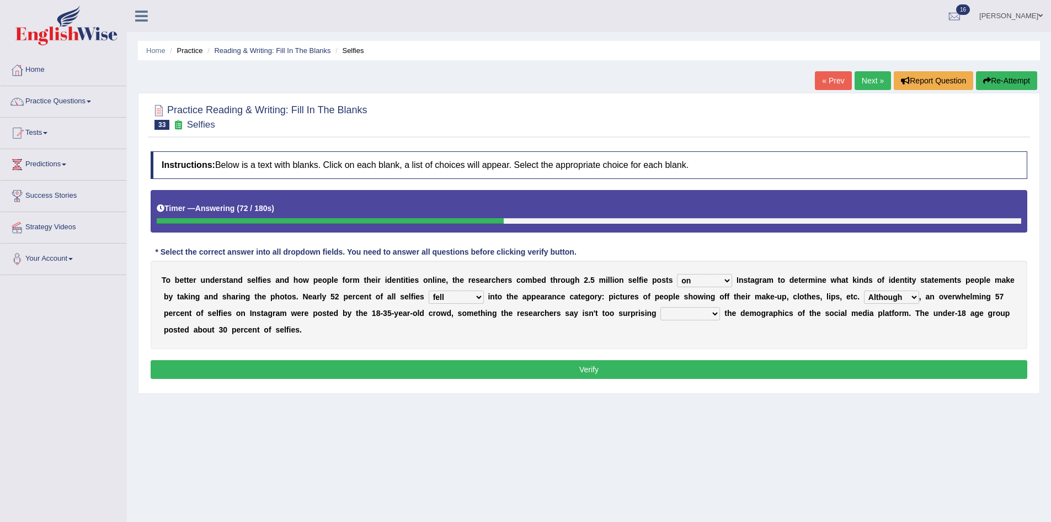
select select "to consider"
click at [661, 307] on select "consider considered considering to consider" at bounding box center [691, 313] width 60 height 13
click at [905, 295] on select "Along with Although Overall However" at bounding box center [891, 296] width 55 height 13
select select "However"
click at [864, 290] on select "Along with Although Overall However" at bounding box center [891, 296] width 55 height 13
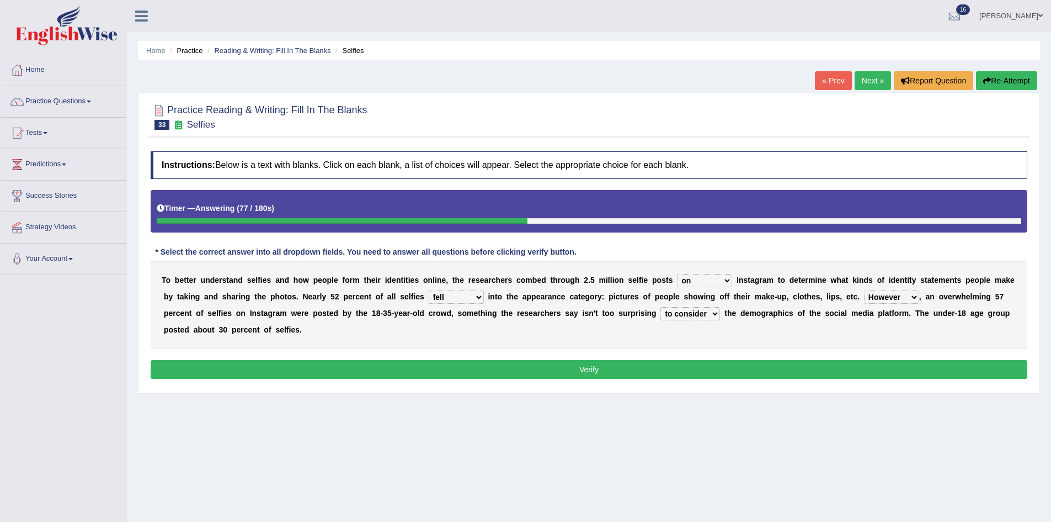
click at [393, 365] on button "Verify" at bounding box center [589, 369] width 877 height 19
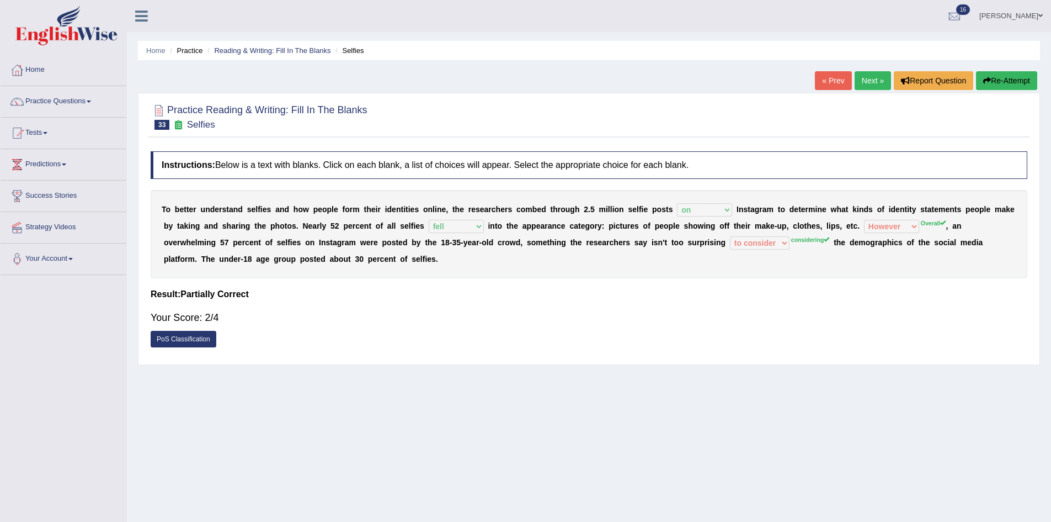
click at [1003, 76] on button "Re-Attempt" at bounding box center [1006, 80] width 61 height 19
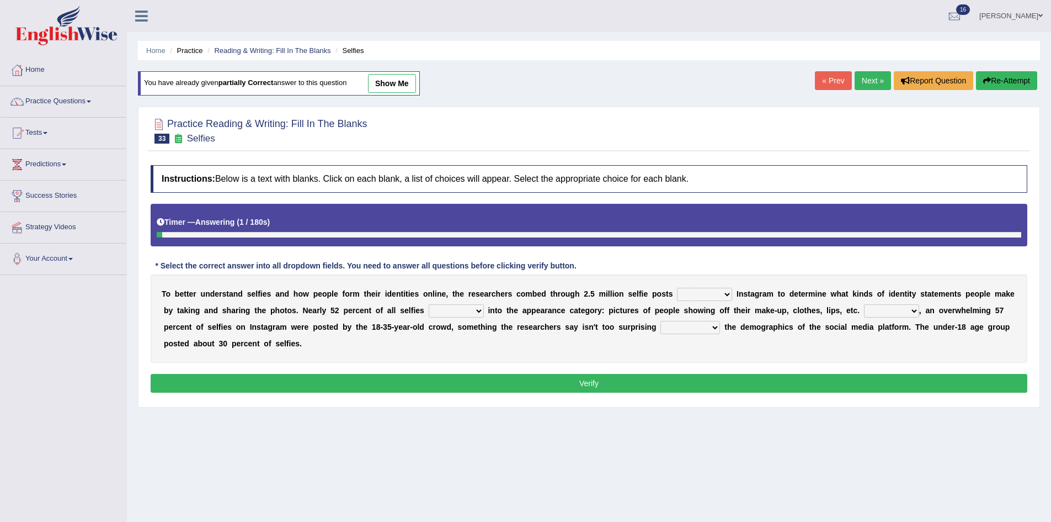
click at [695, 297] on select "of in above on" at bounding box center [704, 294] width 55 height 13
select select "on"
click at [677, 288] on select "of in above on" at bounding box center [704, 294] width 55 height 13
click at [458, 311] on select "fall fallen fell falls" at bounding box center [456, 310] width 55 height 13
select select "fell"
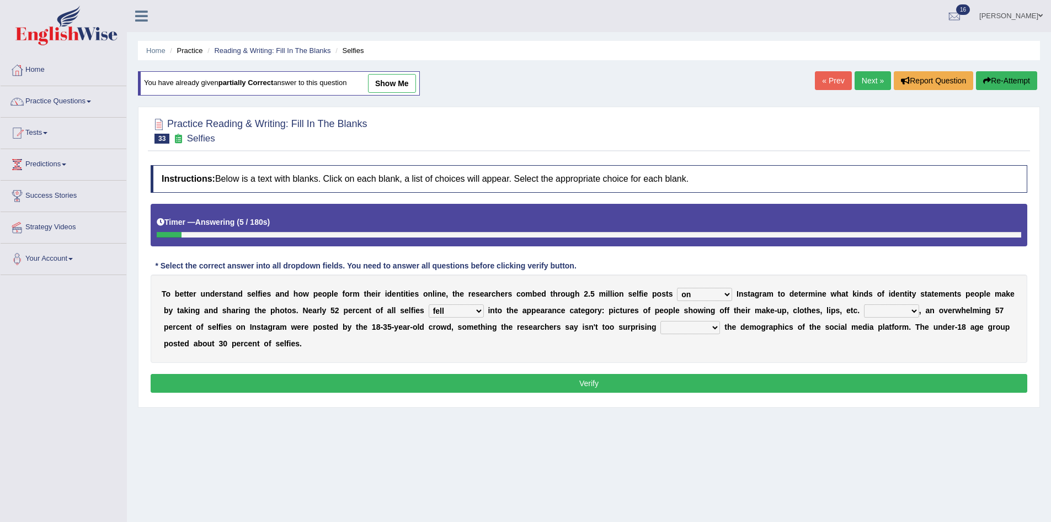
click at [429, 304] on select "fall fallen fell falls" at bounding box center [456, 310] width 55 height 13
click at [889, 311] on select "Along with Although Overall However" at bounding box center [891, 310] width 55 height 13
select select "Overall"
click at [864, 304] on select "Along with Although Overall However" at bounding box center [891, 310] width 55 height 13
click at [693, 331] on select "consider considered considering to consider" at bounding box center [691, 327] width 60 height 13
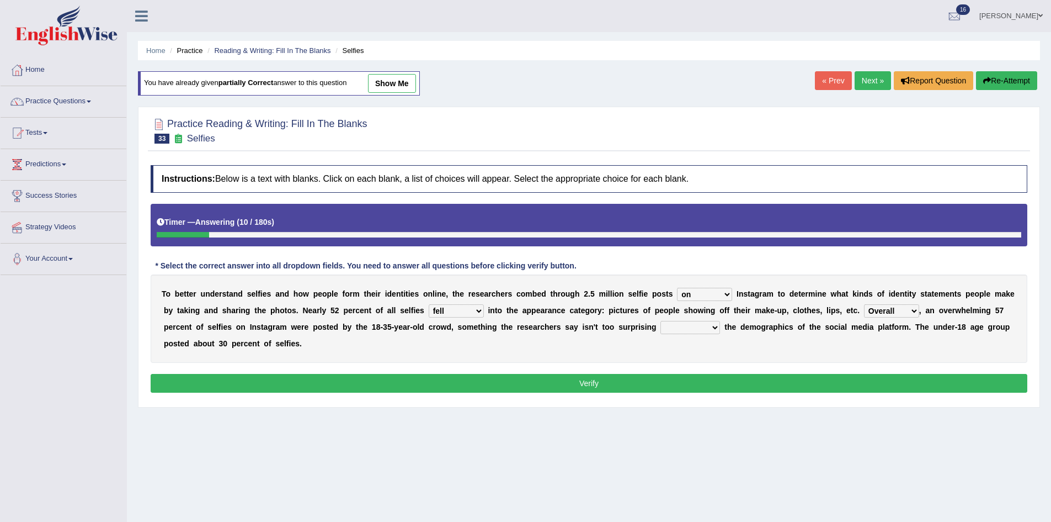
select select "considering"
click at [661, 321] on select "consider considered considering to consider" at bounding box center [691, 327] width 60 height 13
click at [686, 381] on button "Verify" at bounding box center [589, 383] width 877 height 19
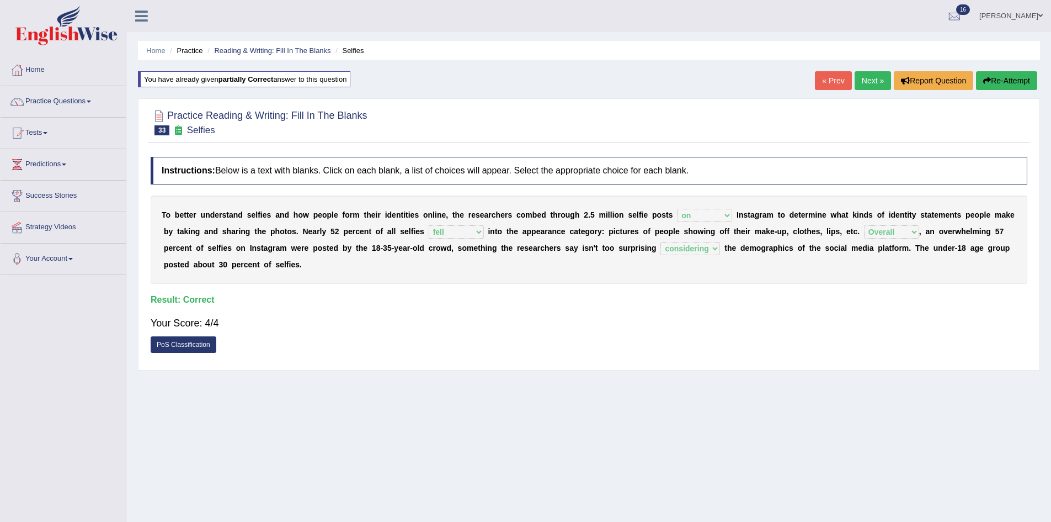
click at [859, 77] on link "Next »" at bounding box center [873, 80] width 36 height 19
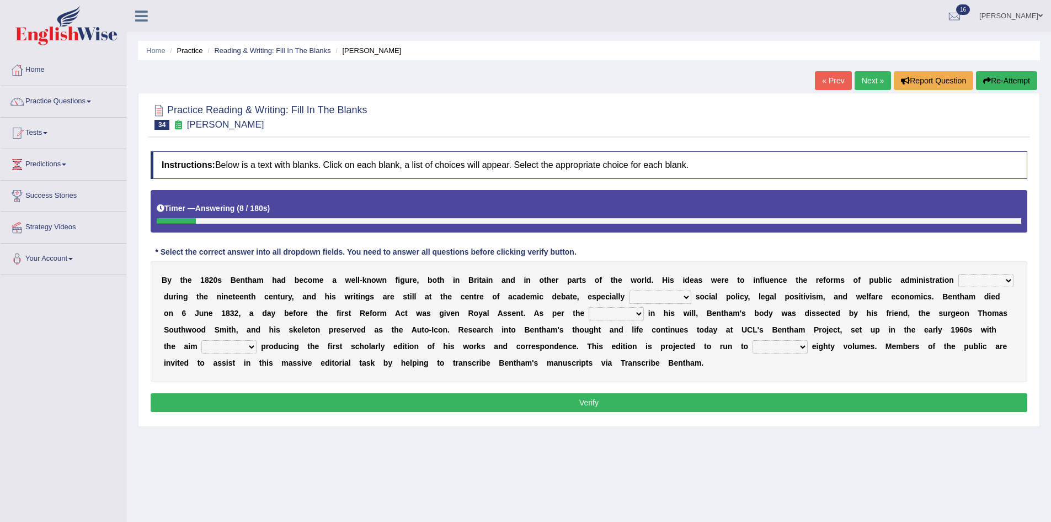
click at [1007, 280] on select "made caused taken happened" at bounding box center [986, 280] width 55 height 13
select select "made"
click at [959, 274] on select "made caused taken happened" at bounding box center [986, 280] width 55 height 13
click at [679, 297] on select "as regards compared to as long as in case of" at bounding box center [660, 296] width 62 height 13
select select "in case of"
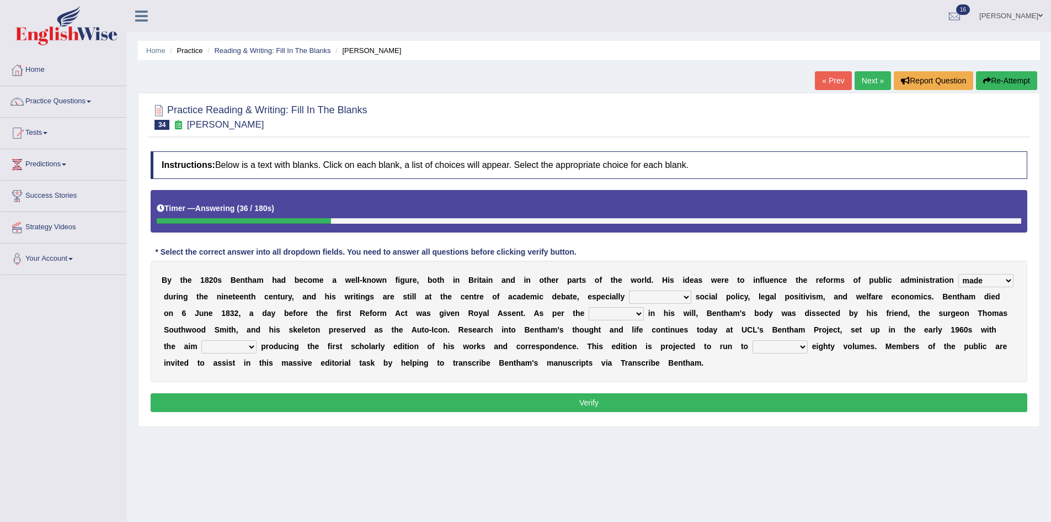
click at [629, 290] on select "as regards compared to as long as in case of" at bounding box center [660, 296] width 62 height 13
click at [633, 316] on select "directions parts categories levels" at bounding box center [616, 313] width 55 height 13
select select "parts"
click at [589, 307] on select "directions parts categories levels" at bounding box center [616, 313] width 55 height 13
click at [237, 343] on select "for about as of" at bounding box center [228, 346] width 55 height 13
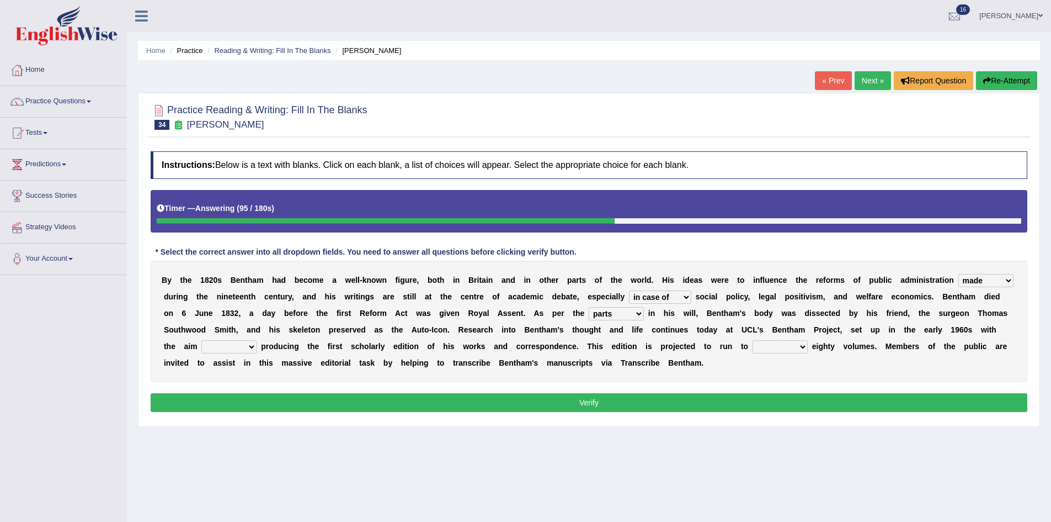
select select "for"
click at [201, 340] on select "for about as of" at bounding box center [228, 346] width 55 height 13
click at [781, 348] on select "mostly almost just some" at bounding box center [780, 346] width 55 height 13
select select "almost"
click at [753, 340] on select "mostly almost just some" at bounding box center [780, 346] width 55 height 13
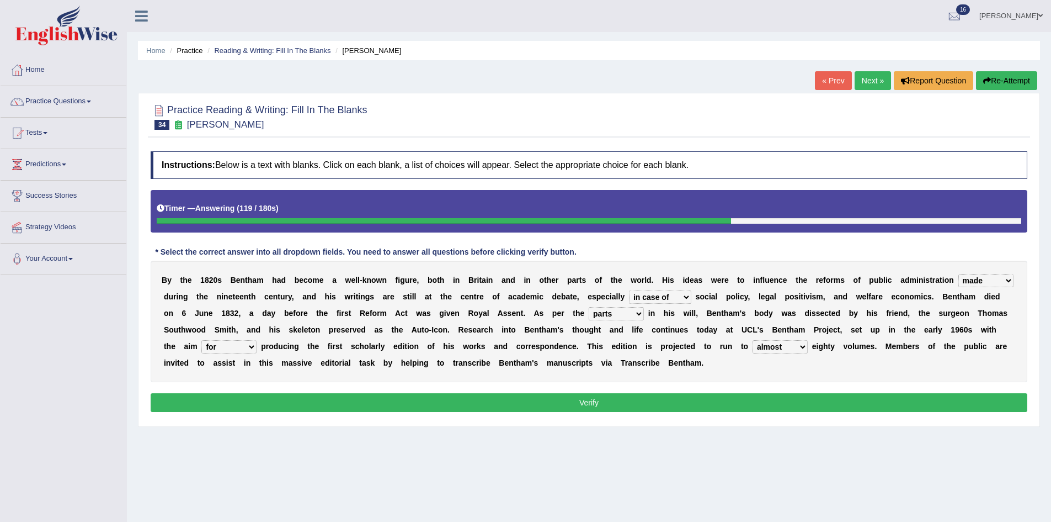
click at [776, 401] on button "Verify" at bounding box center [589, 402] width 877 height 19
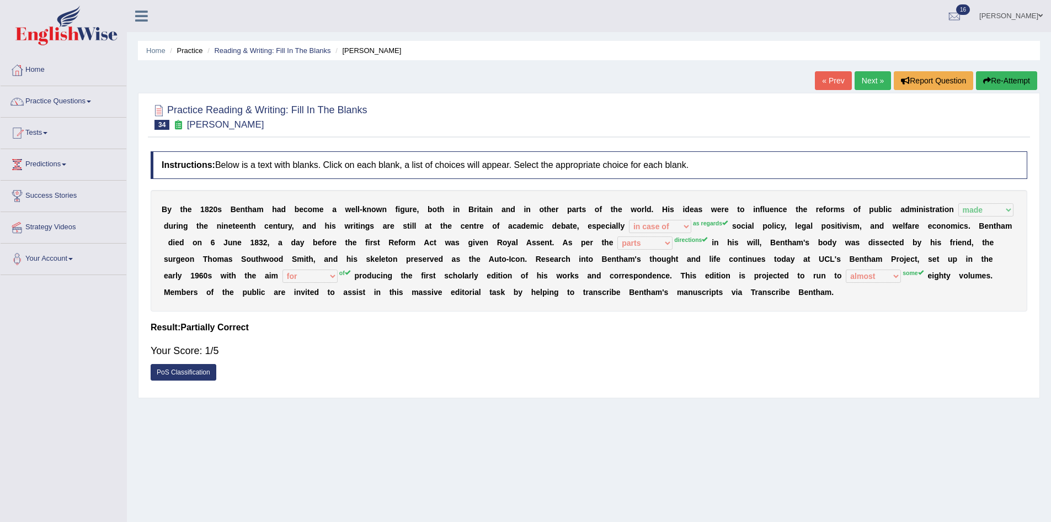
click at [1014, 82] on button "Re-Attempt" at bounding box center [1006, 80] width 61 height 19
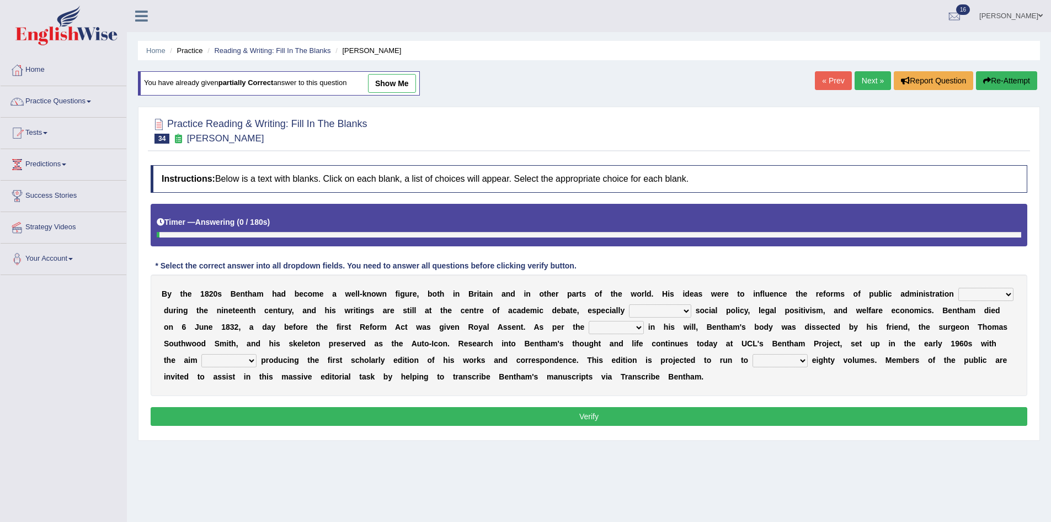
click at [656, 306] on select "as regards compared to as long as in case of" at bounding box center [660, 310] width 62 height 13
select select "in case of"
click at [629, 304] on select "as regards compared to as long as in case of" at bounding box center [660, 310] width 62 height 13
click at [631, 322] on select "directions parts categories levels" at bounding box center [616, 327] width 55 height 13
select select "directions"
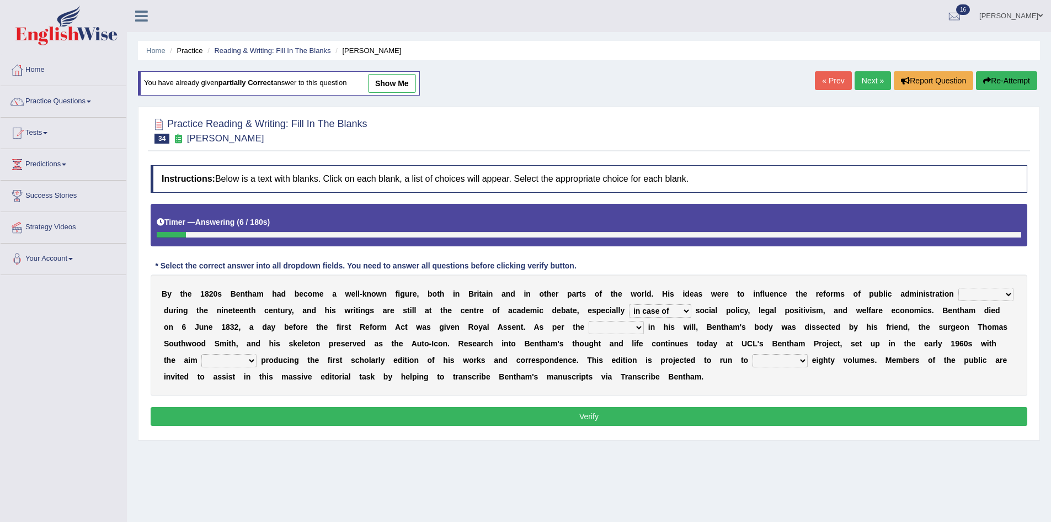
click at [589, 321] on select "directions parts categories levels" at bounding box center [616, 327] width 55 height 13
click at [221, 359] on select "for about as of" at bounding box center [228, 360] width 55 height 13
select select "of"
click at [201, 354] on select "for about as of" at bounding box center [228, 360] width 55 height 13
click at [788, 361] on select "mostly almost just some" at bounding box center [780, 360] width 55 height 13
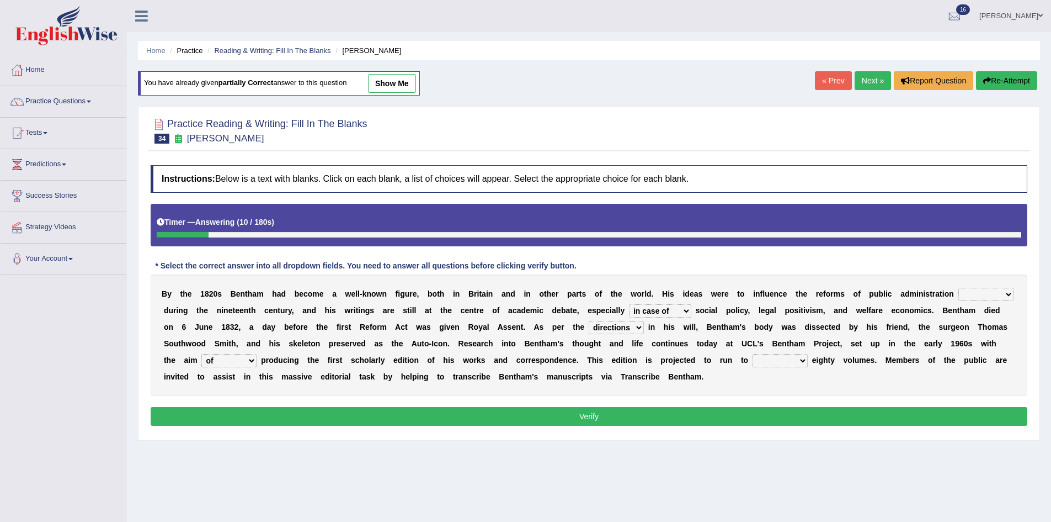
select select "some"
click at [753, 354] on select "mostly almost just some" at bounding box center [780, 360] width 55 height 13
click at [786, 418] on button "Verify" at bounding box center [589, 416] width 877 height 19
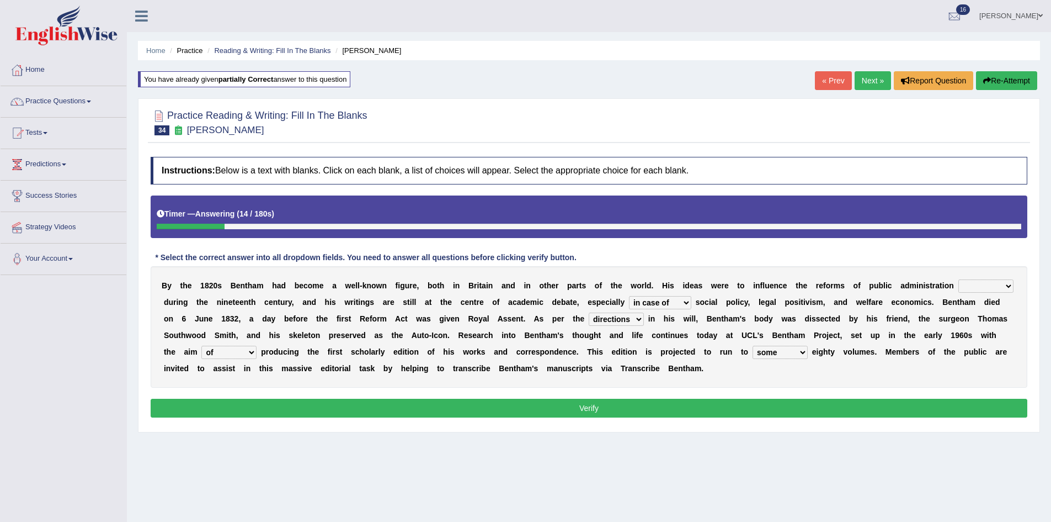
click at [984, 283] on select "made caused taken happened" at bounding box center [986, 285] width 55 height 13
click at [959, 279] on select "made caused taken happened" at bounding box center [986, 285] width 55 height 13
click at [999, 287] on select "made caused taken happened" at bounding box center [986, 285] width 55 height 13
select select "taken"
click at [959, 279] on select "made caused taken happened" at bounding box center [986, 285] width 55 height 13
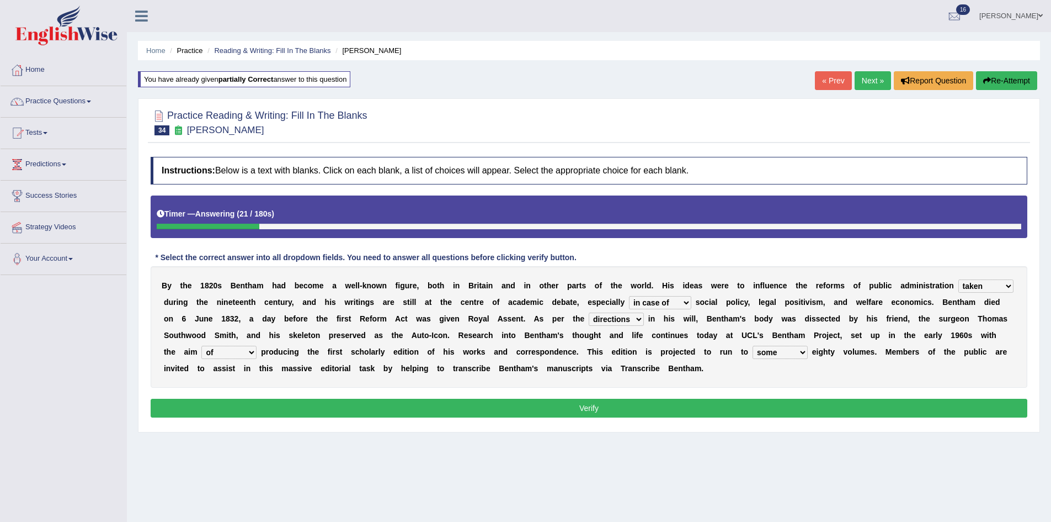
click at [918, 400] on button "Verify" at bounding box center [589, 407] width 877 height 19
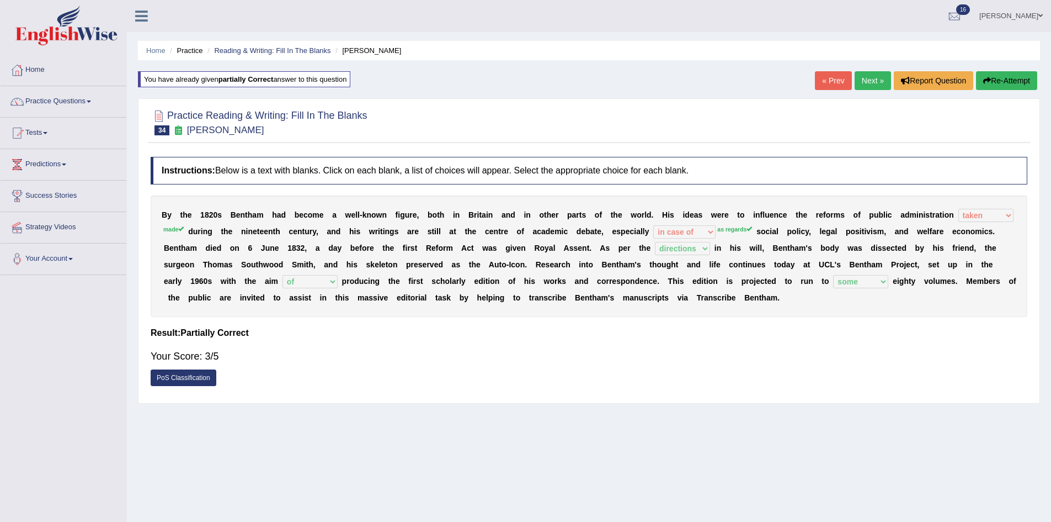
click at [1012, 81] on button "Re-Attempt" at bounding box center [1006, 80] width 61 height 19
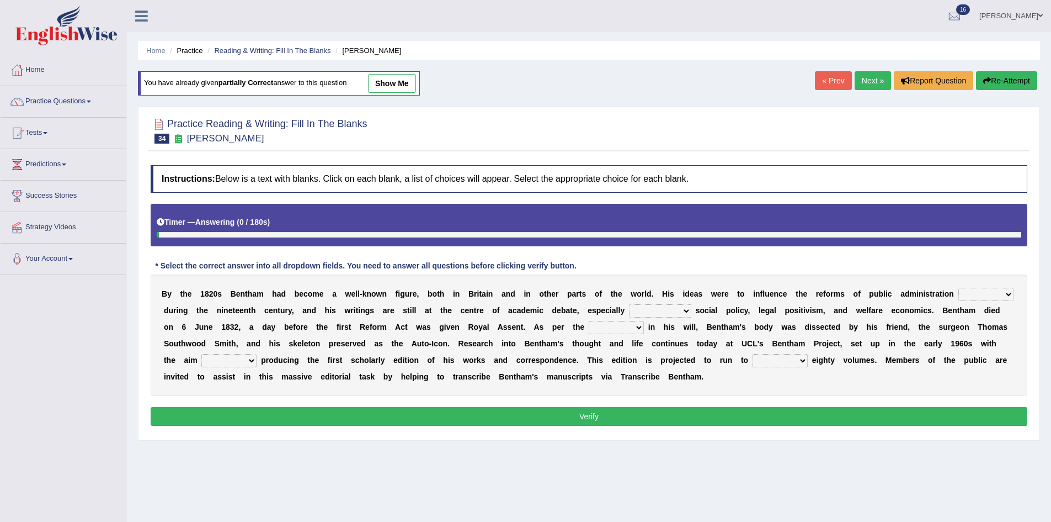
click at [653, 311] on select "as regards compared to as long as in case of" at bounding box center [660, 310] width 62 height 13
select select "as regards"
click at [629, 304] on select "as regards compared to as long as in case of" at bounding box center [660, 310] width 62 height 13
click at [983, 289] on select "made caused taken happened" at bounding box center [986, 294] width 55 height 13
select select "made"
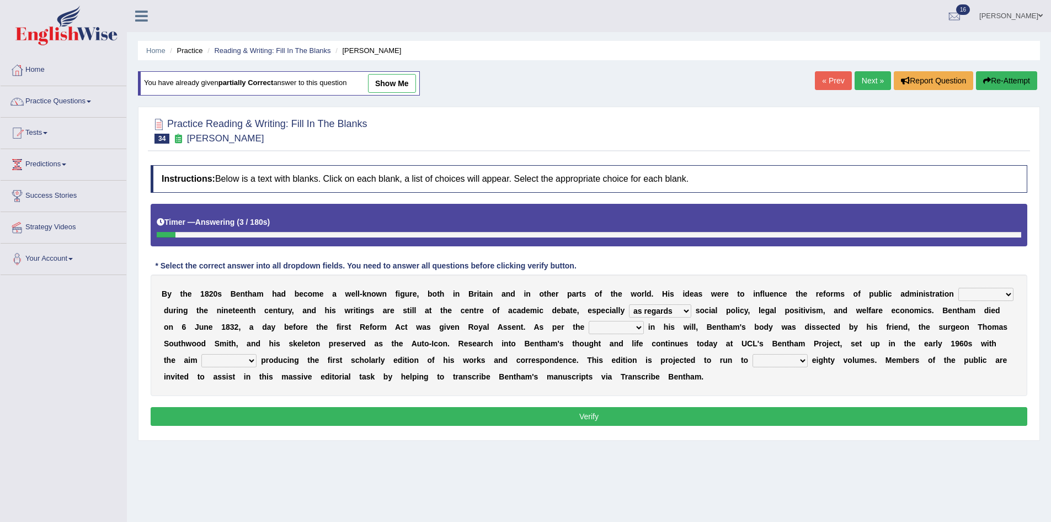
click at [959, 288] on select "made caused taken happened" at bounding box center [986, 294] width 55 height 13
click at [619, 315] on div "B y t h e 1 8 2 0 s B e n t h a m h a d b e c o m e a w e l l - k n o w n f i g…" at bounding box center [589, 334] width 877 height 121
click at [620, 327] on select "directions parts categories levels" at bounding box center [616, 327] width 55 height 13
select select "directions"
click at [589, 321] on select "directions parts categories levels" at bounding box center [616, 327] width 55 height 13
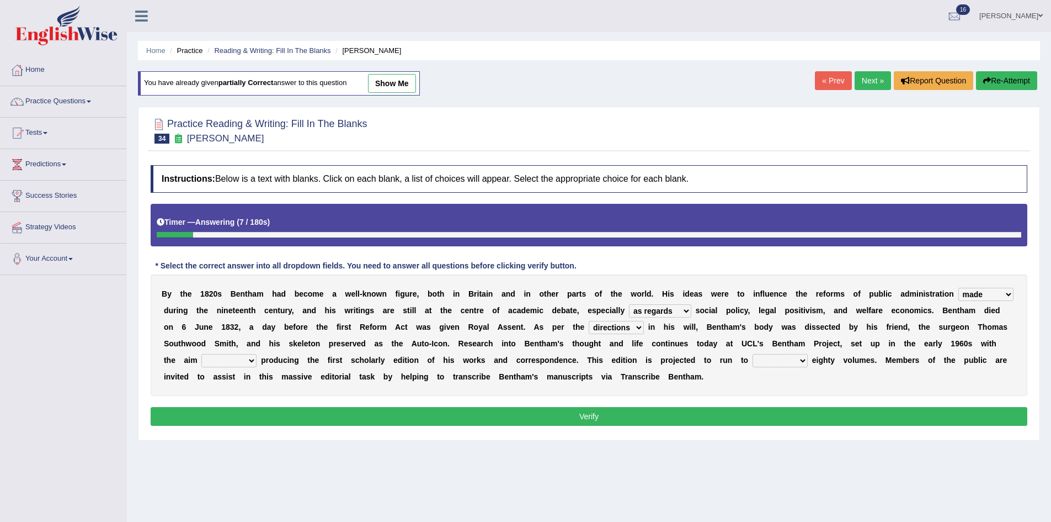
click at [211, 357] on select "for about as of" at bounding box center [228, 360] width 55 height 13
select select "of"
click at [201, 354] on select "for about as of" at bounding box center [228, 360] width 55 height 13
click at [764, 360] on select "mostly almost just some" at bounding box center [780, 360] width 55 height 13
select select "some"
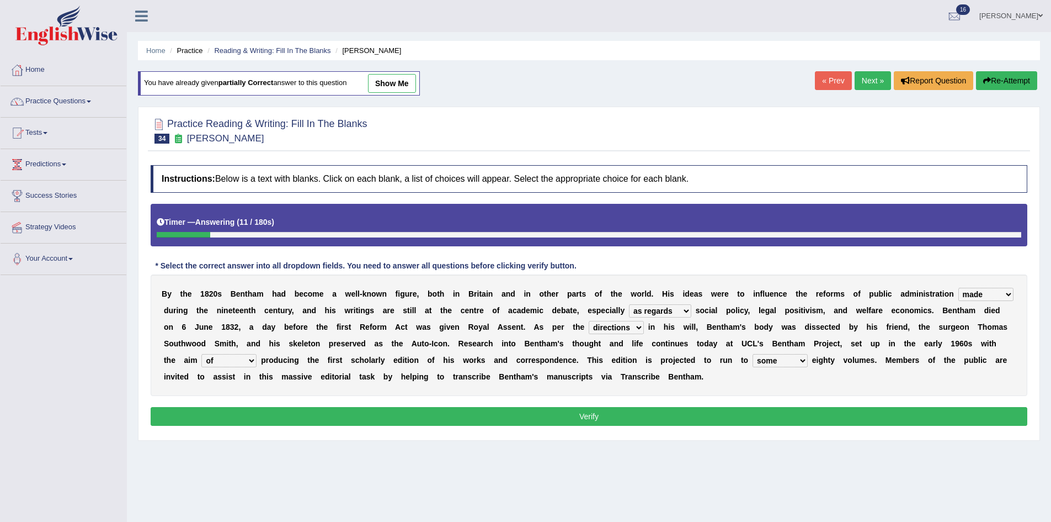
click at [753, 354] on select "mostly almost just some" at bounding box center [780, 360] width 55 height 13
click at [738, 421] on button "Verify" at bounding box center [589, 416] width 877 height 19
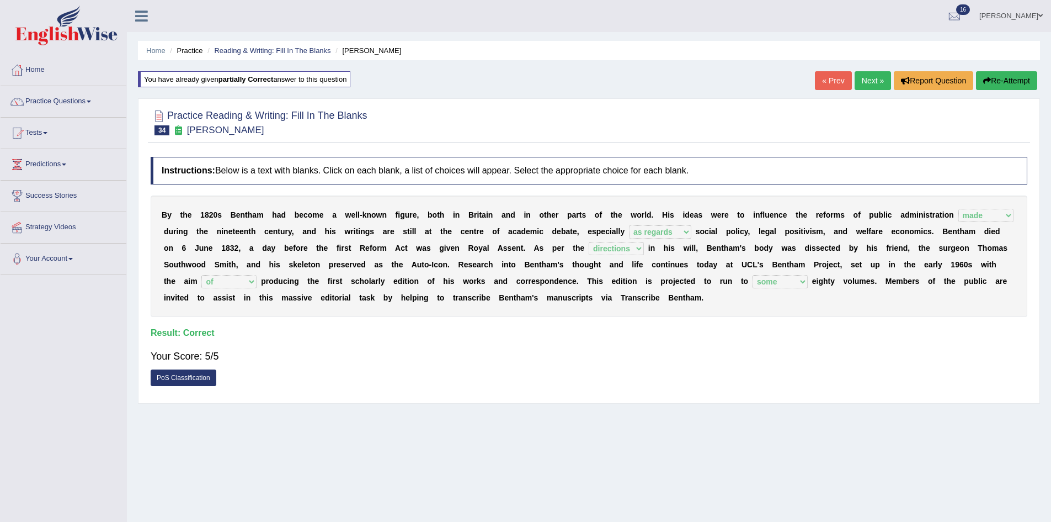
click at [865, 79] on link "Next »" at bounding box center [873, 80] width 36 height 19
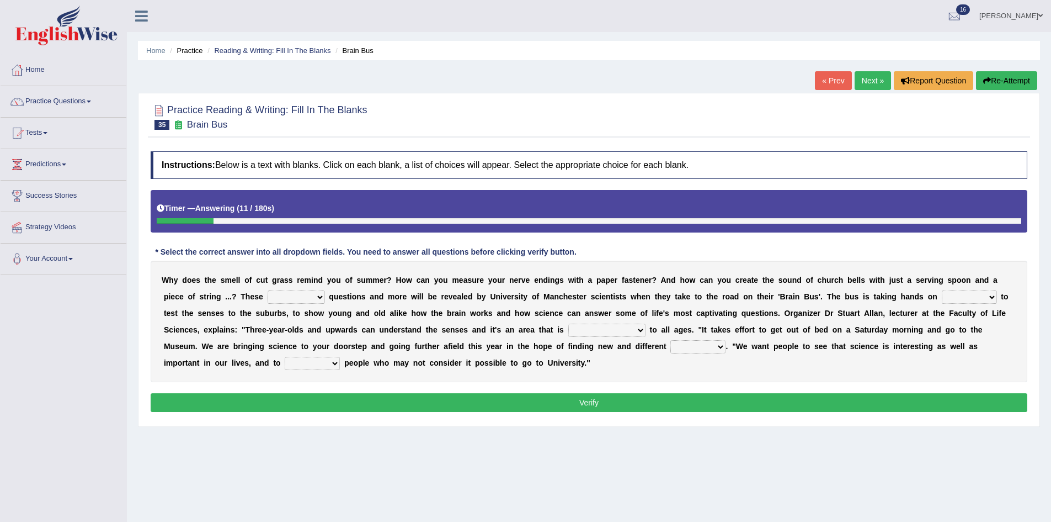
click at [296, 294] on select "fascinating unattended gratuitous underlying" at bounding box center [296, 296] width 57 height 13
select select "fascinating"
click at [268, 290] on select "fascinating unattended gratuitous underlying" at bounding box center [296, 296] width 57 height 13
click at [988, 297] on select "activities mages facets revenues" at bounding box center [969, 296] width 55 height 13
select select "activities"
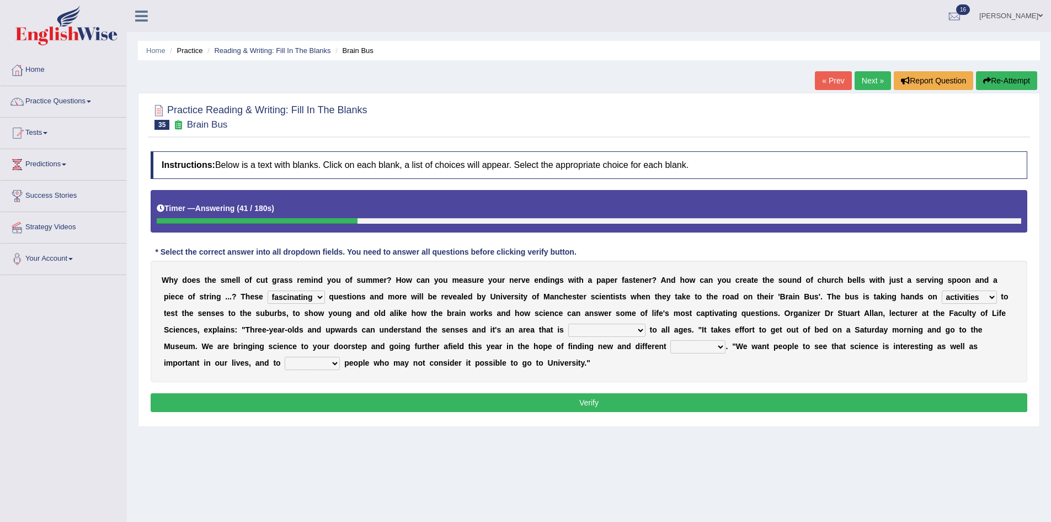
click at [942, 290] on select "activities mages facets revenues" at bounding box center [969, 296] width 55 height 13
click at [621, 328] on select "misleading disproportionate intriguing proximal" at bounding box center [606, 329] width 77 height 13
select select "proximal"
click at [568, 323] on select "misleading disproportionate intriguing proximal" at bounding box center [606, 329] width 77 height 13
click at [714, 344] on select "groups mobs auditors audiences" at bounding box center [698, 346] width 55 height 13
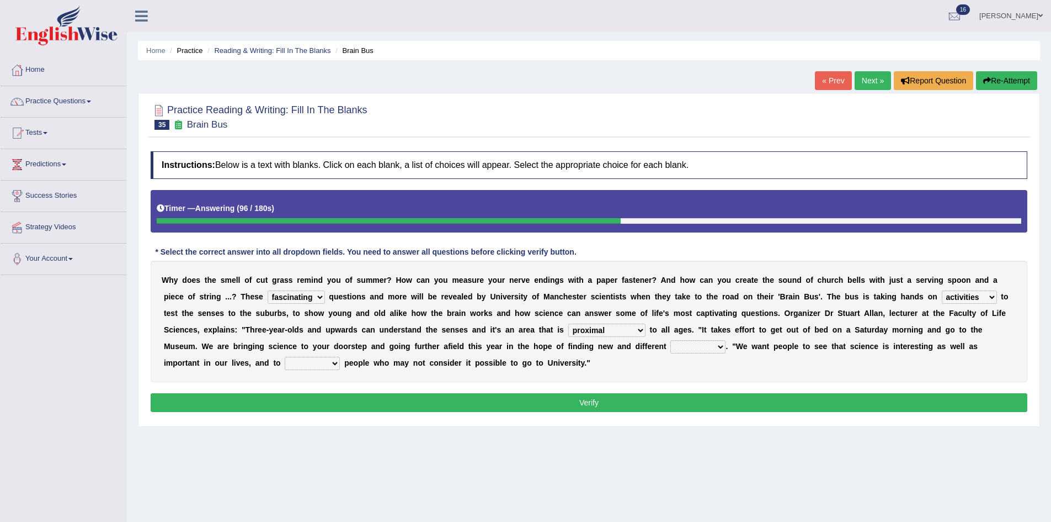
click at [331, 366] on select "force plead credit encourage" at bounding box center [312, 363] width 55 height 13
select select "encourage"
click at [285, 357] on select "force plead credit encourage" at bounding box center [312, 363] width 55 height 13
click at [694, 343] on select "groups mobs auditors audiences" at bounding box center [698, 346] width 55 height 13
select select "groups"
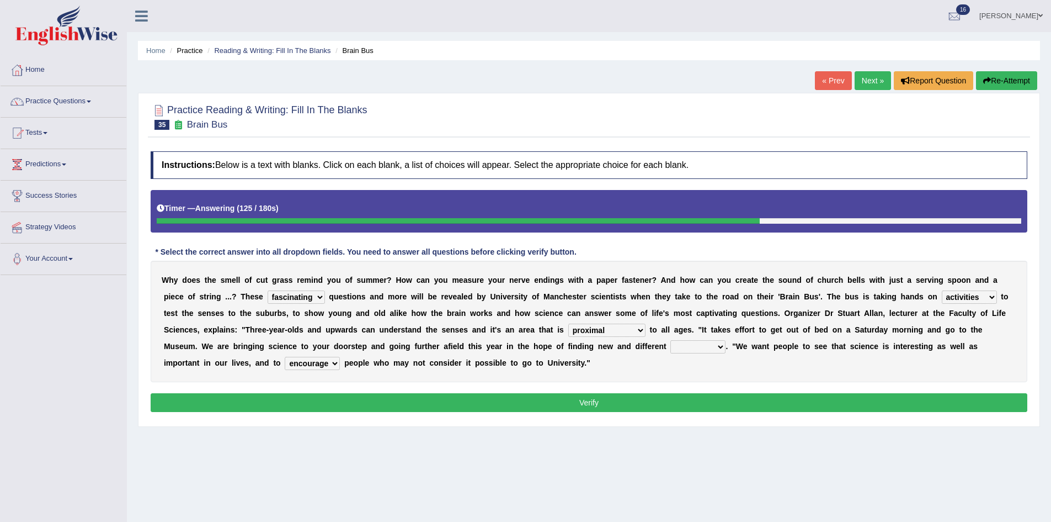
click at [671, 340] on select "groups mobs auditors audiences" at bounding box center [698, 346] width 55 height 13
click at [693, 396] on button "Verify" at bounding box center [589, 402] width 877 height 19
